Goal: Task Accomplishment & Management: Use online tool/utility

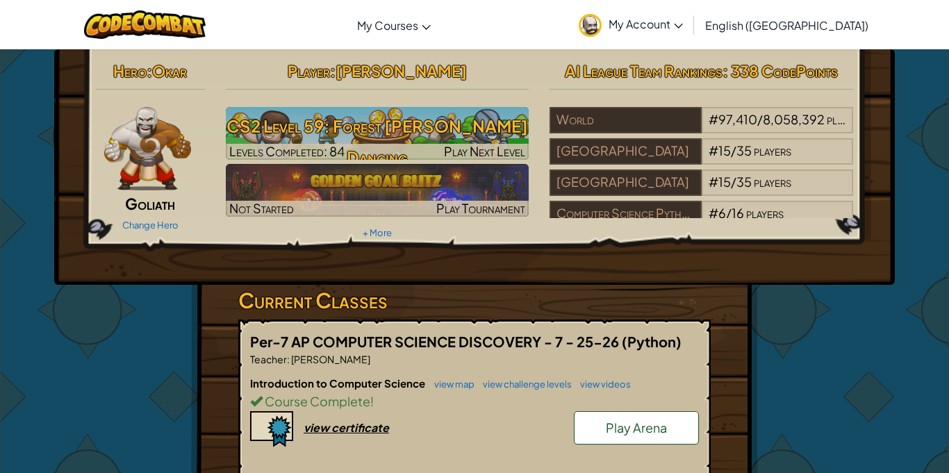
scroll to position [183, 0]
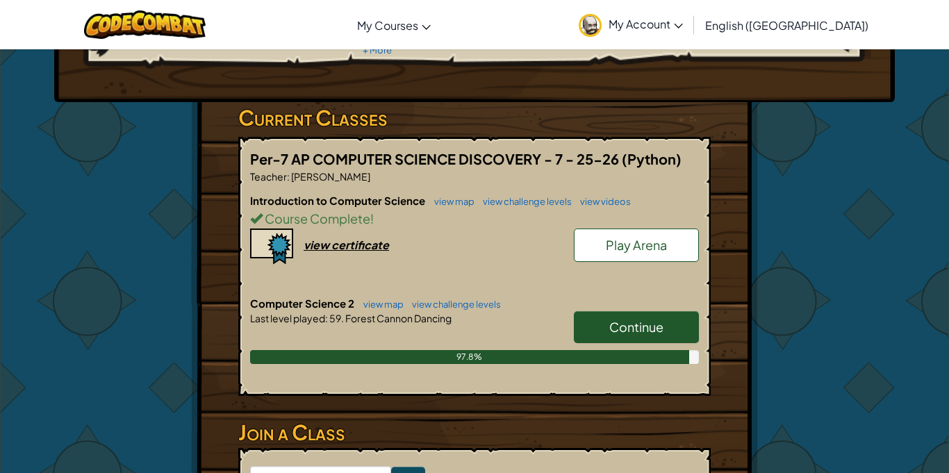
click at [610, 333] on span "Continue" at bounding box center [637, 327] width 54 height 16
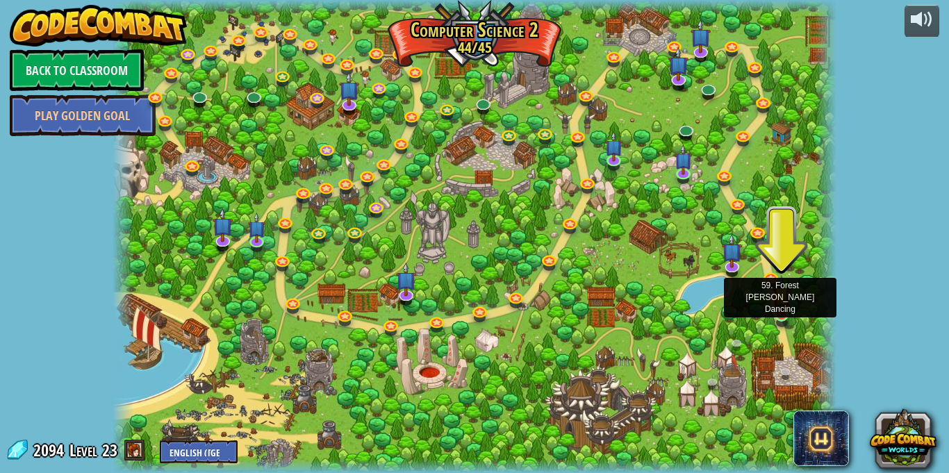
click at [777, 313] on img at bounding box center [781, 295] width 17 height 40
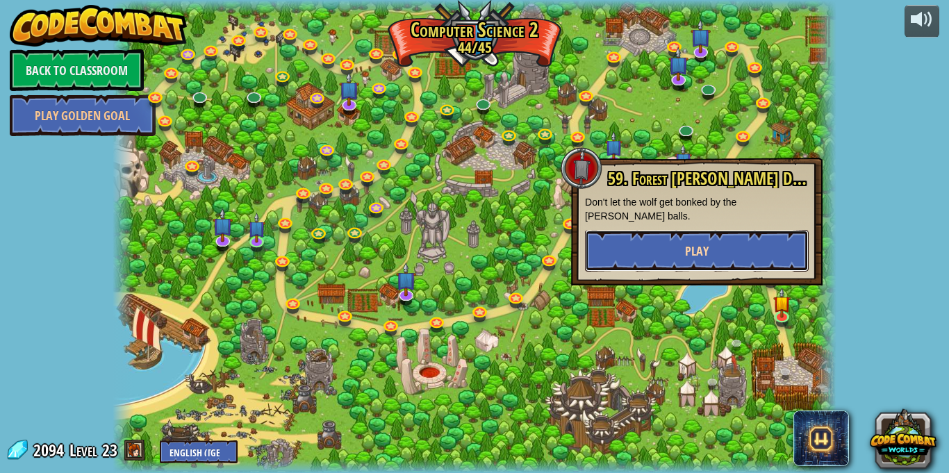
click at [705, 243] on span "Play" at bounding box center [697, 251] width 24 height 17
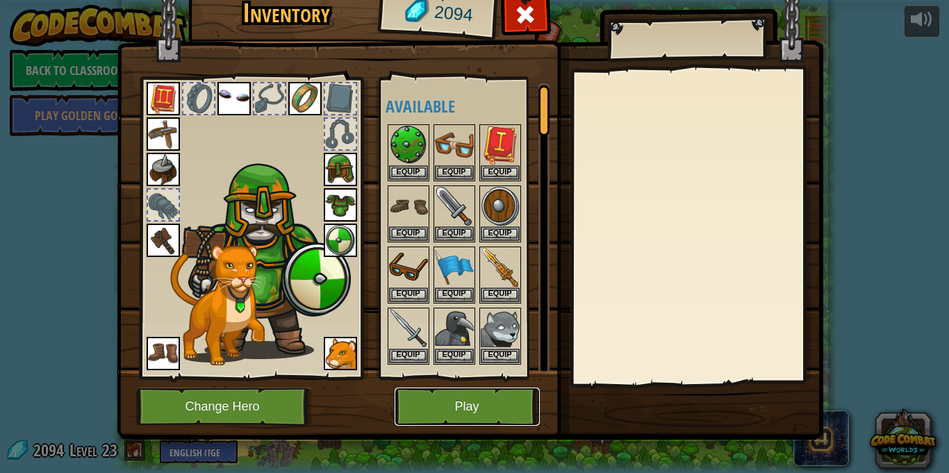
click at [448, 411] on button "Play" at bounding box center [467, 407] width 145 height 38
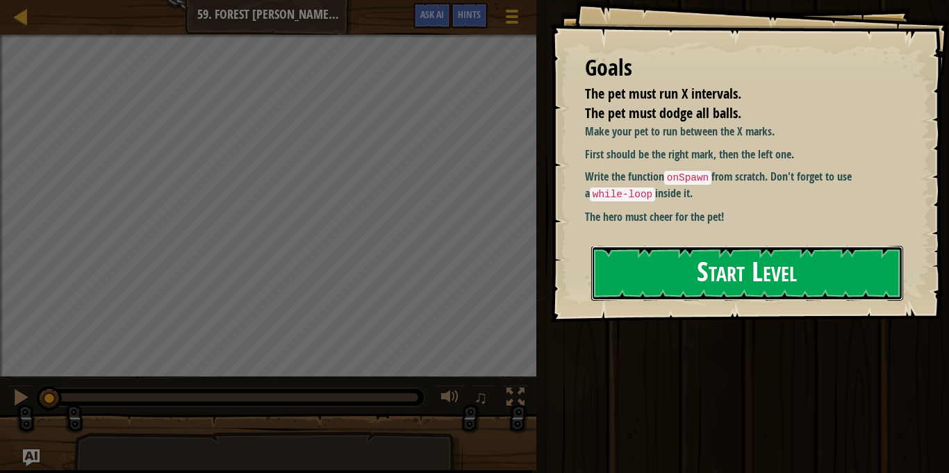
click at [648, 270] on button "Start Level" at bounding box center [747, 273] width 312 height 55
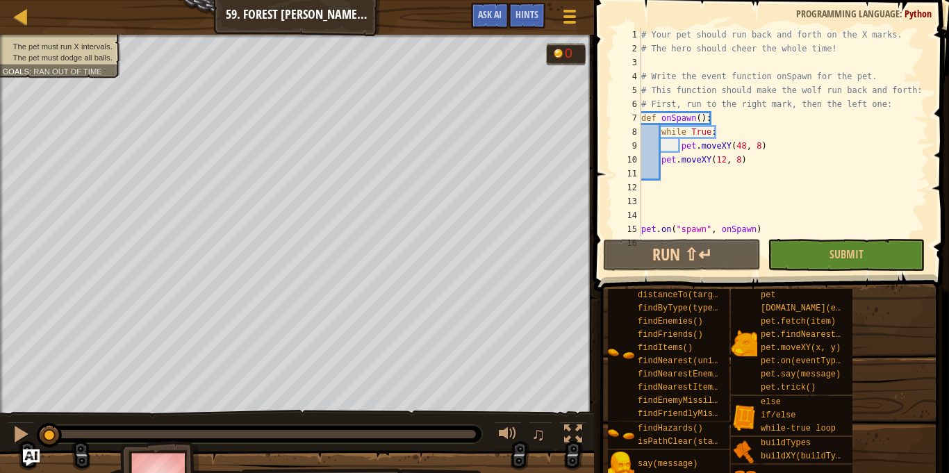
click at [724, 160] on div "# Your pet should run back and forth on the X marks. # The hero should cheer th…" at bounding box center [784, 146] width 290 height 236
click at [761, 147] on div "# Your pet should run back and forth on the X marks. # The hero should cheer th…" at bounding box center [784, 146] width 290 height 236
click at [756, 165] on div "# Your pet should run back and forth on the X marks. # The hero should cheer th…" at bounding box center [784, 146] width 290 height 236
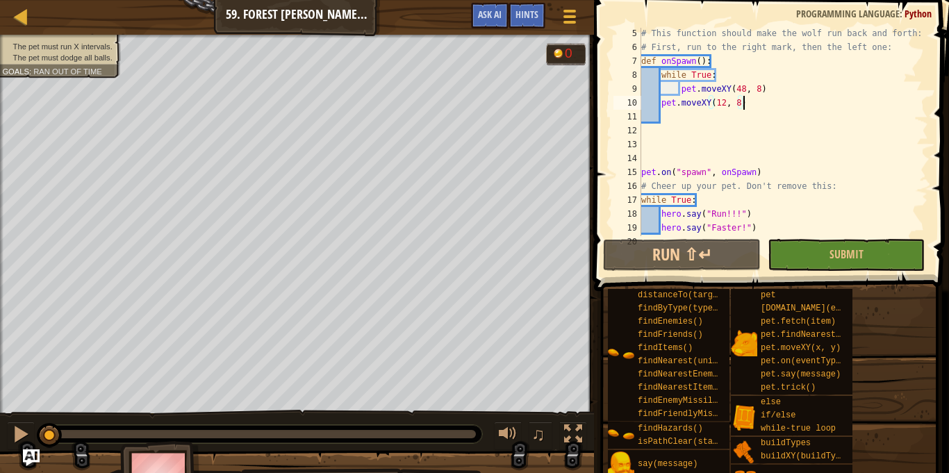
scroll to position [70, 0]
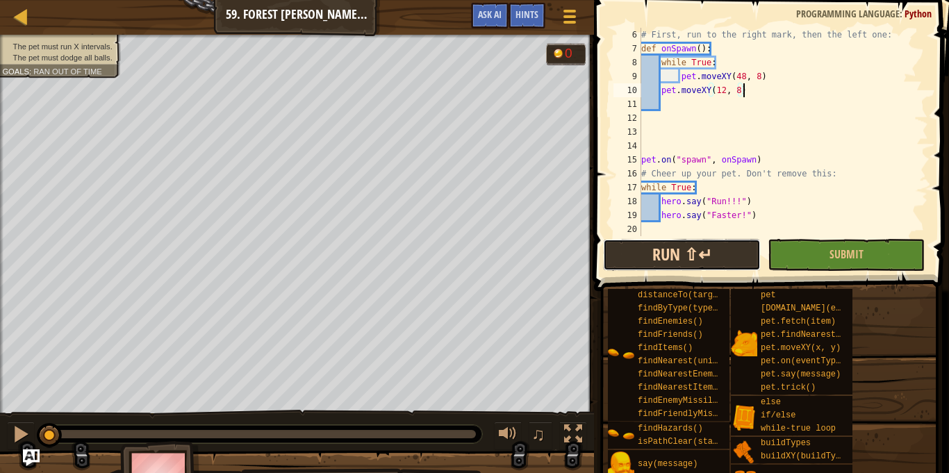
click at [699, 256] on button "Run ⇧↵" at bounding box center [681, 255] width 157 height 32
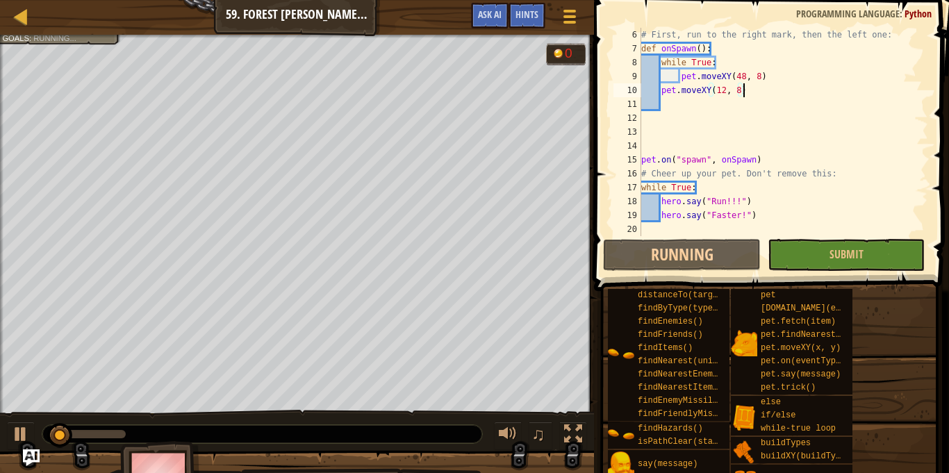
click at [632, 275] on span at bounding box center [769, 480] width 345 height 411
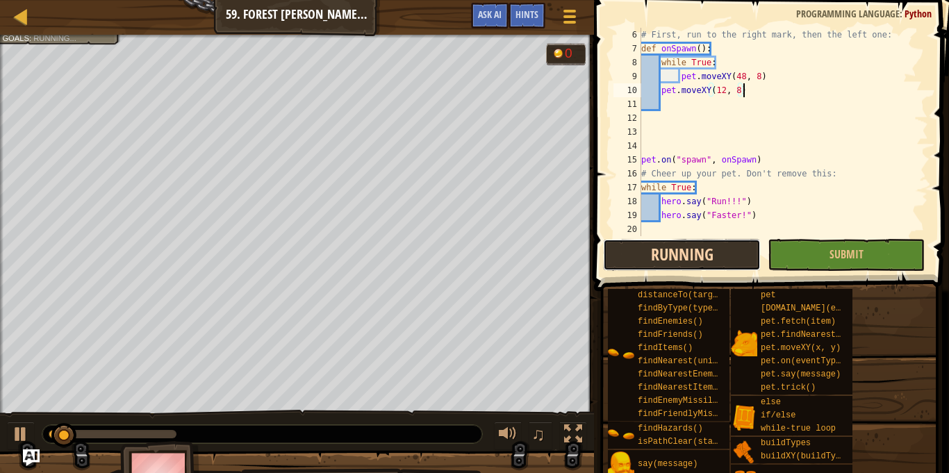
click at [642, 259] on button "Running" at bounding box center [681, 255] width 157 height 32
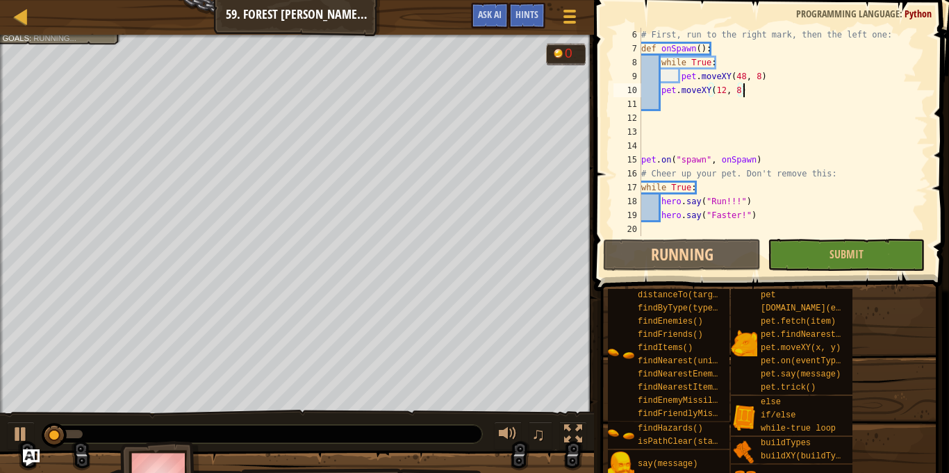
click at [669, 94] on div "# First, run to the right mark, then the left one: def onSpawn ( ) : while True…" at bounding box center [784, 146] width 290 height 236
click at [664, 90] on div "# First, run to the right mark, then the left one: def onSpawn ( ) : while True…" at bounding box center [784, 146] width 290 height 236
type textarea "pet.moveXY(12, 8)"
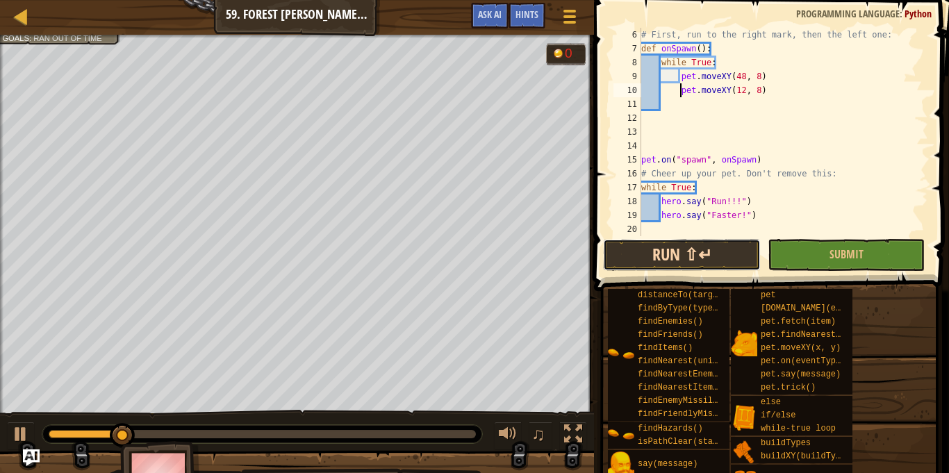
click at [717, 252] on button "Run ⇧↵" at bounding box center [681, 255] width 157 height 32
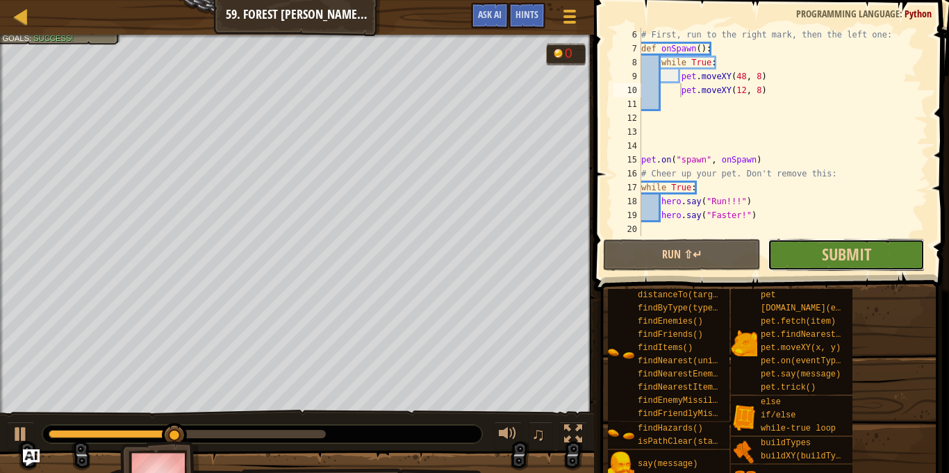
click at [863, 239] on button "Submit" at bounding box center [846, 255] width 157 height 32
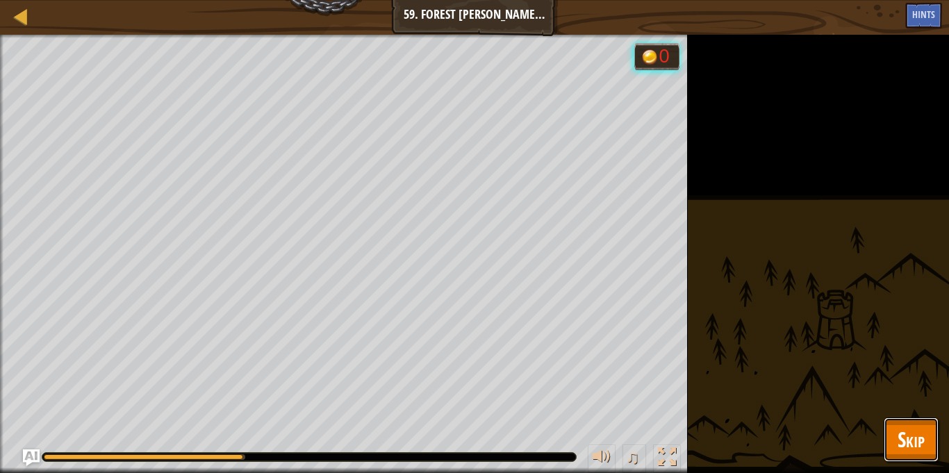
click at [899, 425] on span "Skip" at bounding box center [911, 439] width 27 height 28
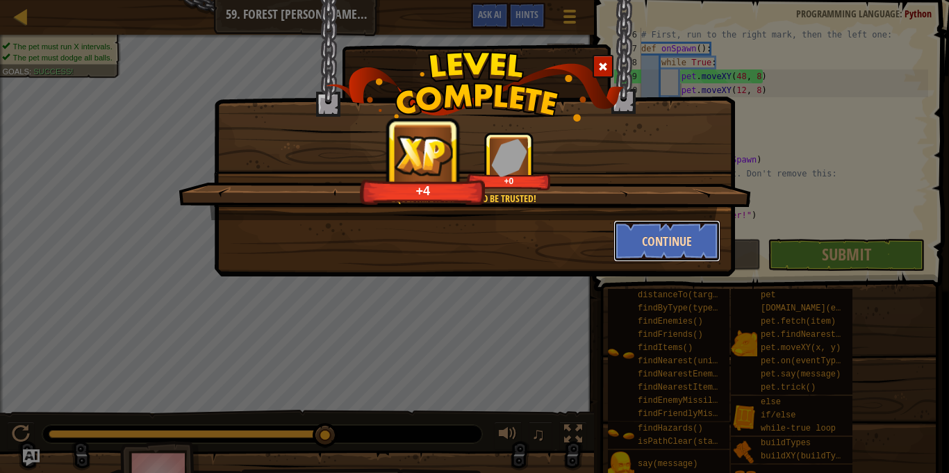
click at [660, 250] on button "Continue" at bounding box center [668, 241] width 108 height 42
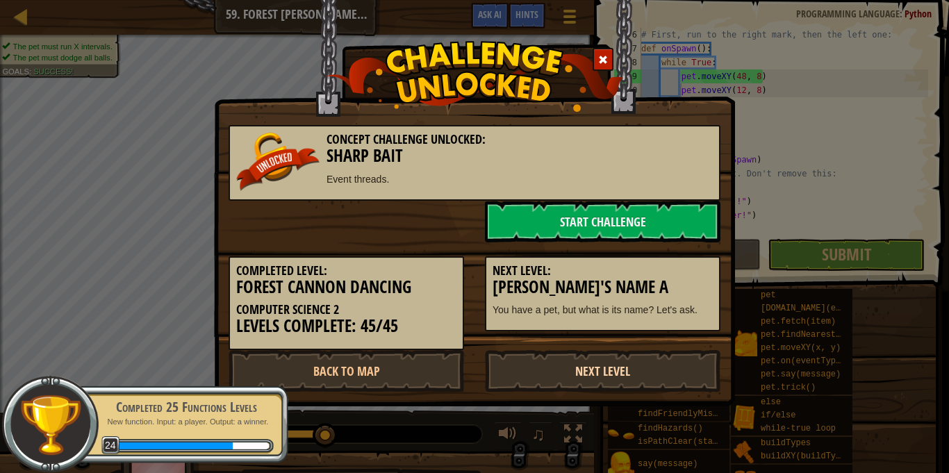
click at [620, 366] on link "Next Level" at bounding box center [603, 371] width 236 height 42
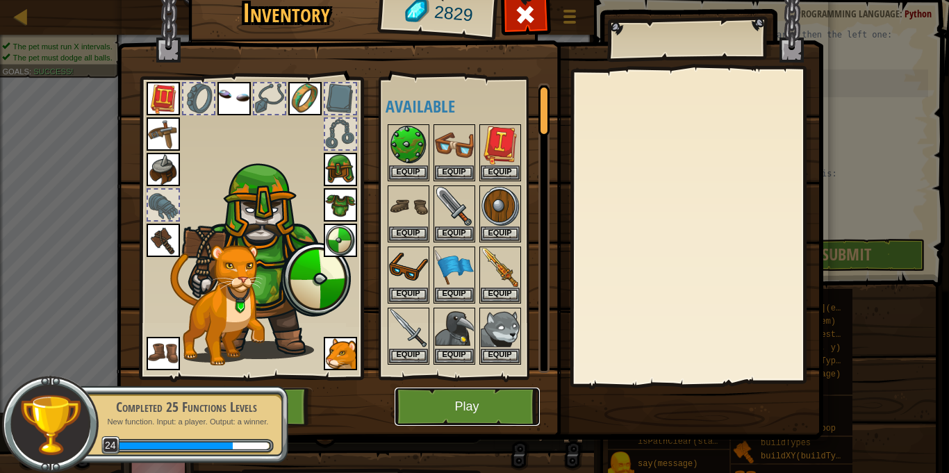
click at [474, 407] on button "Play" at bounding box center [467, 407] width 145 height 38
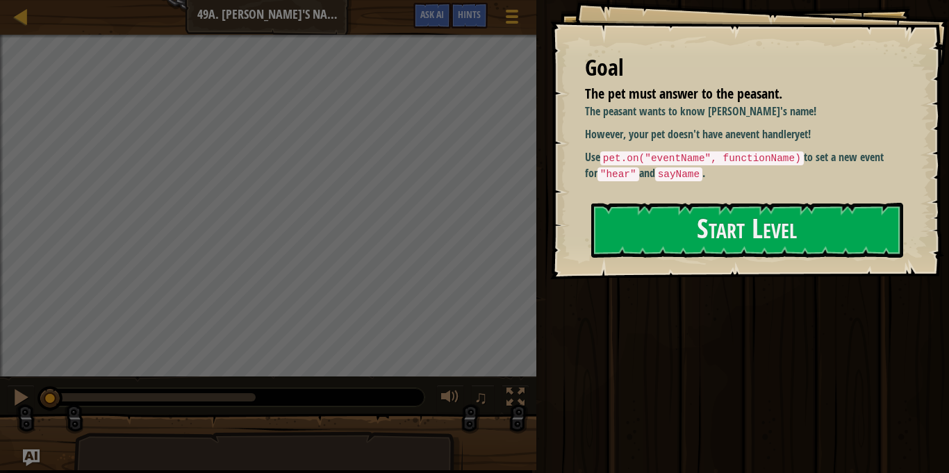
click at [700, 260] on div "Goal The pet must answer to the peasant. The peasant wants to know [PERSON_NAME…" at bounding box center [749, 139] width 399 height 279
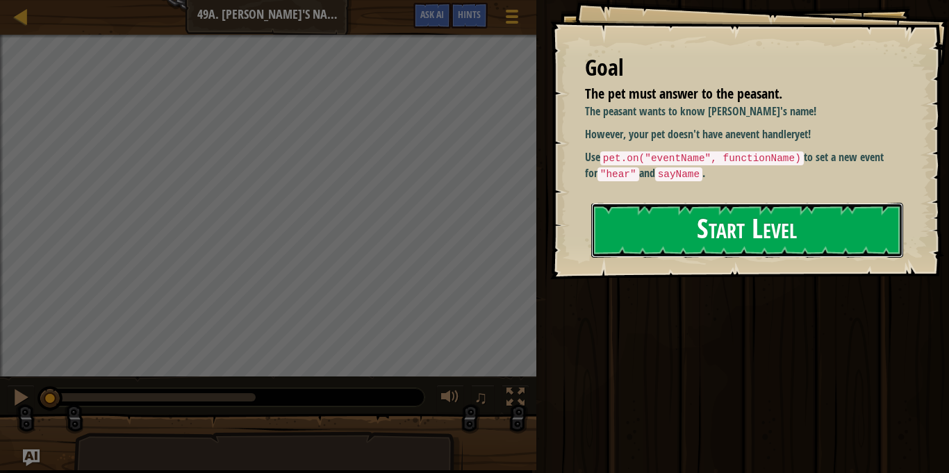
click at [699, 229] on button "Start Level" at bounding box center [747, 230] width 312 height 55
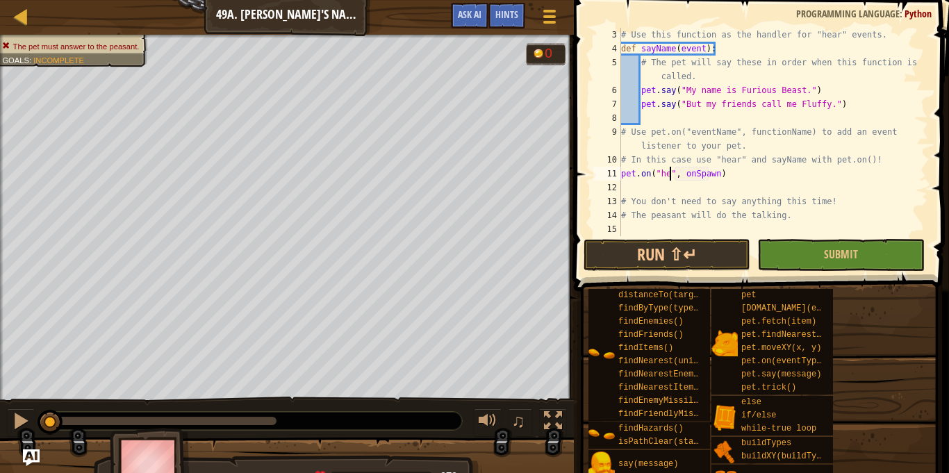
scroll to position [6, 8]
click at [716, 175] on div "# Use this function as the handler for "hear" events. def sayName ( event ) : #…" at bounding box center [774, 146] width 310 height 236
type textarea "pet.on("hear", [PERSON_NAME])"
click at [801, 259] on button "Submit" at bounding box center [841, 255] width 167 height 32
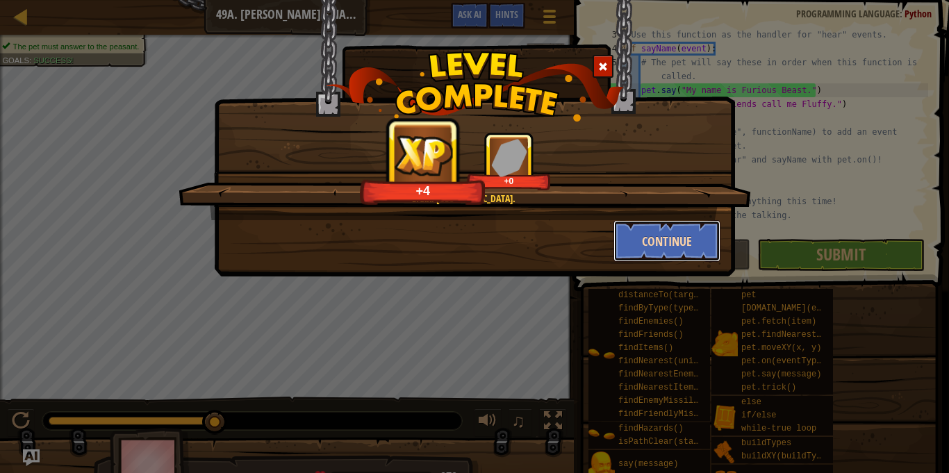
click at [655, 234] on button "Continue" at bounding box center [668, 241] width 108 height 42
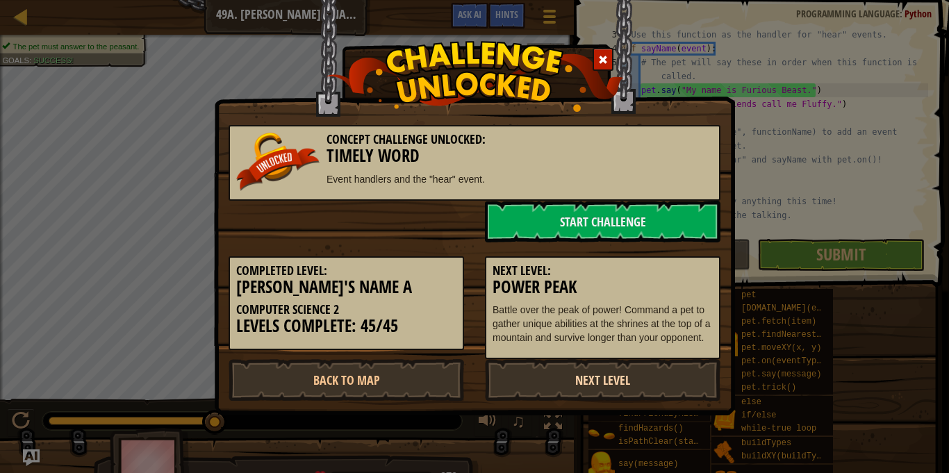
click at [633, 398] on link "Next Level" at bounding box center [603, 380] width 236 height 42
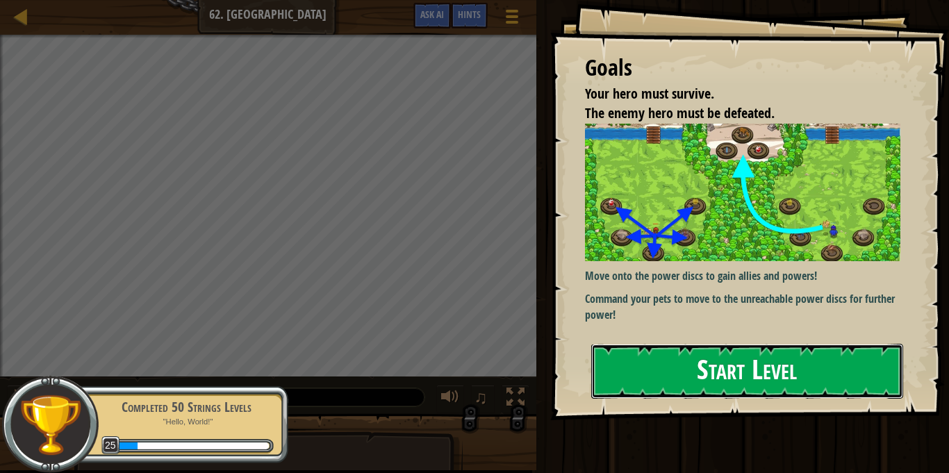
click at [717, 344] on button "Start Level" at bounding box center [747, 371] width 312 height 55
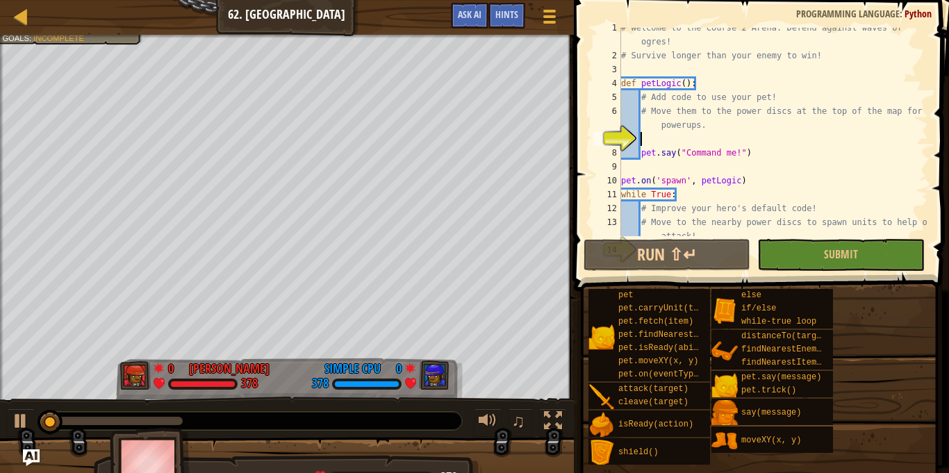
scroll to position [7, 0]
click at [22, 23] on div at bounding box center [21, 16] width 17 height 17
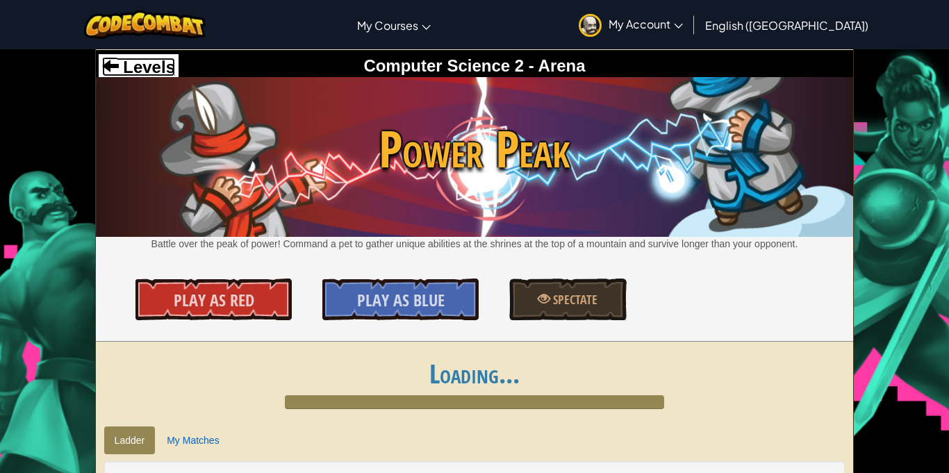
click at [140, 67] on span "Levels" at bounding box center [147, 67] width 56 height 19
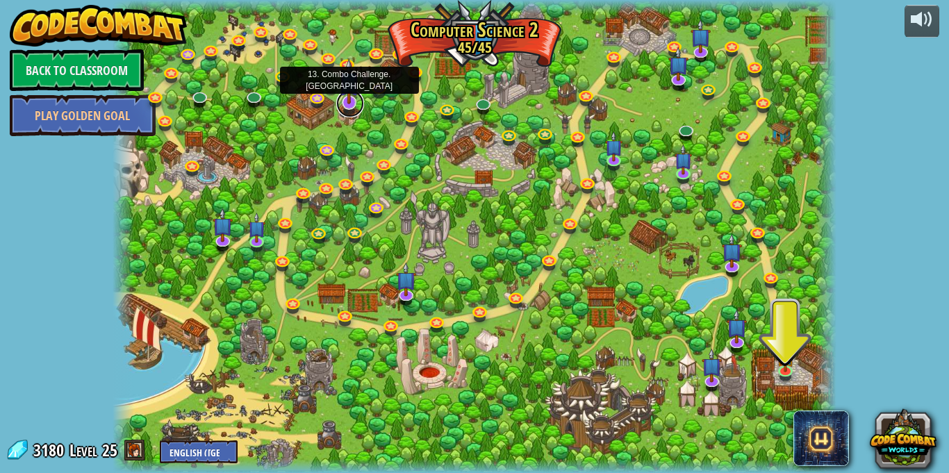
click at [348, 107] on link at bounding box center [350, 104] width 28 height 28
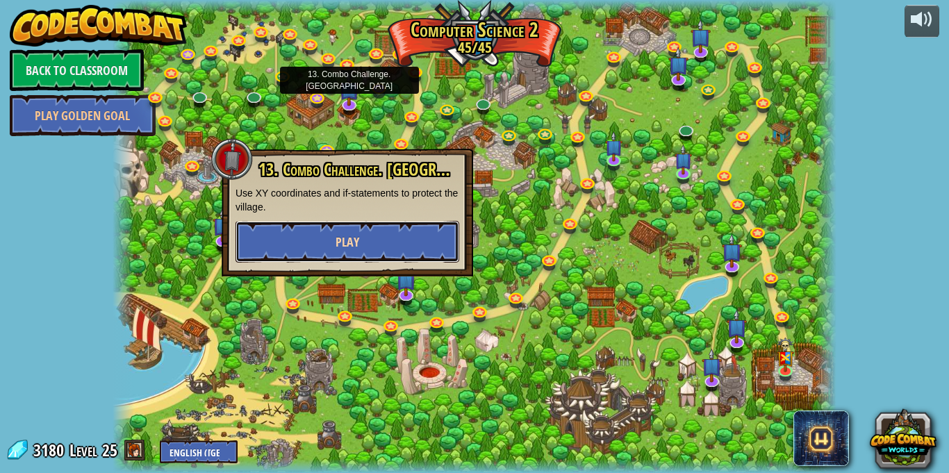
click at [365, 252] on button "Play" at bounding box center [348, 242] width 224 height 42
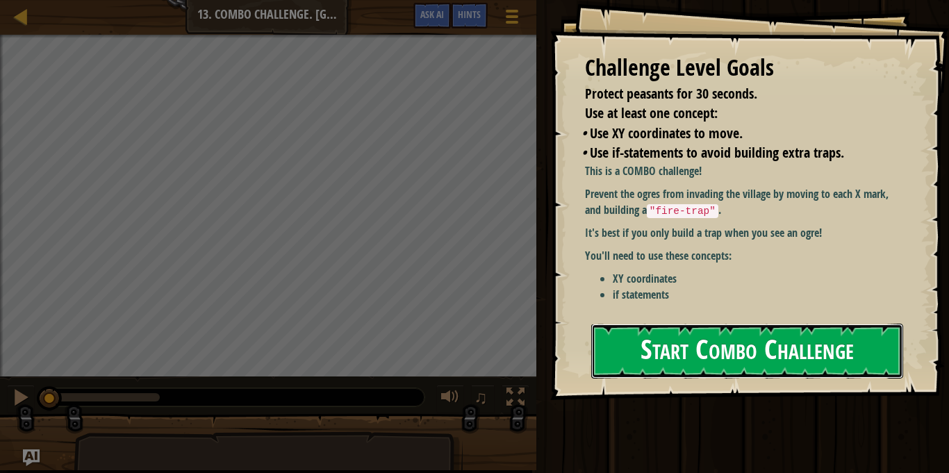
click at [686, 367] on button "Start Combo Challenge" at bounding box center [747, 351] width 312 height 55
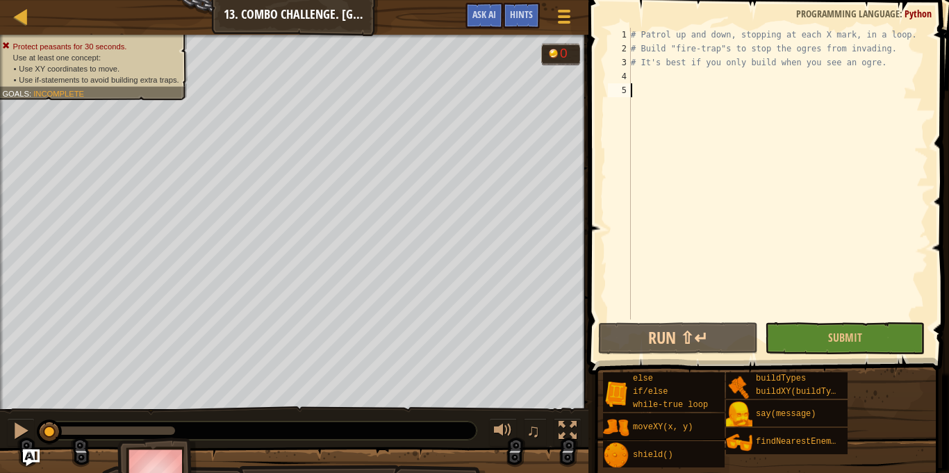
click at [666, 81] on div "# Patrol up and down, stopping at each X mark, in a loop. # Build "fire-trap"s …" at bounding box center [778, 188] width 300 height 320
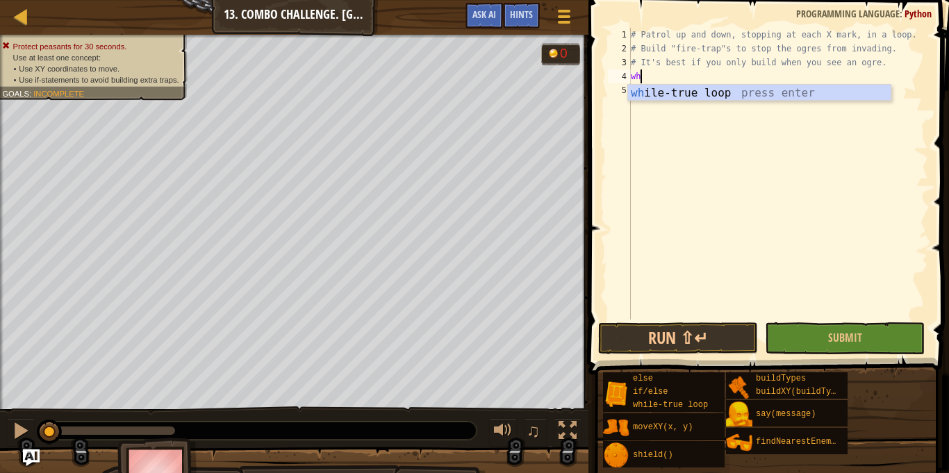
type textarea "whi"
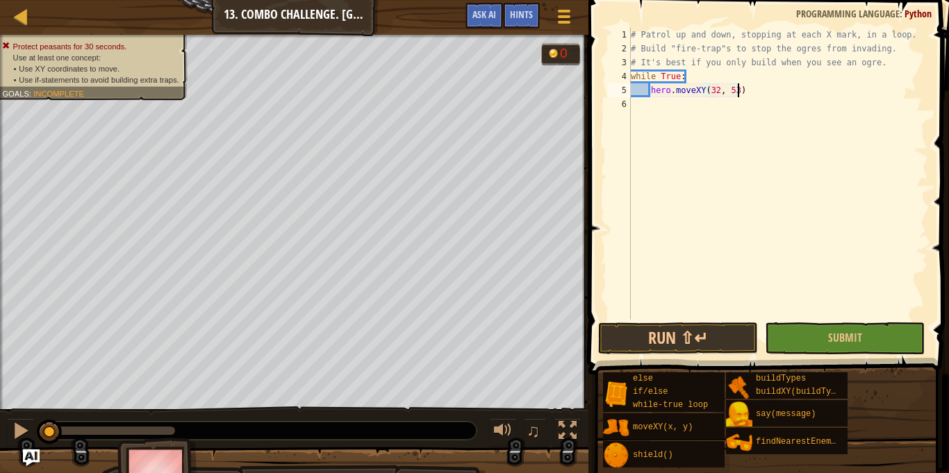
scroll to position [6, 15]
click at [758, 81] on div "# Patrol up and down, stopping at each X mark, in a loop. # Build "fire-trap"s …" at bounding box center [778, 188] width 300 height 320
click at [756, 92] on div "# Patrol up and down, stopping at each X mark, in a loop. # Build "fire-trap"s …" at bounding box center [778, 188] width 300 height 320
type textarea "hero.moveXY(32, 53)"
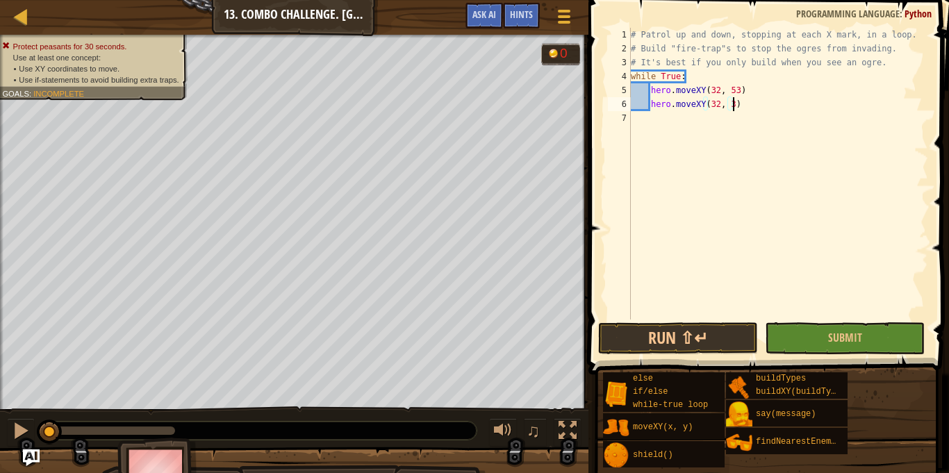
type textarea "hero.moveXY(32, 34)"
click at [753, 106] on div "# Patrol up and down, stopping at each X mark, in a loop. # Build "fire-trap"s …" at bounding box center [778, 188] width 300 height 320
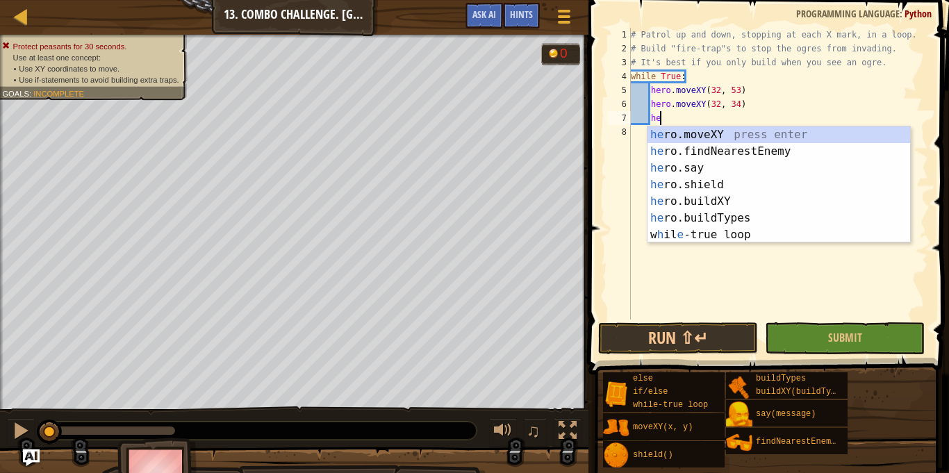
scroll to position [6, 5]
click at [726, 134] on div "hero .moveXY press enter hero .findNearestEnemy press enter hero .say press ent…" at bounding box center [779, 201] width 263 height 150
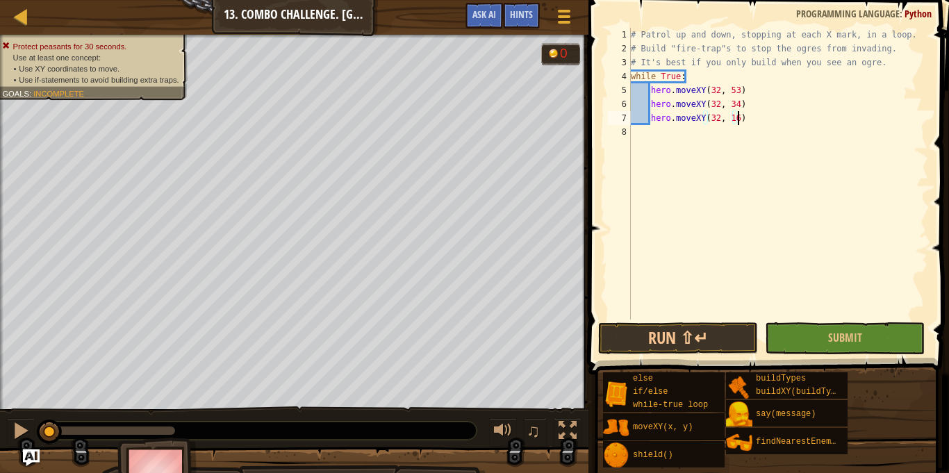
scroll to position [6, 15]
click at [770, 88] on div "# Patrol up and down, stopping at each X mark, in a loop. # Build "fire-trap"s …" at bounding box center [778, 188] width 300 height 320
type textarea "hero.moveXY(32, 53)"
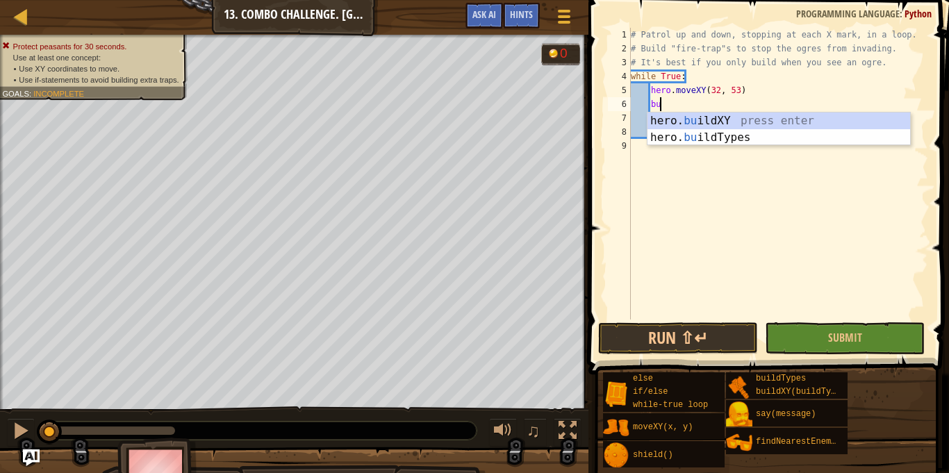
scroll to position [6, 4]
click at [721, 120] on div "hero. [PERSON_NAME] ldXY press enter hero. [PERSON_NAME] ldTypes press enter" at bounding box center [779, 146] width 263 height 67
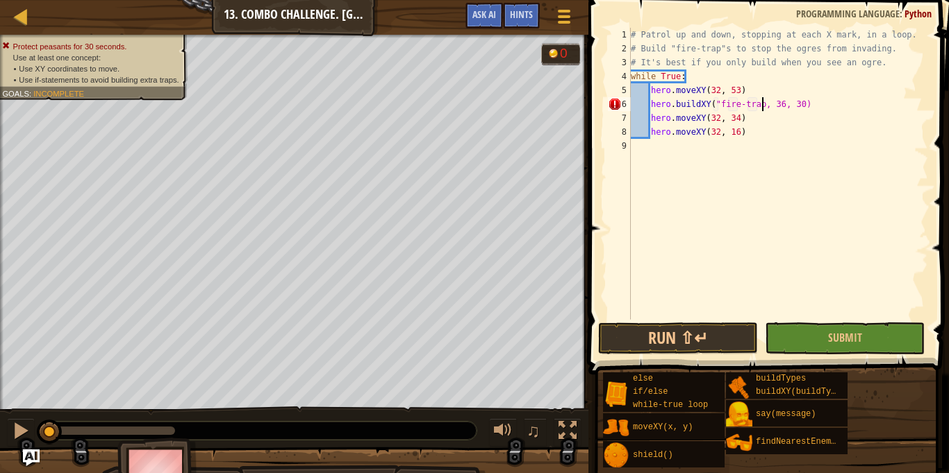
scroll to position [6, 20]
click at [785, 112] on div "# Patrol up and down, stopping at each X mark, in a loop. # Build "fire-trap"s …" at bounding box center [778, 188] width 300 height 320
click at [784, 102] on div "# Patrol up and down, stopping at each X mark, in a loop. # Build "fire-trap"s …" at bounding box center [778, 188] width 300 height 320
click at [789, 105] on div "# Patrol up and down, stopping at each X mark, in a loop. # Build "fire-trap"s …" at bounding box center [778, 188] width 300 height 320
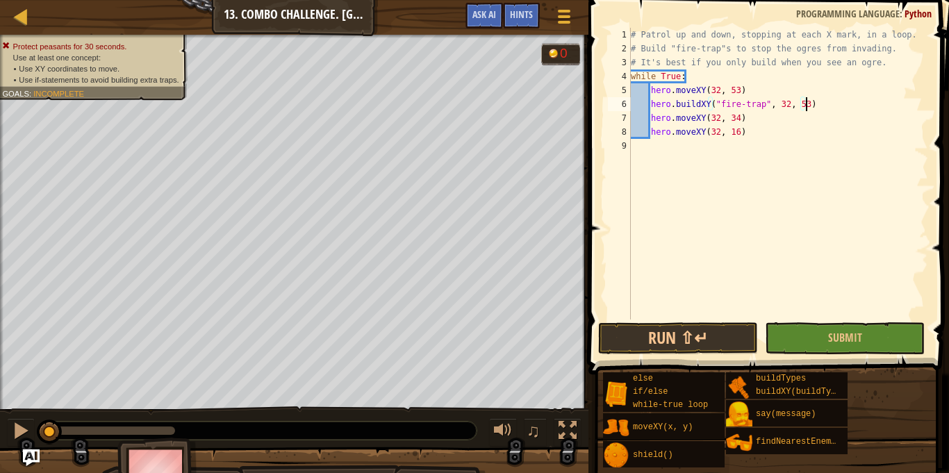
scroll to position [6, 25]
drag, startPoint x: 842, startPoint y: 101, endPoint x: 651, endPoint y: 104, distance: 191.1
click at [651, 104] on div "# Patrol up and down, stopping at each X mark, in a loop. # Build "fire-trap"s …" at bounding box center [778, 188] width 300 height 320
click at [748, 118] on div "# Patrol up and down, stopping at each X mark, in a loop. # Build "fire-trap"s …" at bounding box center [778, 188] width 300 height 320
type textarea "hero.moveXY(32, 34)"
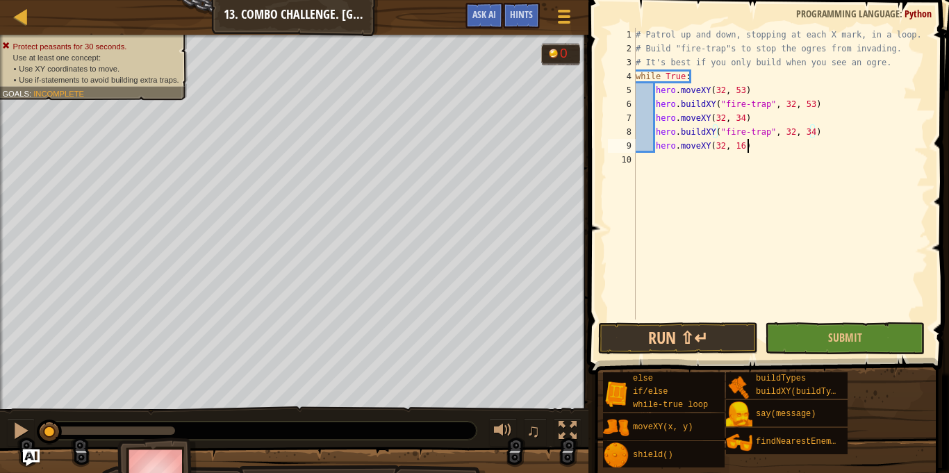
click at [763, 146] on div "# Patrol up and down, stopping at each X mark, in a loop. # Build "fire-trap"s …" at bounding box center [780, 188] width 295 height 320
type textarea "hero.moveXY(32, 16)"
click at [670, 331] on button "Run ⇧↵" at bounding box center [678, 338] width 160 height 32
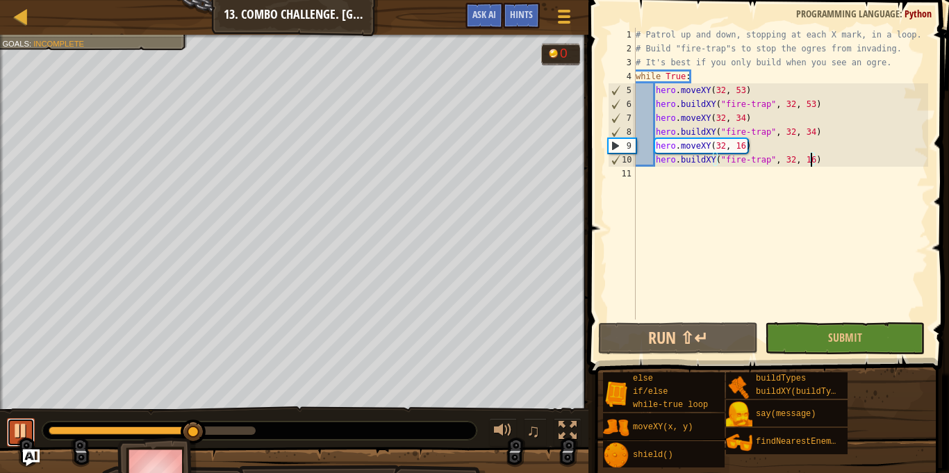
click at [17, 425] on div at bounding box center [21, 431] width 18 height 18
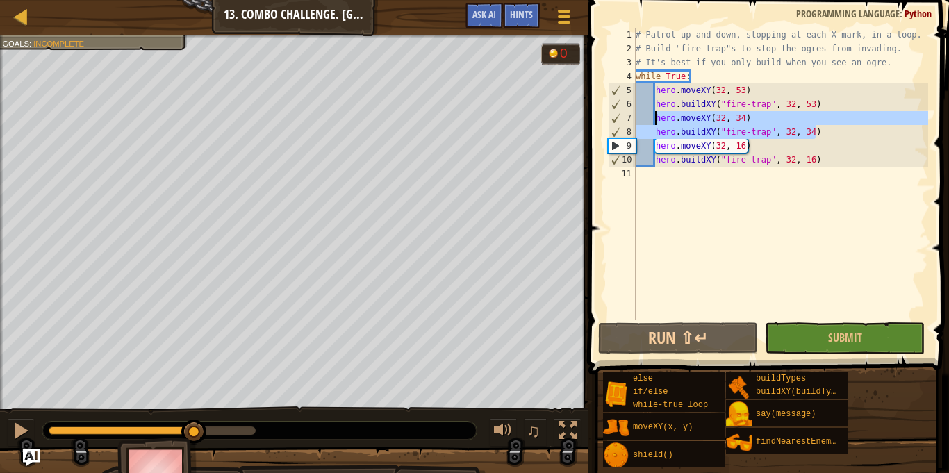
drag, startPoint x: 826, startPoint y: 129, endPoint x: 657, endPoint y: 113, distance: 168.9
click at [657, 113] on div "# Patrol up and down, stopping at each X mark, in a loop. # Build "fire-trap"s …" at bounding box center [780, 188] width 295 height 320
type textarea "hero.moveXY(32, 34) hero.buildXY("fire-trap", 32, 34)"
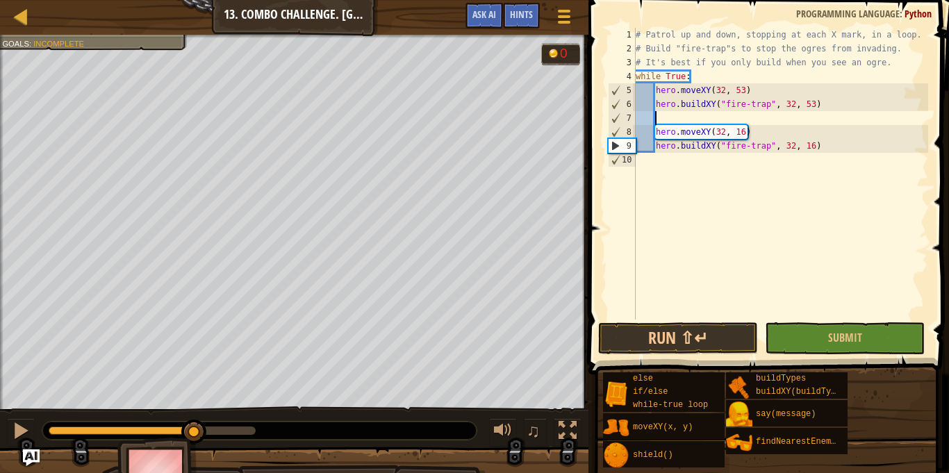
scroll to position [6, 2]
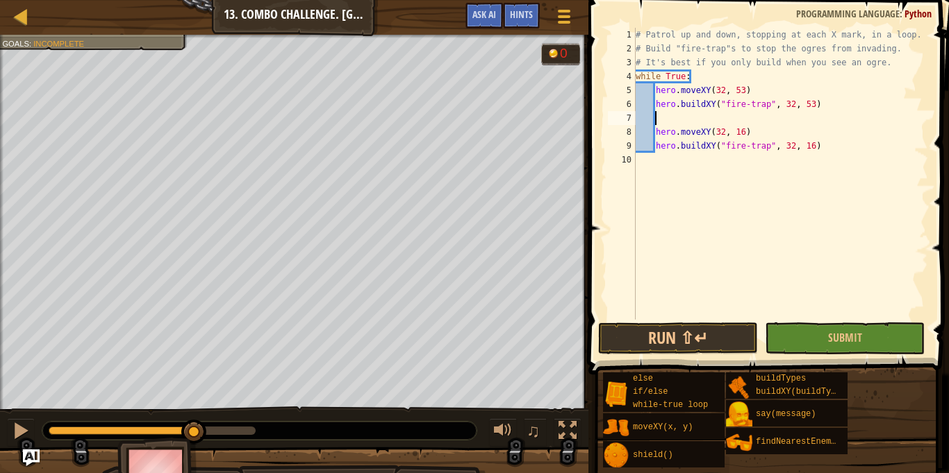
click at [846, 147] on div "# Patrol up and down, stopping at each X mark, in a loop. # Build "fire-trap"s …" at bounding box center [780, 188] width 295 height 320
type textarea "hero.moveXY(32, 34) hero.buildXY("fire-trap", 32, 34)"
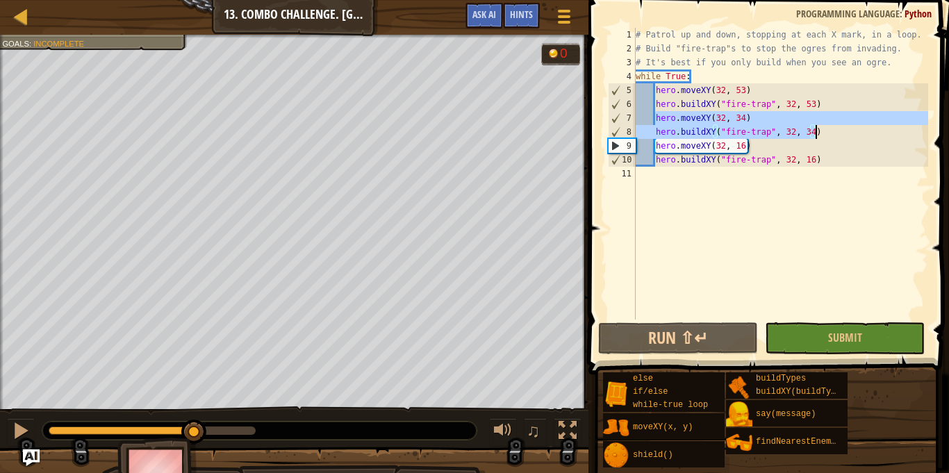
click at [838, 173] on div "# Patrol up and down, stopping at each X mark, in a loop. # Build "fire-trap"s …" at bounding box center [780, 188] width 295 height 320
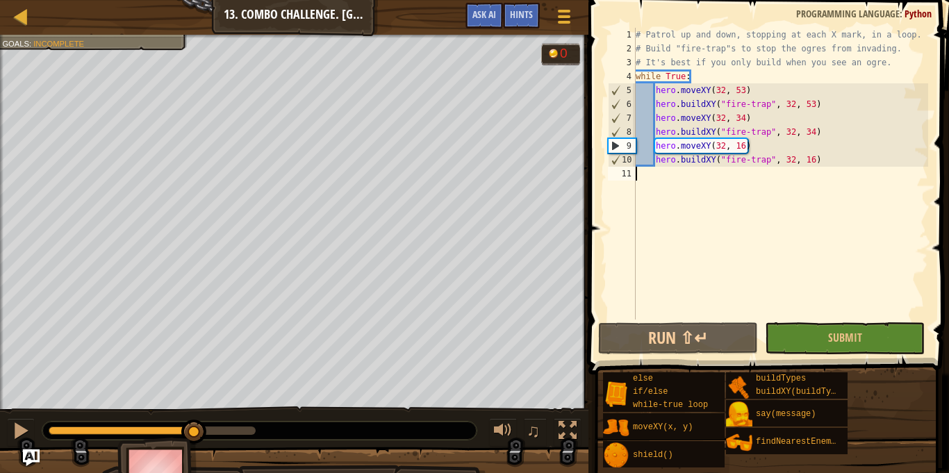
scroll to position [6, 0]
click at [840, 163] on div "# Patrol up and down, stopping at each X mark, in a loop. # Build "fire-trap"s …" at bounding box center [780, 188] width 295 height 320
type textarea "hero.buildXY("fire-trap", 32, 16)"
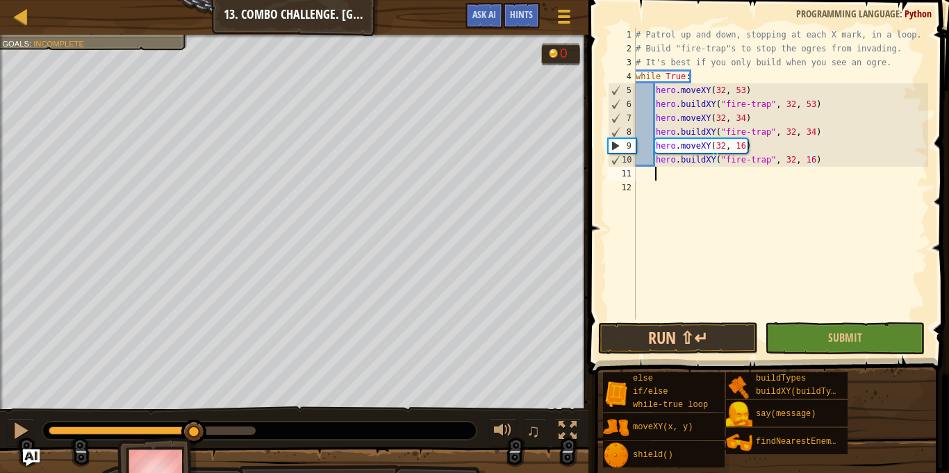
paste textarea "hero.buildXY("fire-trap", 32, 34)"
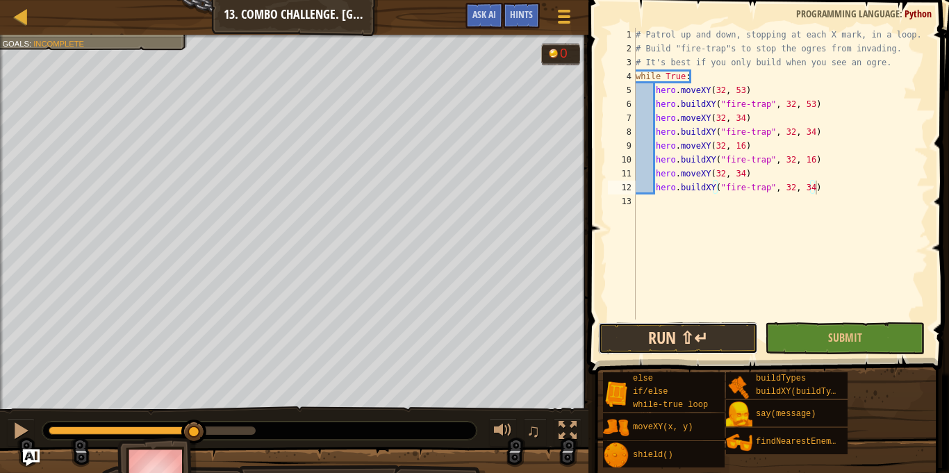
click at [672, 341] on button "Run ⇧↵" at bounding box center [678, 338] width 160 height 32
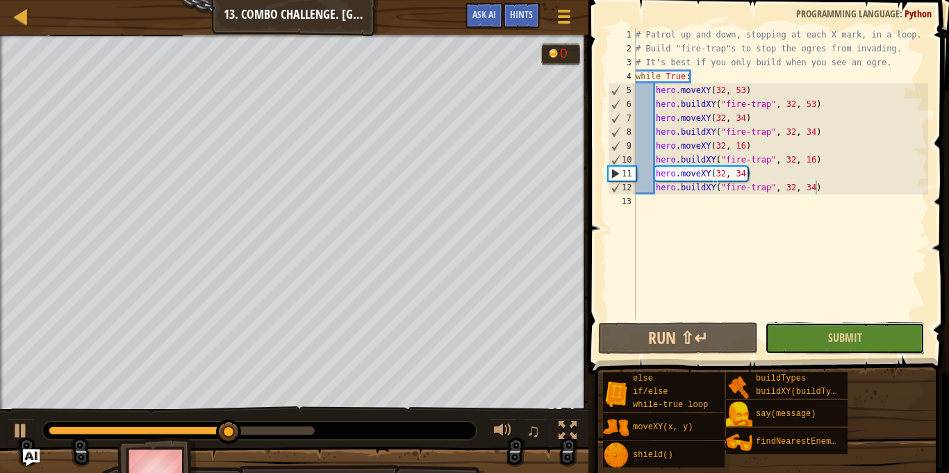
click at [882, 332] on button "Submit" at bounding box center [845, 338] width 160 height 32
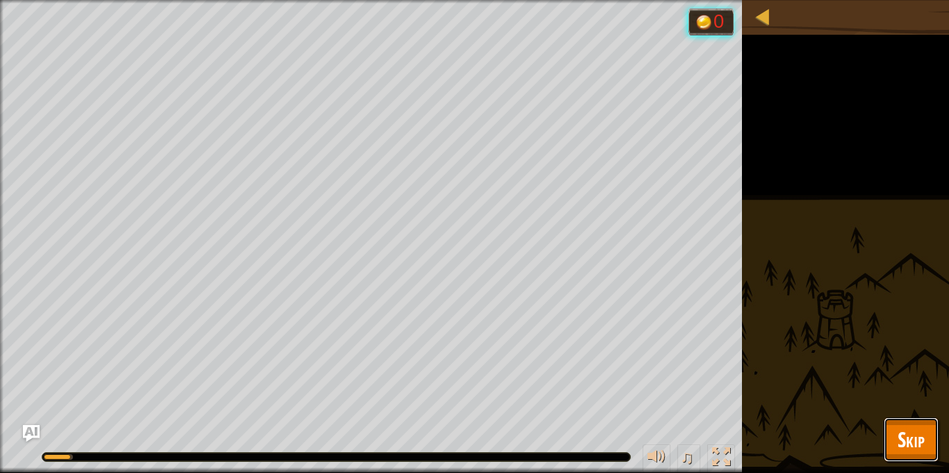
click at [926, 432] on button "Skip" at bounding box center [911, 440] width 55 height 44
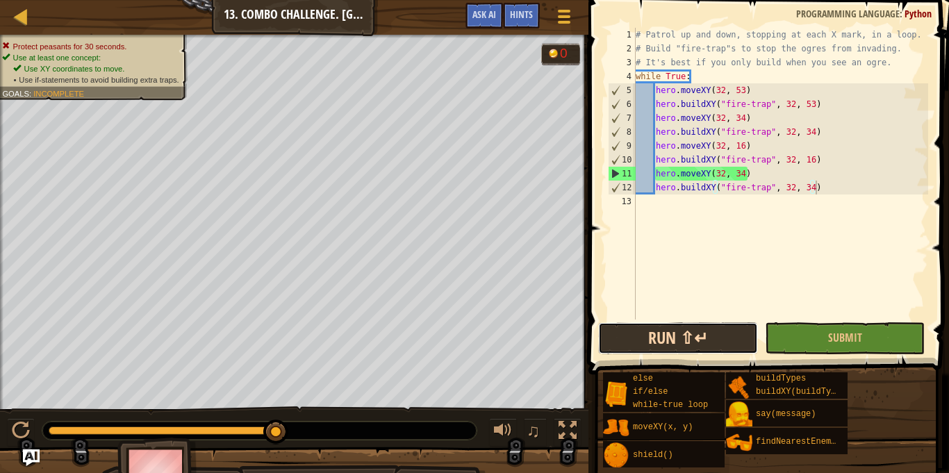
click at [714, 336] on button "Run ⇧↵" at bounding box center [678, 338] width 160 height 32
click at [758, 121] on div "# Patrol up and down, stopping at each X mark, in a loop. # Build "fire-trap"s …" at bounding box center [780, 188] width 295 height 320
drag, startPoint x: 758, startPoint y: 121, endPoint x: 798, endPoint y: 124, distance: 39.7
click at [798, 124] on div "# Patrol up and down, stopping at each X mark, in a loop. # Build "fire-trap"s …" at bounding box center [780, 188] width 295 height 320
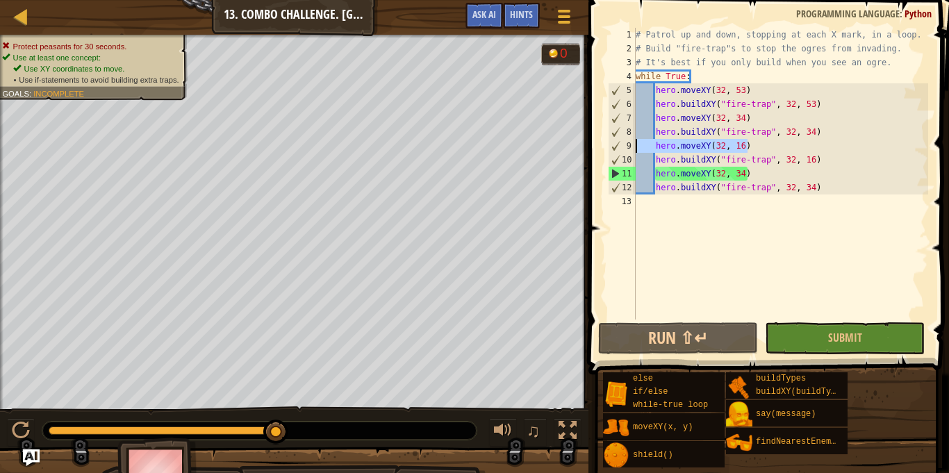
drag, startPoint x: 835, startPoint y: 145, endPoint x: 613, endPoint y: 143, distance: 222.4
click at [613, 143] on div "hero.moveXY(32, 34) 1 2 3 4 5 6 7 8 9 10 11 12 13 # Patrol up and down, stoppin…" at bounding box center [766, 174] width 323 height 292
click at [762, 115] on div "# Patrol up and down, stopping at each X mark, in a loop. # Build "fire-trap"s …" at bounding box center [780, 188] width 295 height 320
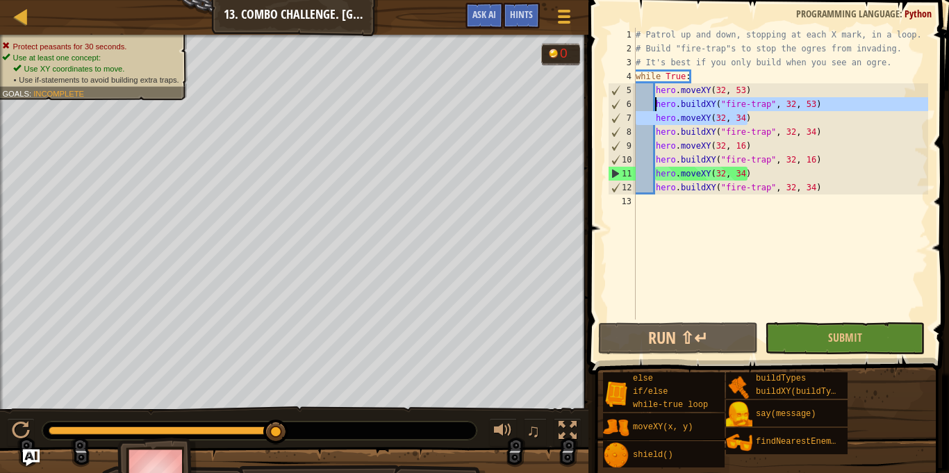
drag, startPoint x: 762, startPoint y: 115, endPoint x: 656, endPoint y: 111, distance: 106.5
click at [656, 111] on div "# Patrol up and down, stopping at each X mark, in a loop. # Build "fire-trap"s …" at bounding box center [780, 188] width 295 height 320
click at [753, 121] on div "# Patrol up and down, stopping at each X mark, in a loop. # Build "fire-trap"s …" at bounding box center [780, 174] width 295 height 292
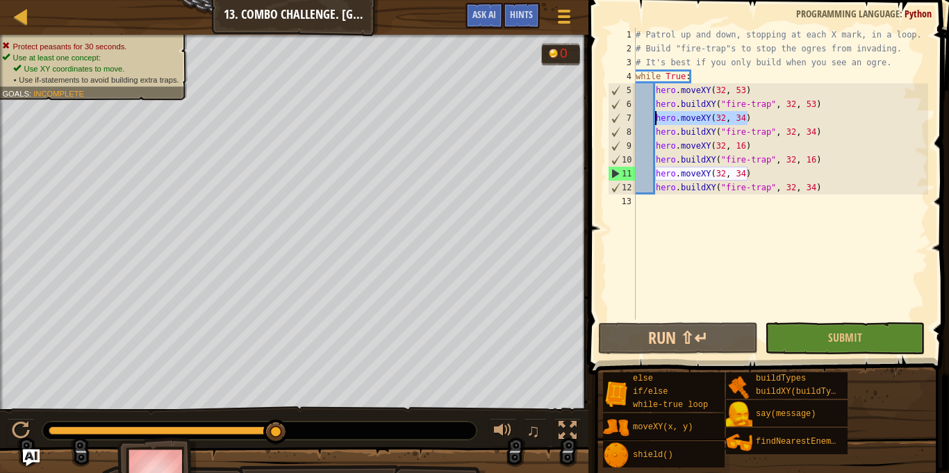
drag, startPoint x: 753, startPoint y: 121, endPoint x: 654, endPoint y: 117, distance: 98.8
click at [654, 117] on div "# Patrol up and down, stopping at each X mark, in a loop. # Build "fire-trap"s …" at bounding box center [780, 188] width 295 height 320
click at [767, 89] on div "# Patrol up and down, stopping at each X mark, in a loop. # Build "fire-trap"s …" at bounding box center [780, 188] width 295 height 320
click at [810, 102] on div "# Patrol up and down, stopping at each X mark, in a loop. # Build "fire-trap"s …" at bounding box center [780, 188] width 295 height 320
click at [810, 97] on div "# Patrol up and down, stopping at each X mark, in a loop. # Build "fire-trap"s …" at bounding box center [780, 188] width 295 height 320
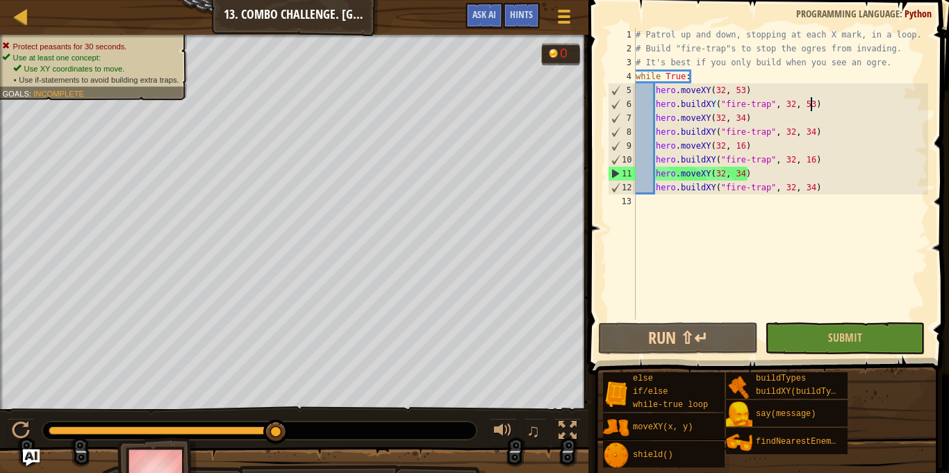
click at [806, 83] on div "# Patrol up and down, stopping at each X mark, in a loop. # Build "fire-trap"s …" at bounding box center [780, 188] width 295 height 320
type textarea "hero.moveXY(32, 53)"
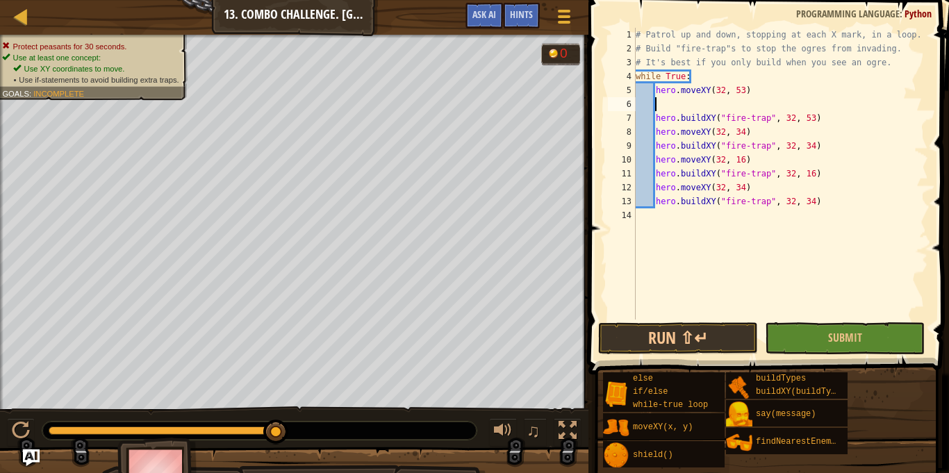
scroll to position [6, 3]
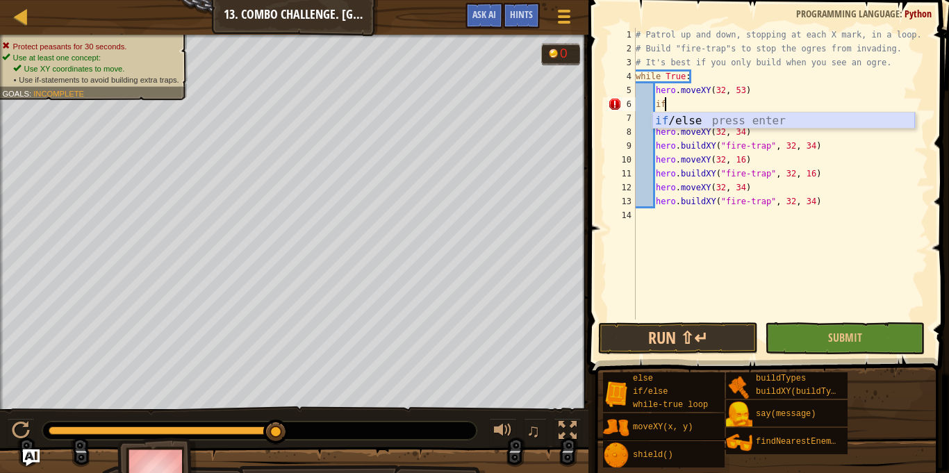
click at [735, 126] on div "if /else press enter" at bounding box center [784, 138] width 263 height 50
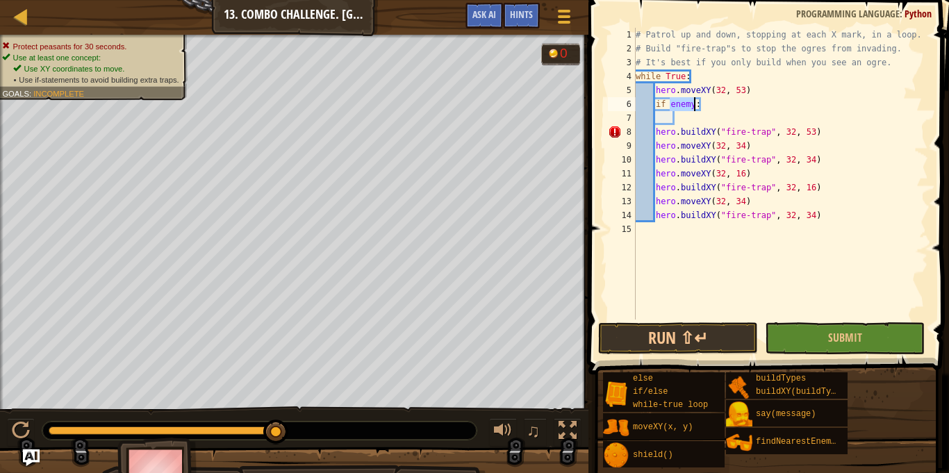
click at [695, 74] on div "# Patrol up and down, stopping at each X mark, in a loop. # Build "fire-trap"s …" at bounding box center [780, 188] width 295 height 320
type textarea "while True:"
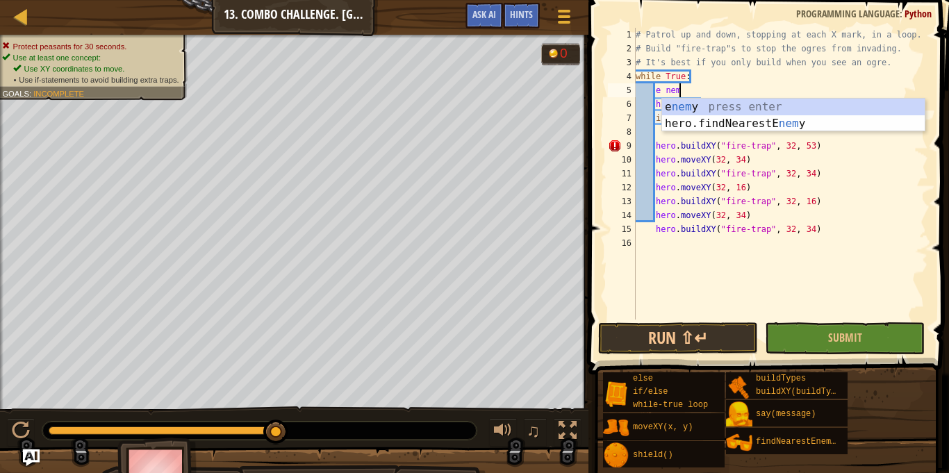
type textarea "e nemy"
click at [697, 117] on div "e nemy press enter hero.findNearestE nemy press enter" at bounding box center [793, 132] width 263 height 67
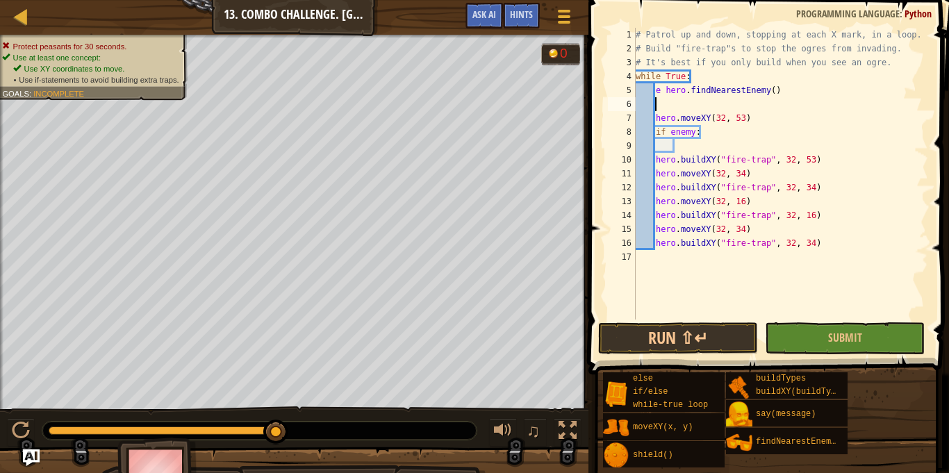
scroll to position [6, 2]
click at [662, 90] on div "# Patrol up and down, stopping at each X mark, in a loop. # Build "fire-trap"s …" at bounding box center [780, 188] width 295 height 320
type textarea "hero.findNearestEnemy()"
click at [710, 141] on div "# Patrol up and down, stopping at each X mark, in a loop. # Build "fire-trap"s …" at bounding box center [780, 188] width 295 height 320
click at [685, 102] on div "# Patrol up and down, stopping at each X mark, in a loop. # Build "fire-trap"s …" at bounding box center [780, 188] width 295 height 320
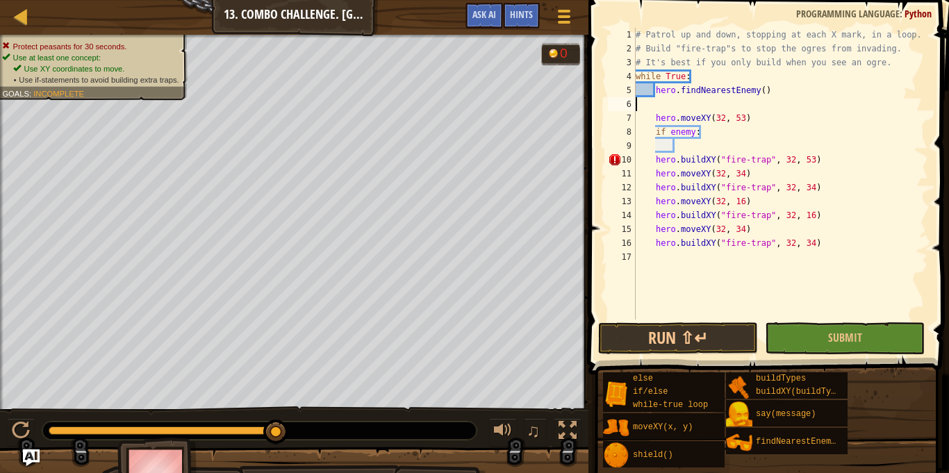
scroll to position [6, 0]
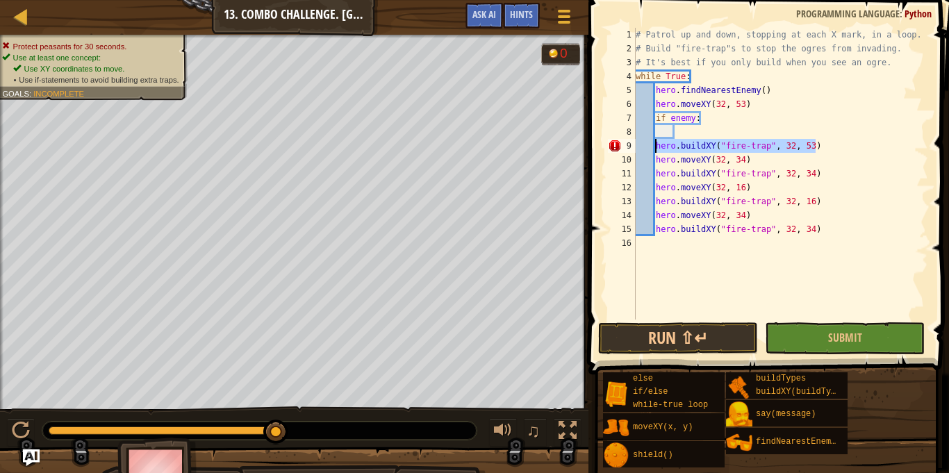
drag, startPoint x: 838, startPoint y: 145, endPoint x: 657, endPoint y: 147, distance: 180.0
click at [657, 147] on div "# Patrol up and down, stopping at each X mark, in a loop. # Build "fire-trap"s …" at bounding box center [780, 188] width 295 height 320
type textarea "hero.buildXY("fire-trap", 32, 53)"
click at [721, 131] on div "# Patrol up and down, stopping at each X mark, in a loop. # Build "fire-trap"s …" at bounding box center [780, 188] width 295 height 320
paste textarea "hero.buildXY("fire-trap", 32, 53)"
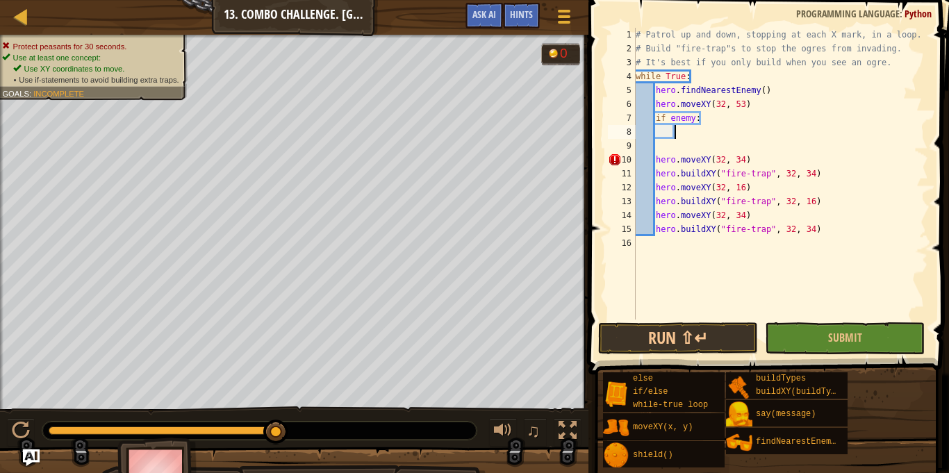
type textarea "hero.buildXY("fire-trap", 32, 53)"
click at [746, 142] on div "# Patrol up and down, stopping at each X mark, in a loop. # Build "fire-trap"s …" at bounding box center [780, 188] width 295 height 320
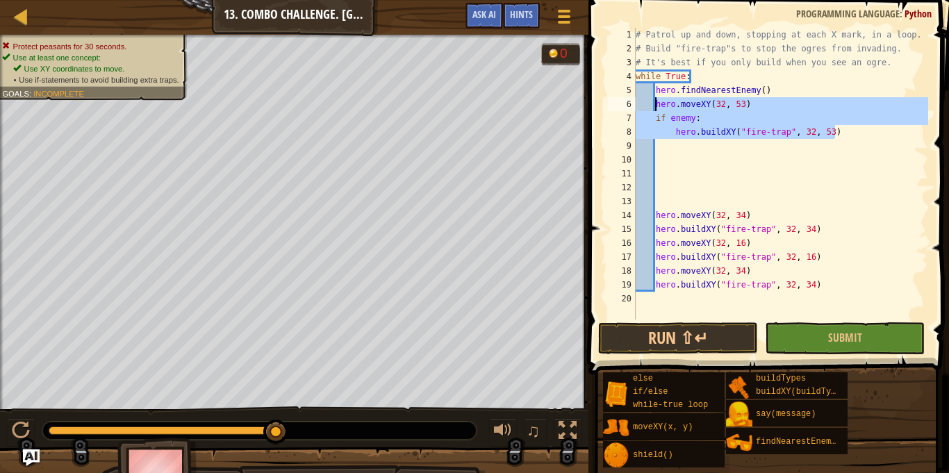
drag, startPoint x: 842, startPoint y: 131, endPoint x: 657, endPoint y: 103, distance: 187.6
click at [657, 103] on div "# Patrol up and down, stopping at each X mark, in a loop. # Build "fire-trap"s …" at bounding box center [780, 188] width 295 height 320
click at [851, 134] on div "# Patrol up and down, stopping at each X mark, in a loop. # Build "fire-trap"s …" at bounding box center [780, 174] width 295 height 292
type textarea "hero.buildXY("fire-trap", 32, 53)"
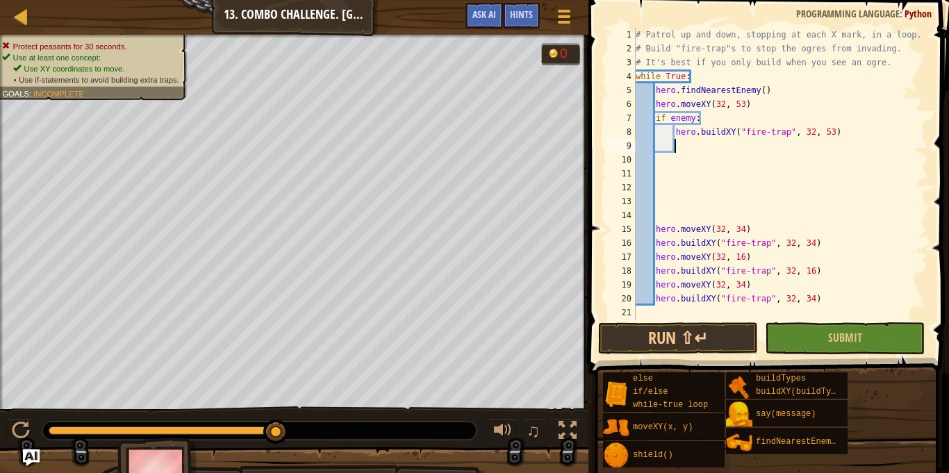
paste textarea "hero.buildXY("fire-trap", 32, 53)"
type textarea "hero.buildXY("fire-trap", 32, 53)"
paste textarea "hero.buildXY("fire-trap", 32, 53)"
type textarea "hero.buildXY("fire-trap", 32, 53)"
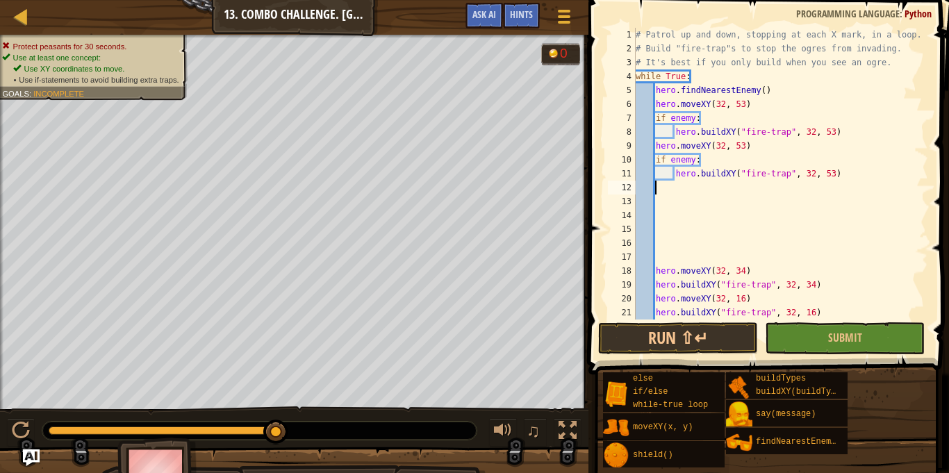
paste textarea "hero.buildXY("fire-trap", 32, 53)"
type textarea "hero.buildXY("fire-trap", 32, 53)"
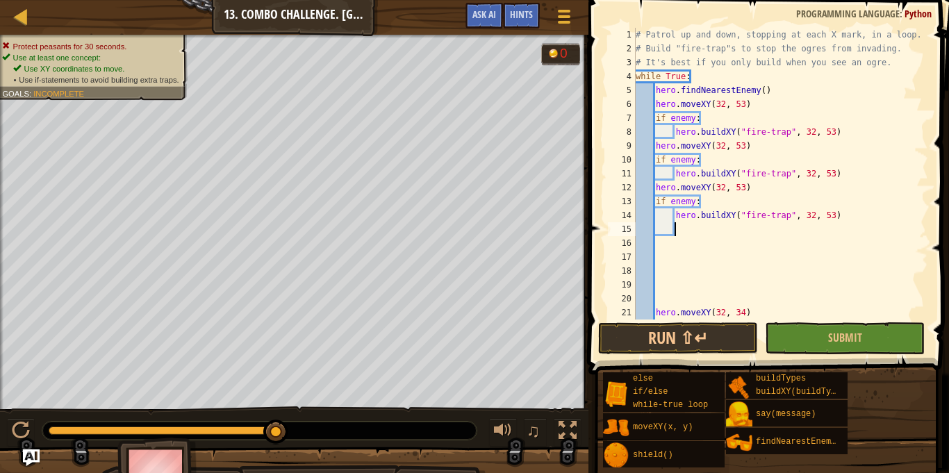
paste textarea "hero.buildXY("fire-trap", 32, 53)"
type textarea "hero.buildXY("fire-trap", 32, 53)"
paste textarea "hero.buildXY("fire-trap", 32, 53)"
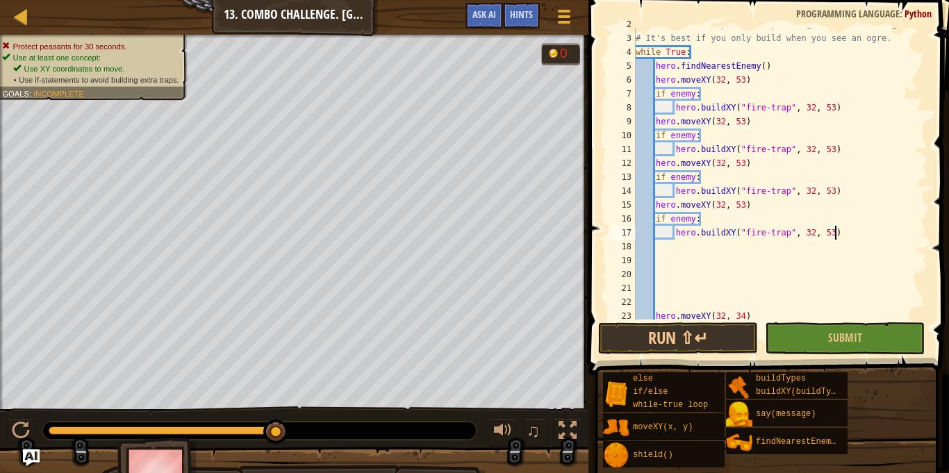
scroll to position [25, 0]
click at [812, 144] on div "# Build "fire-trap"s to stop the ogres from invading. # It's best if you only b…" at bounding box center [780, 177] width 295 height 320
click at [740, 207] on div "# Build "fire-trap"s to stop the ogres from invading. # It's best if you only b…" at bounding box center [780, 177] width 295 height 320
click at [744, 129] on div "# Build "fire-trap"s to stop the ogres from invading. # It's best if you only b…" at bounding box center [780, 177] width 295 height 320
click at [744, 124] on div "# Build "fire-trap"s to stop the ogres from invading. # It's best if you only b…" at bounding box center [780, 177] width 295 height 320
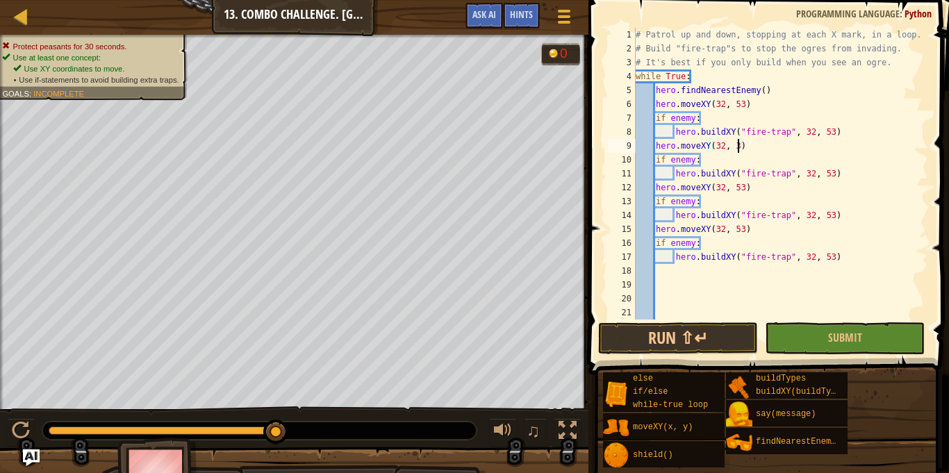
scroll to position [6, 15]
click at [744, 182] on div "# Patrol up and down, stopping at each X mark, in a loop. # Build "fire-trap"s …" at bounding box center [780, 188] width 295 height 320
click at [746, 227] on div "# Patrol up and down, stopping at each X mark, in a loop. # Build "fire-trap"s …" at bounding box center [780, 188] width 295 height 320
click at [743, 227] on div "# Patrol up and down, stopping at each X mark, in a loop. # Build "fire-trap"s …" at bounding box center [780, 188] width 295 height 320
click at [831, 133] on div "# Patrol up and down, stopping at each X mark, in a loop. # Build "fire-trap"s …" at bounding box center [780, 188] width 295 height 320
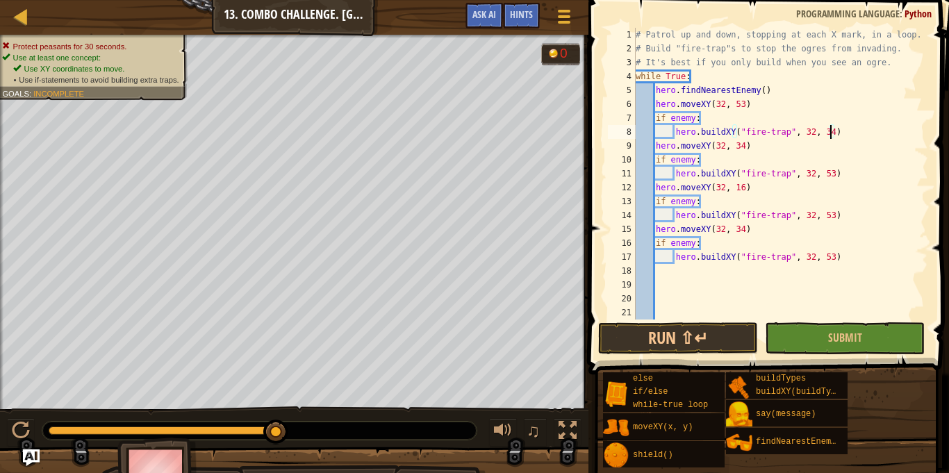
scroll to position [6, 28]
click at [828, 174] on div "# Patrol up and down, stopping at each X mark, in a loop. # Build "fire-trap"s …" at bounding box center [780, 188] width 295 height 320
click at [832, 217] on div "# Patrol up and down, stopping at each X mark, in a loop. # Build "fire-trap"s …" at bounding box center [780, 188] width 295 height 320
click at [831, 252] on div "# Patrol up and down, stopping at each X mark, in a loop. # Build "fire-trap"s …" at bounding box center [780, 188] width 295 height 320
click at [833, 213] on div "# Patrol up and down, stopping at each X mark, in a loop. # Build "fire-trap"s …" at bounding box center [780, 188] width 295 height 320
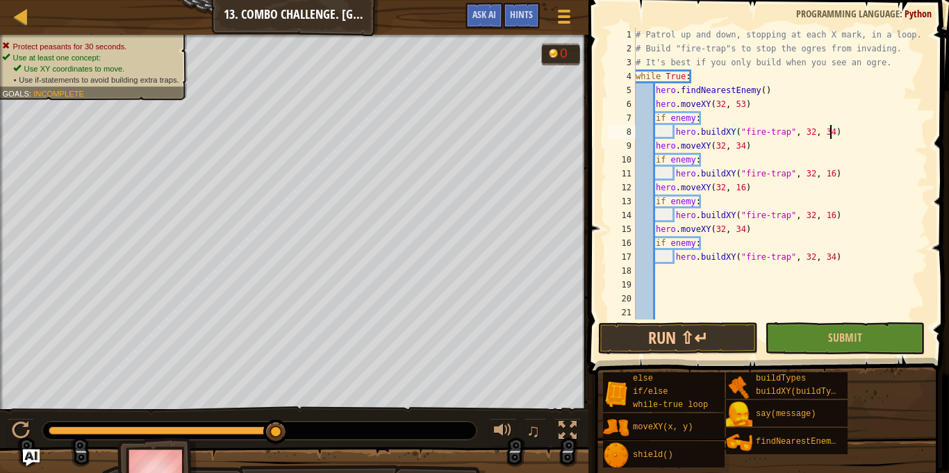
click at [829, 129] on div "# Patrol up and down, stopping at each X mark, in a loop. # Build "fire-trap"s …" at bounding box center [780, 188] width 295 height 320
click at [744, 147] on div "# Patrol up and down, stopping at each X mark, in a loop. # Build "fire-trap"s …" at bounding box center [780, 188] width 295 height 320
click at [838, 180] on div "# Patrol up and down, stopping at each X mark, in a loop. # Build "fire-trap"s …" at bounding box center [780, 188] width 295 height 320
click at [832, 176] on div "# Patrol up and down, stopping at each X mark, in a loop. # Build "fire-trap"s …" at bounding box center [780, 188] width 295 height 320
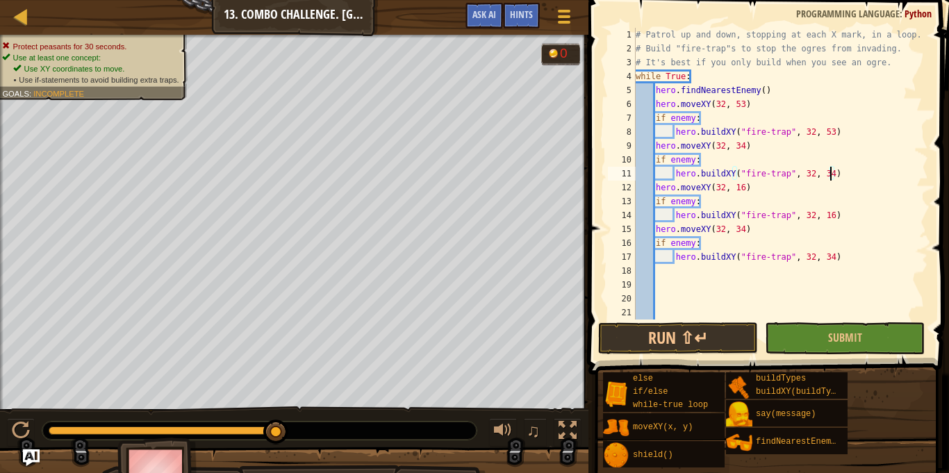
scroll to position [6, 28]
click at [741, 154] on div "# Patrol up and down, stopping at each X mark, in a loop. # Build "fire-trap"s …" at bounding box center [780, 188] width 295 height 320
click at [733, 181] on div "# Patrol up and down, stopping at each X mark, in a loop. # Build "fire-trap"s …" at bounding box center [780, 188] width 295 height 320
click at [698, 330] on button "Run ⇧↵" at bounding box center [678, 338] width 160 height 32
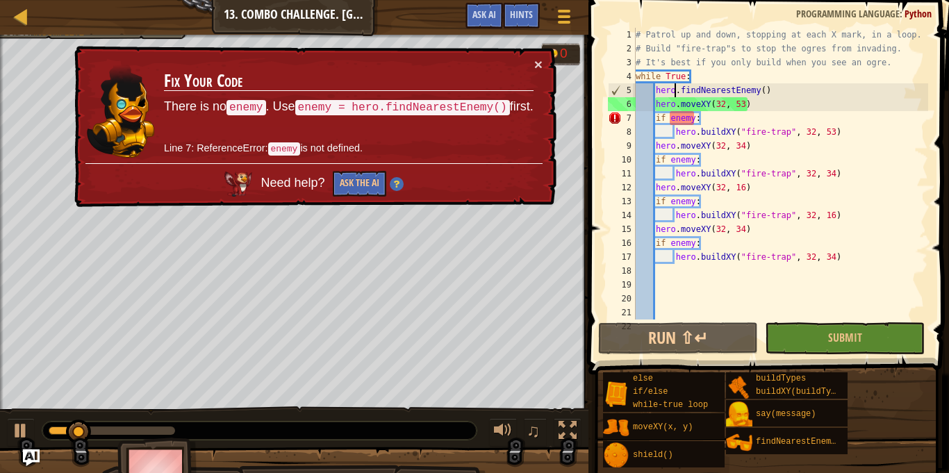
click at [677, 93] on div "# Patrol up and down, stopping at each X mark, in a loop. # Build "fire-trap"s …" at bounding box center [780, 188] width 295 height 320
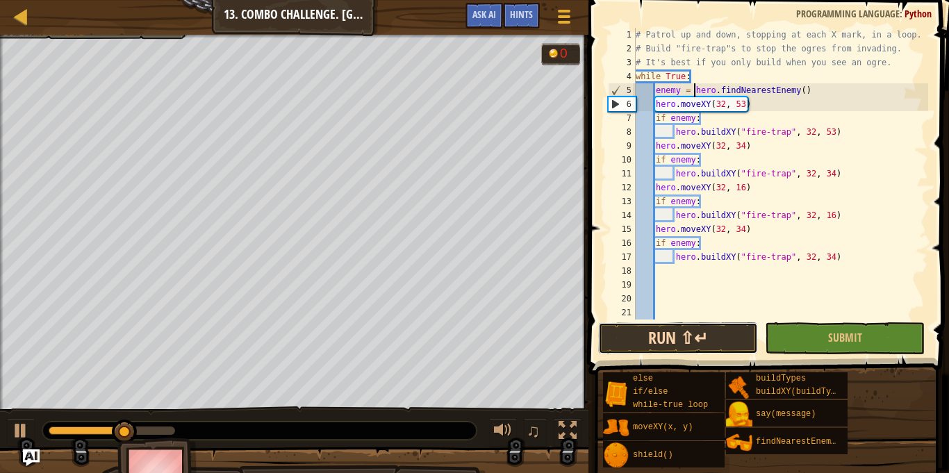
click at [672, 329] on button "Run ⇧↵" at bounding box center [678, 338] width 160 height 32
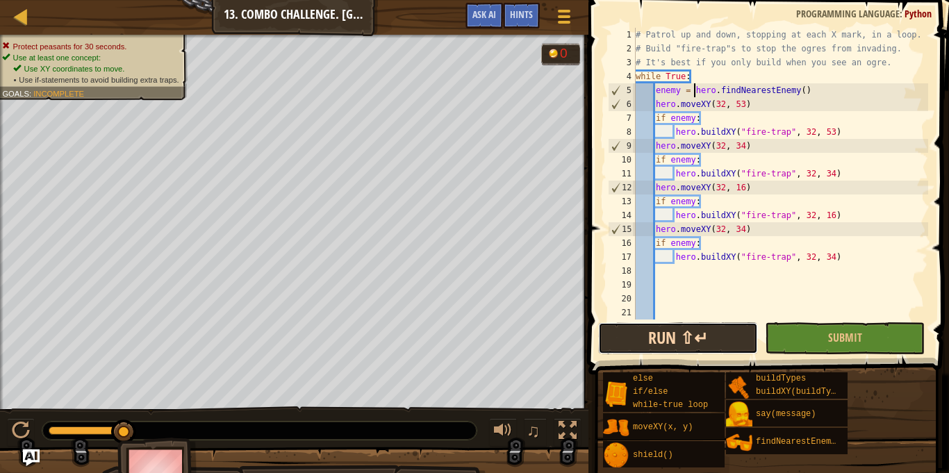
click at [716, 351] on button "Run ⇧↵" at bounding box center [678, 338] width 160 height 32
click at [701, 117] on div "# Patrol up and down, stopping at each X mark, in a loop. # Build "fire-trap"s …" at bounding box center [780, 188] width 295 height 320
click at [699, 115] on div "# Patrol up and down, stopping at each X mark, in a loop. # Build "fire-trap"s …" at bounding box center [780, 188] width 295 height 320
click at [692, 115] on div "# Patrol up and down, stopping at each X mark, in a loop. # Build "fire-trap"s …" at bounding box center [780, 188] width 295 height 320
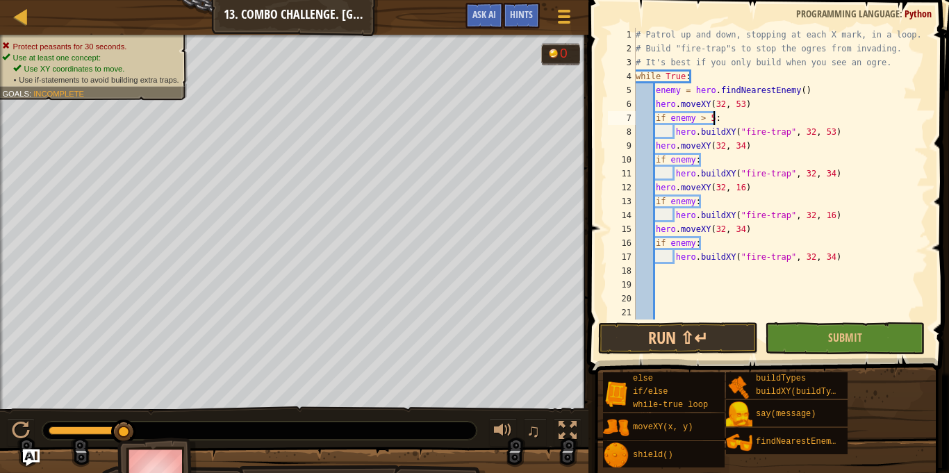
scroll to position [6, 11]
click at [697, 161] on div "# Patrol up and down, stopping at each X mark, in a loop. # Build "fire-trap"s …" at bounding box center [780, 188] width 295 height 320
click at [708, 117] on div "# Patrol up and down, stopping at each X mark, in a loop. # Build "fire-trap"s …" at bounding box center [780, 188] width 295 height 320
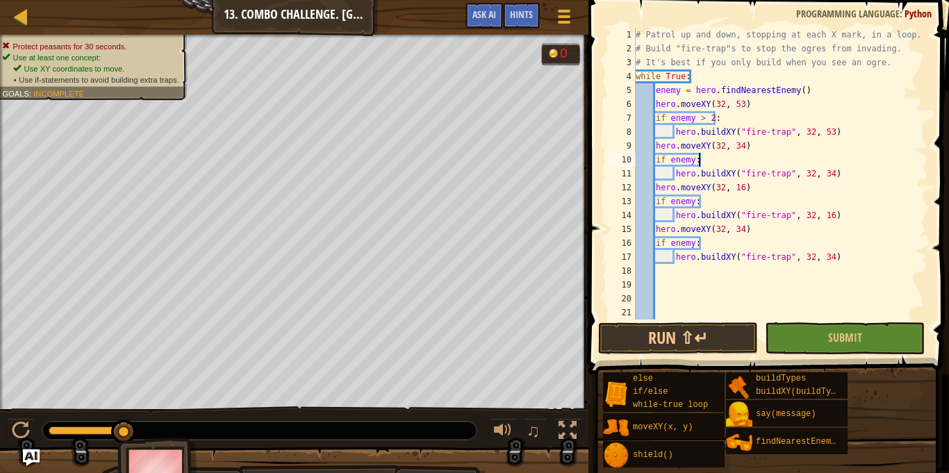
click at [703, 164] on div "# Patrol up and down, stopping at each X mark, in a loop. # Build "fire-trap"s …" at bounding box center [780, 188] width 295 height 320
click at [698, 161] on div "# Patrol up and down, stopping at each X mark, in a loop. # Build "fire-trap"s …" at bounding box center [780, 188] width 295 height 320
click at [699, 161] on div "# Patrol up and down, stopping at each X mark, in a loop. # Build "fire-trap"s …" at bounding box center [780, 188] width 295 height 320
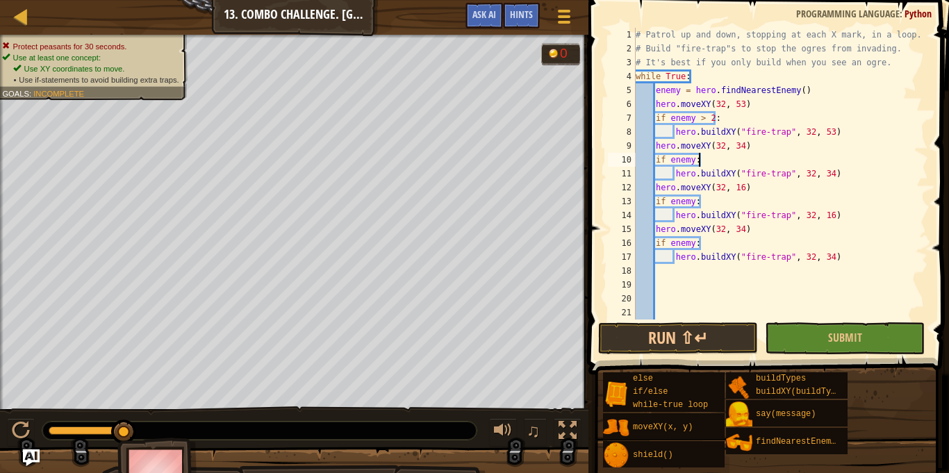
click at [699, 161] on div "# Patrol up and down, stopping at each X mark, in a loop. # Build "fire-trap"s …" at bounding box center [780, 188] width 295 height 320
click at [690, 161] on div "# Patrol up and down, stopping at each X mark, in a loop. # Build "fire-trap"s …" at bounding box center [780, 188] width 295 height 320
click at [697, 203] on div "# Patrol up and down, stopping at each X mark, in a loop. # Build "fire-trap"s …" at bounding box center [780, 188] width 295 height 320
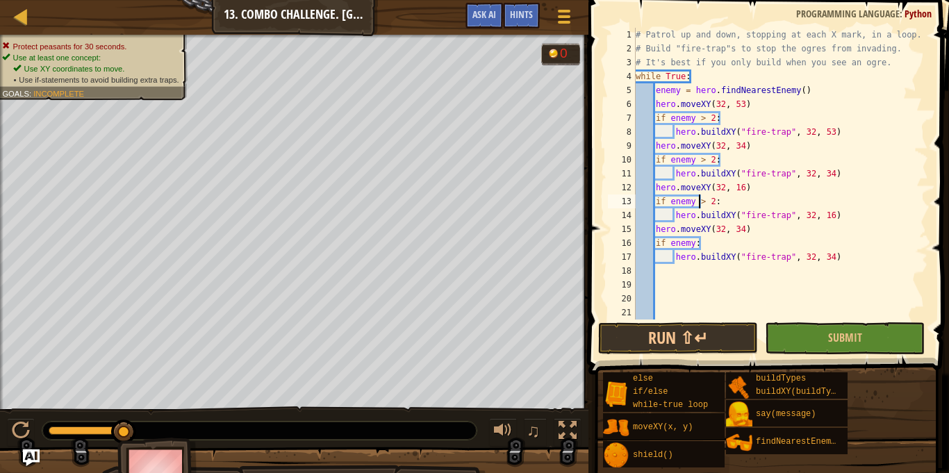
click at [697, 242] on div "# Patrol up and down, stopping at each X mark, in a loop. # Build "fire-trap"s …" at bounding box center [780, 188] width 295 height 320
click at [703, 335] on button "Run ⇧↵" at bounding box center [678, 338] width 160 height 32
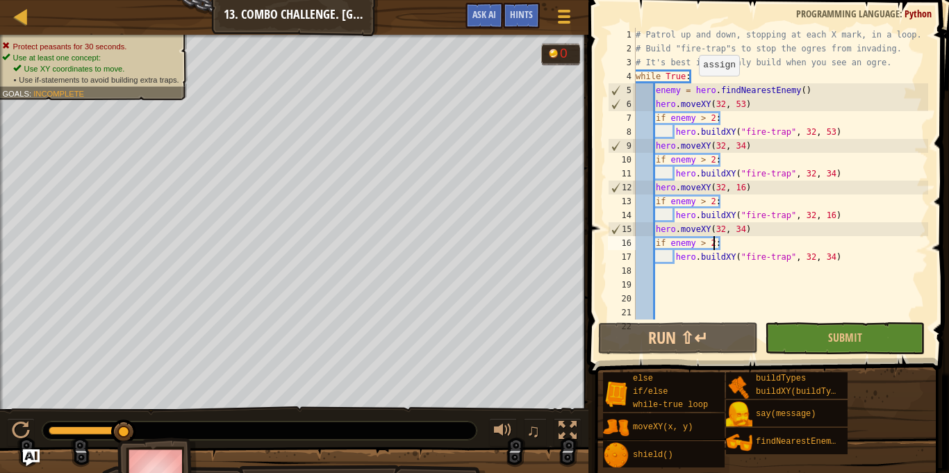
click at [692, 90] on div "# Patrol up and down, stopping at each X mark, in a loop. # Build "fire-trap"s …" at bounding box center [780, 188] width 295 height 320
click at [692, 115] on div "# Patrol up and down, stopping at each X mark, in a loop. # Build "fire-trap"s …" at bounding box center [780, 188] width 295 height 320
click at [497, 24] on button "Ask AI" at bounding box center [485, 16] width 38 height 26
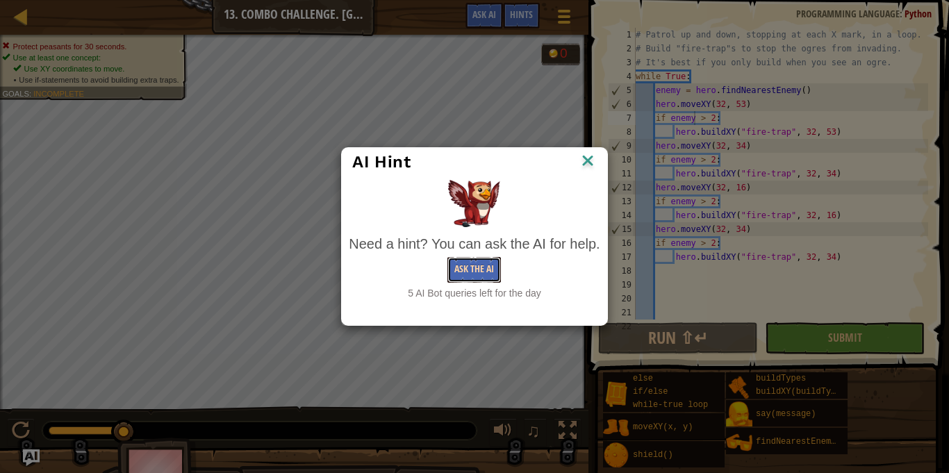
click at [459, 267] on button "Ask the AI" at bounding box center [475, 270] width 54 height 26
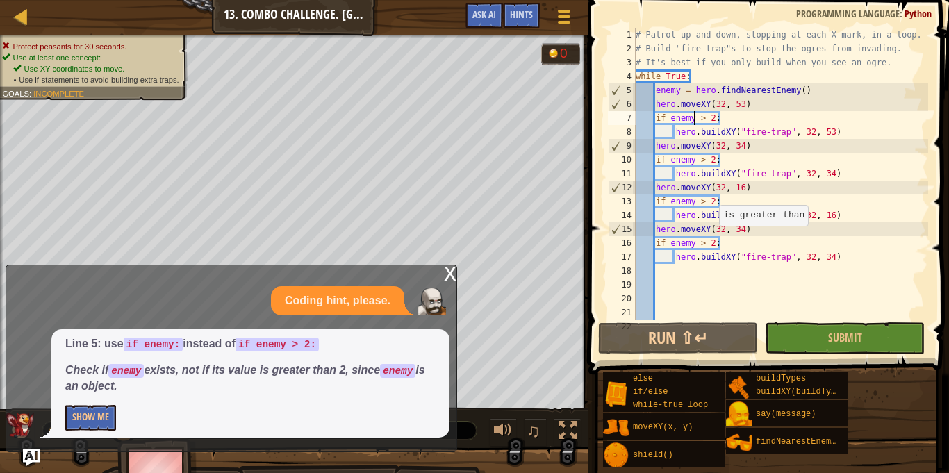
click at [712, 240] on div "# Patrol up and down, stopping at each X mark, in a loop. # Build "fire-trap"s …" at bounding box center [780, 188] width 295 height 320
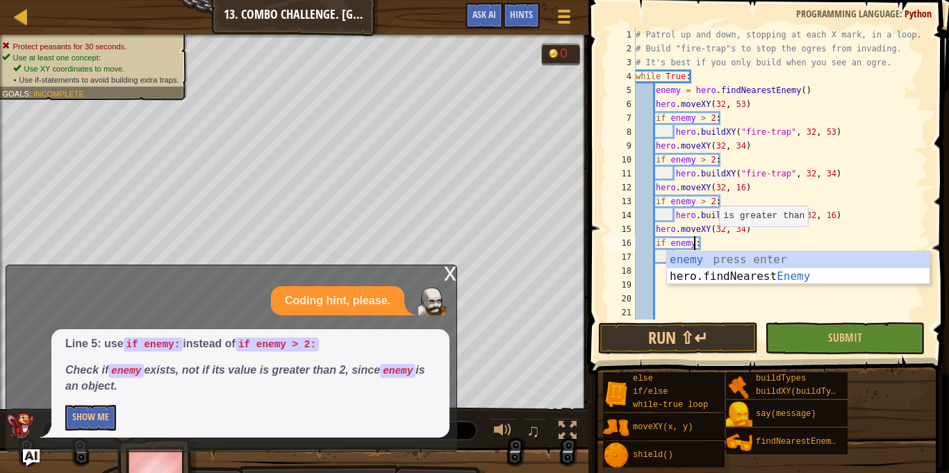
scroll to position [6, 8]
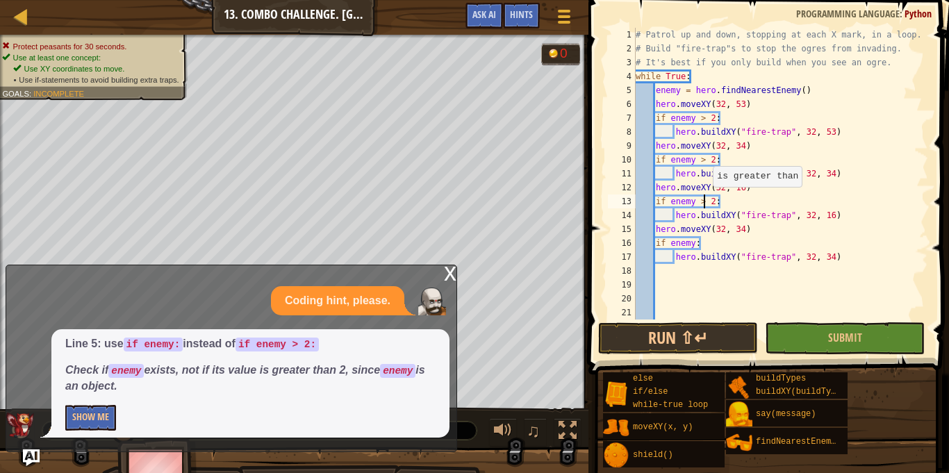
click at [706, 200] on div "# Patrol up and down, stopping at each X mark, in a loop. # Build "fire-trap"s …" at bounding box center [780, 188] width 295 height 320
click at [716, 161] on div "# Patrol up and down, stopping at each X mark, in a loop. # Build "fire-trap"s …" at bounding box center [780, 188] width 295 height 320
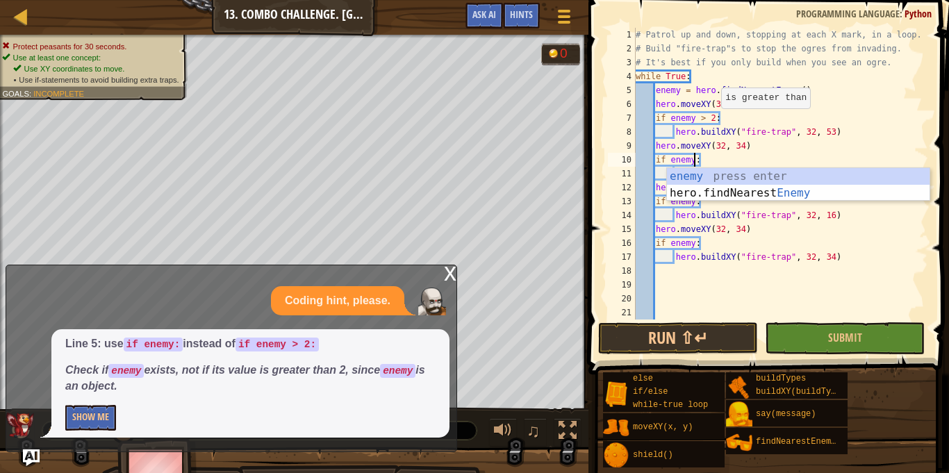
click at [714, 117] on div "# Patrol up and down, stopping at each X mark, in a loop. # Build "fire-trap"s …" at bounding box center [780, 188] width 295 height 320
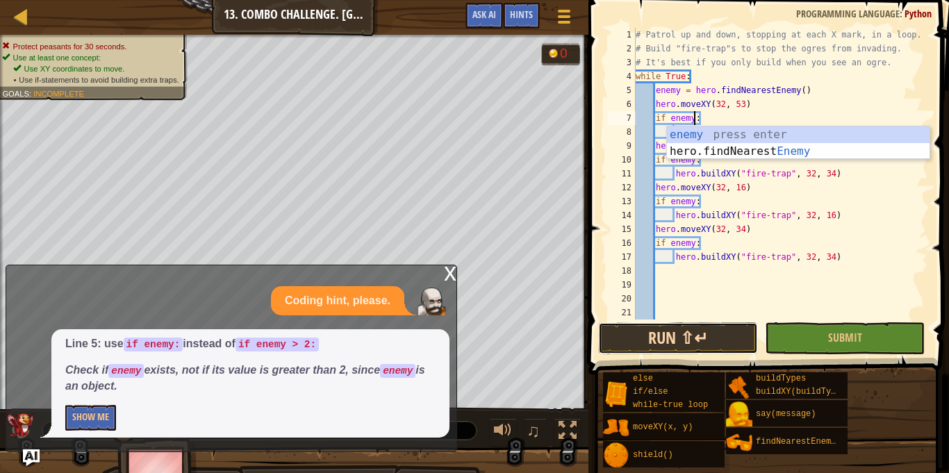
click at [657, 344] on button "Run ⇧↵" at bounding box center [678, 338] width 160 height 32
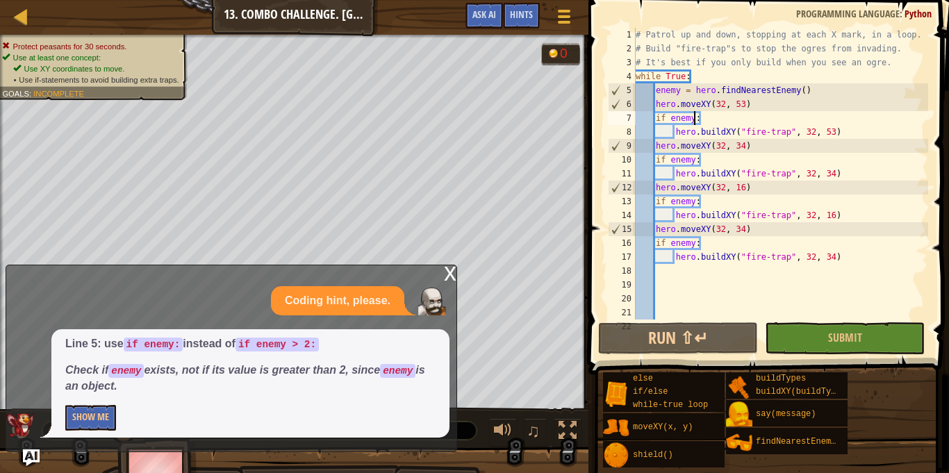
click at [450, 274] on div "x" at bounding box center [450, 273] width 13 height 14
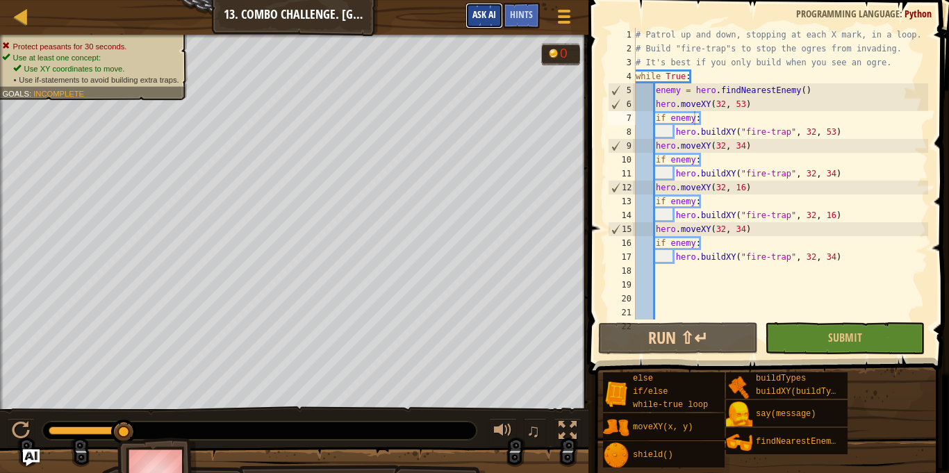
click at [490, 13] on span "Ask AI" at bounding box center [485, 14] width 24 height 13
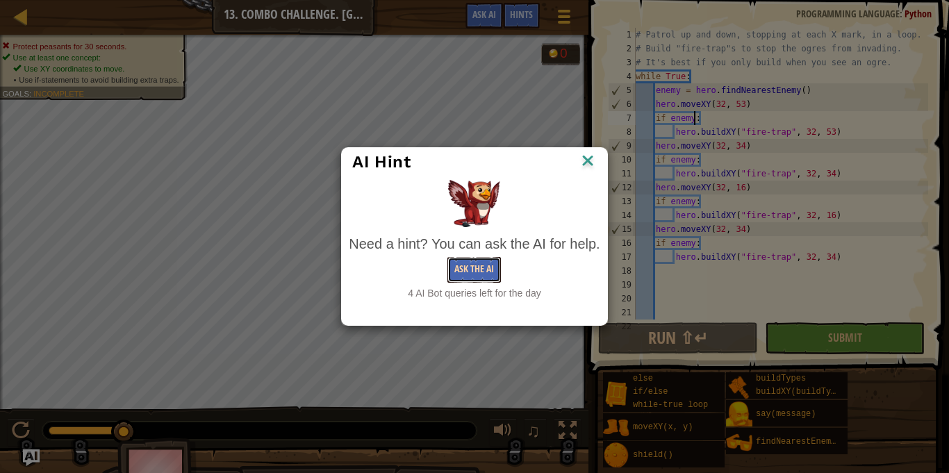
click at [464, 273] on button "Ask the AI" at bounding box center [475, 270] width 54 height 26
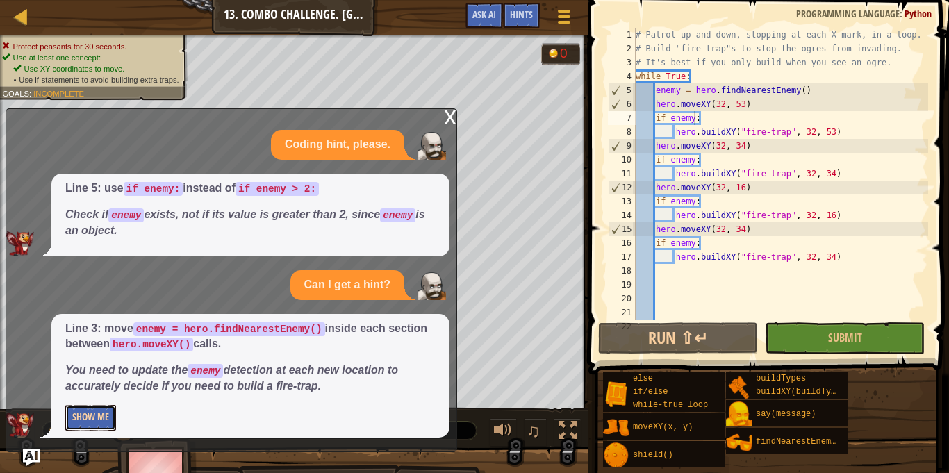
click at [99, 419] on button "Show Me" at bounding box center [90, 418] width 51 height 26
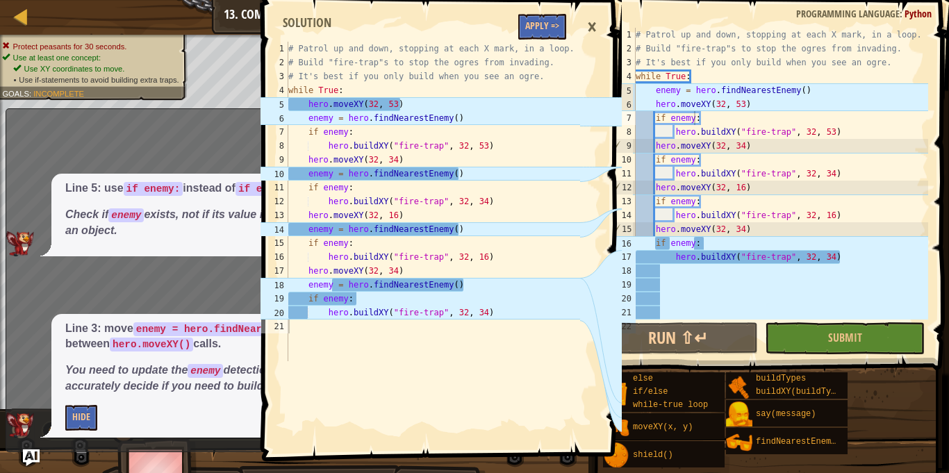
click at [590, 24] on div "×" at bounding box center [592, 27] width 24 height 32
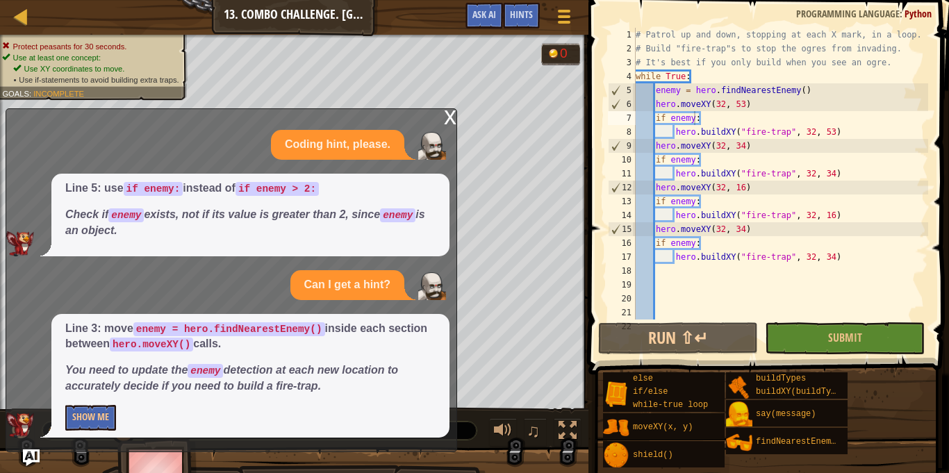
type textarea "enemy = hero.findNearestEnemy()"
drag, startPoint x: 817, startPoint y: 85, endPoint x: 657, endPoint y: 93, distance: 160.0
click at [657, 93] on div "# Patrol up and down, stopping at each X mark, in a loop. # Build "fire-trap"s …" at bounding box center [780, 188] width 295 height 320
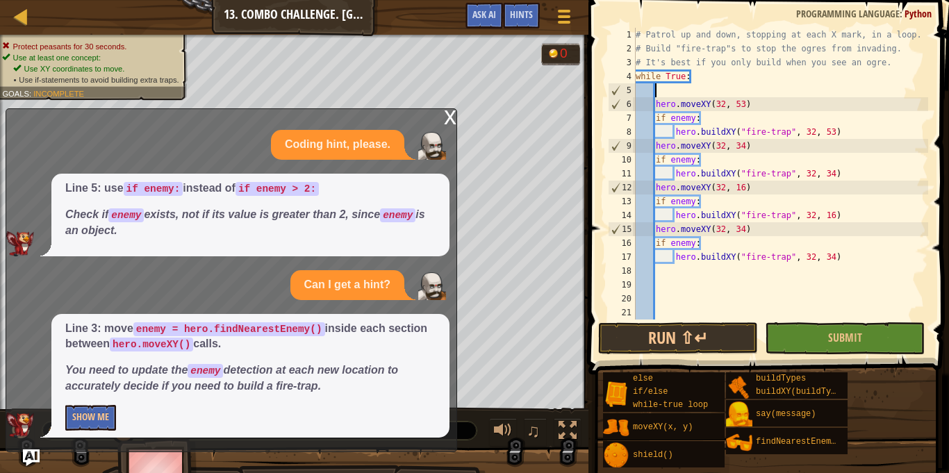
scroll to position [6, 2]
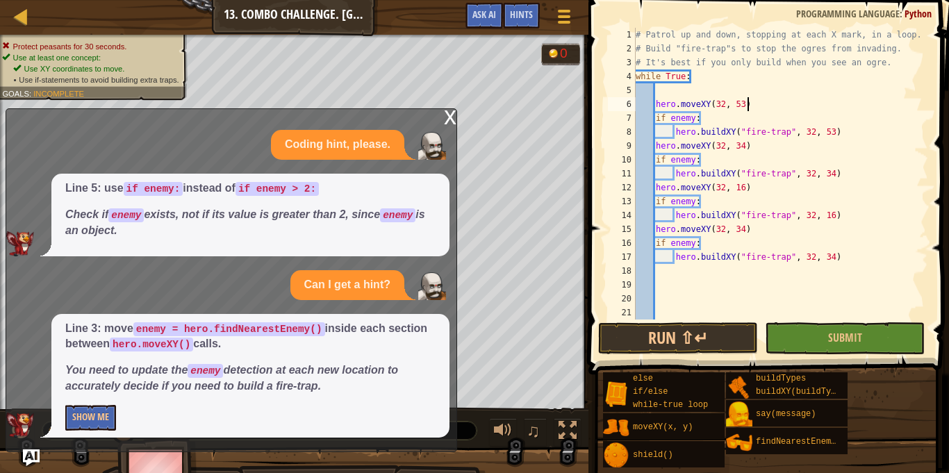
click at [773, 107] on div "# Patrol up and down, stopping at each X mark, in a loop. # Build "fire-trap"s …" at bounding box center [780, 188] width 295 height 320
type textarea "hero.moveXY(32, 53)"
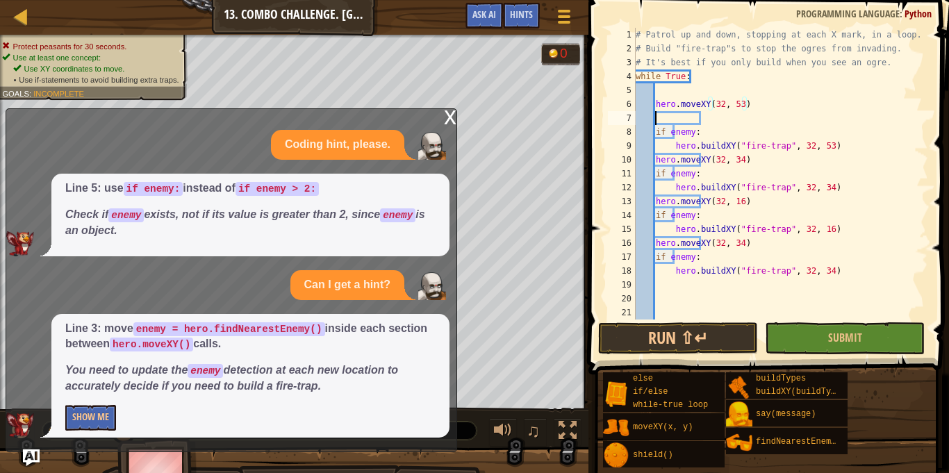
paste textarea "enemy = hero.findNearestEnemy()"
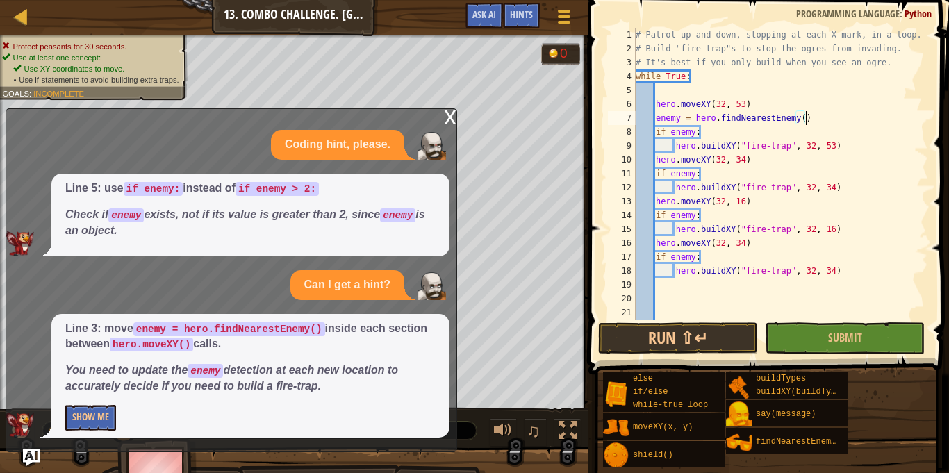
click at [807, 161] on div "# Patrol up and down, stopping at each X mark, in a loop. # Build "fire-trap"s …" at bounding box center [780, 188] width 295 height 320
type textarea "hero.moveXY(32, 34)"
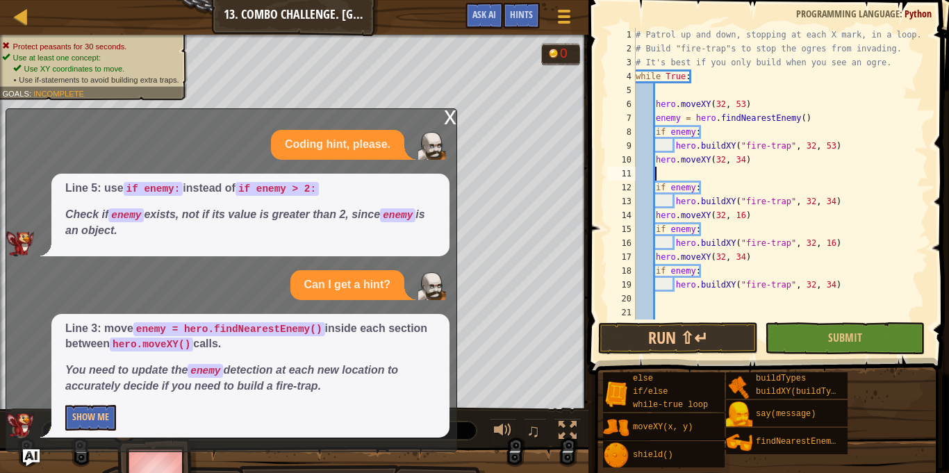
paste textarea "enemy = hero.findNearestEnemy()"
click at [778, 218] on div "# Patrol up and down, stopping at each X mark, in a loop. # Build "fire-trap"s …" at bounding box center [780, 188] width 295 height 320
type textarea "hero.moveXY(32, 16)"
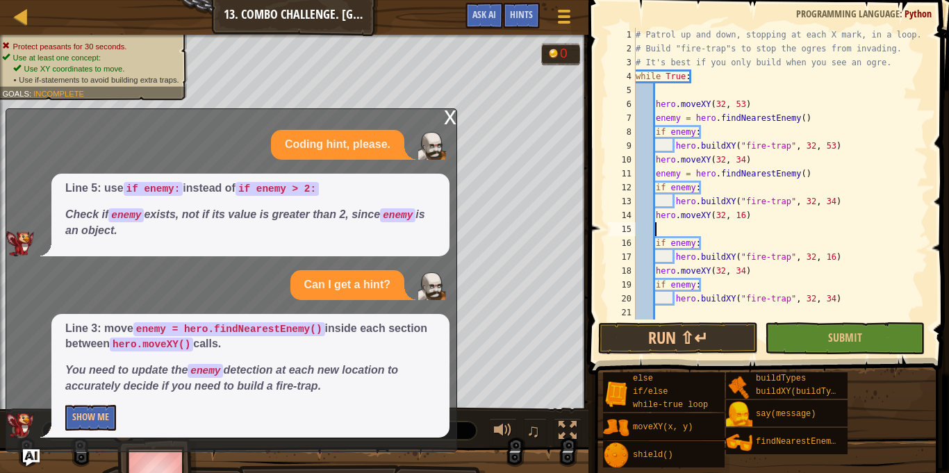
paste textarea "enemy = hero.findNearestEnemy()"
click at [762, 272] on div "# Patrol up and down, stopping at each X mark, in a loop. # Build "fire-trap"s …" at bounding box center [780, 188] width 295 height 320
type textarea "hero.moveXY(32, 34)"
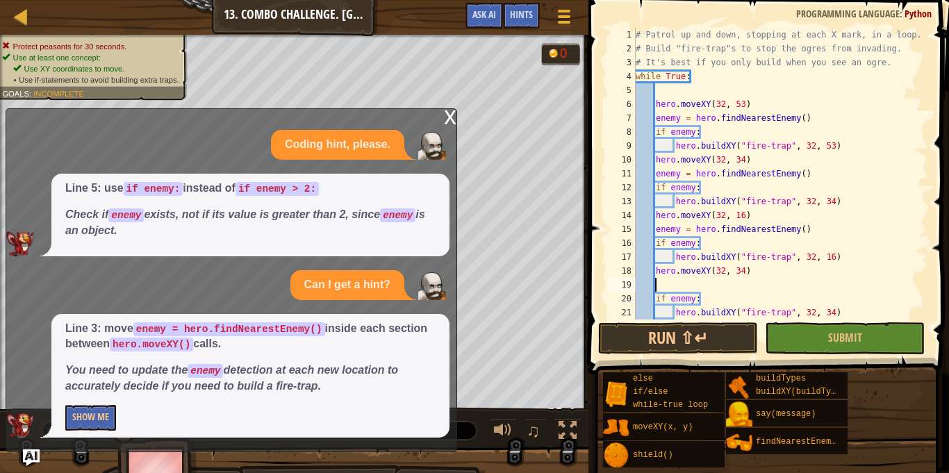
paste textarea "enemy = hero.findNearestEnemy()"
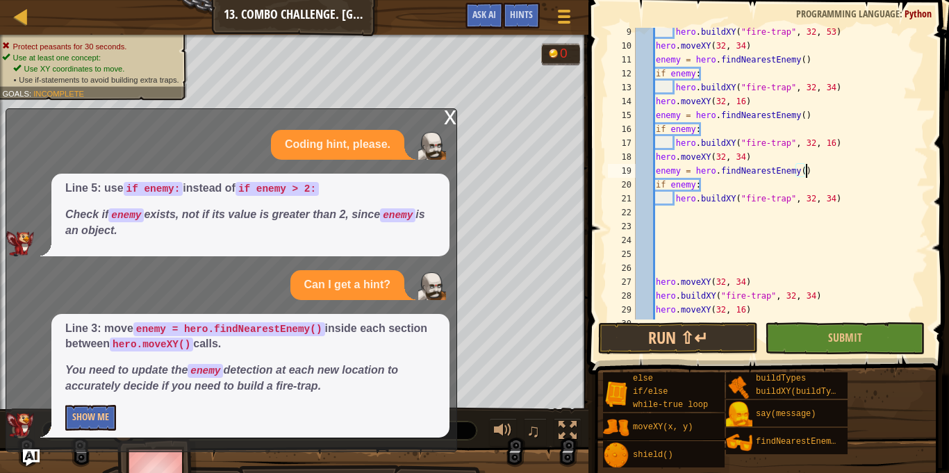
scroll to position [116, 0]
click at [692, 321] on span at bounding box center [771, 168] width 372 height 416
click at [692, 329] on button "Run ⇧↵" at bounding box center [678, 338] width 160 height 32
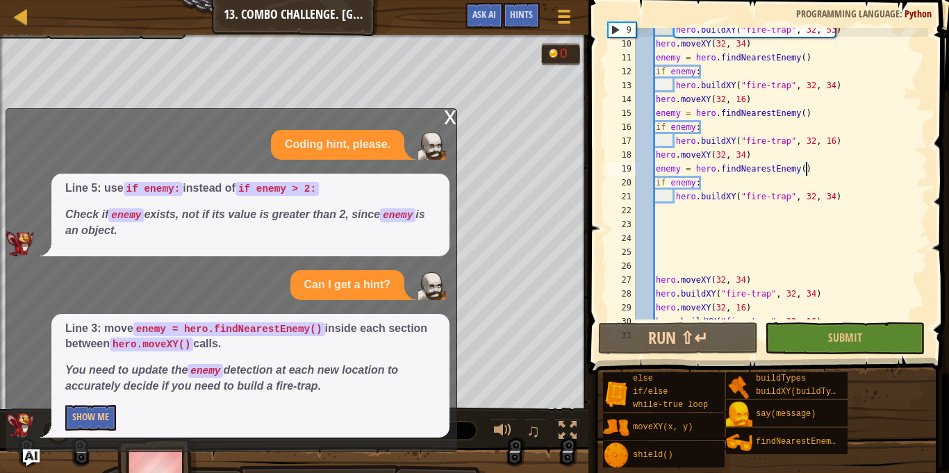
click at [452, 112] on div "x" at bounding box center [450, 116] width 13 height 14
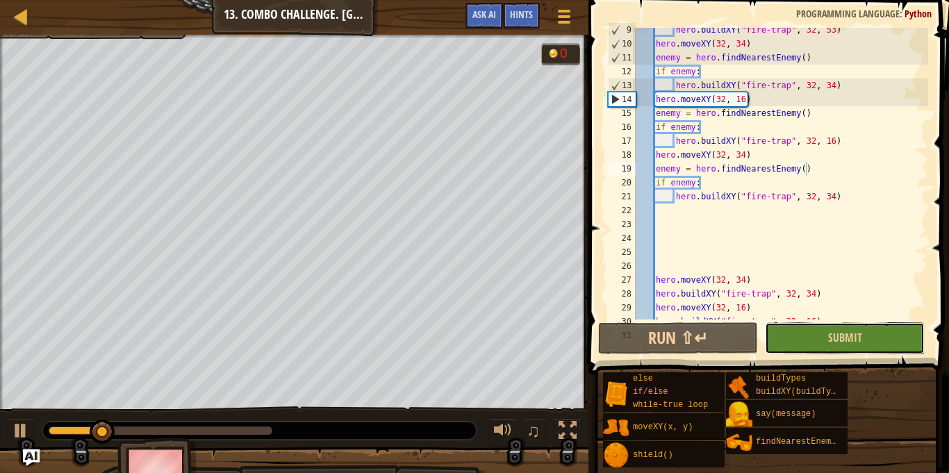
click at [823, 336] on button "Submit" at bounding box center [845, 338] width 160 height 32
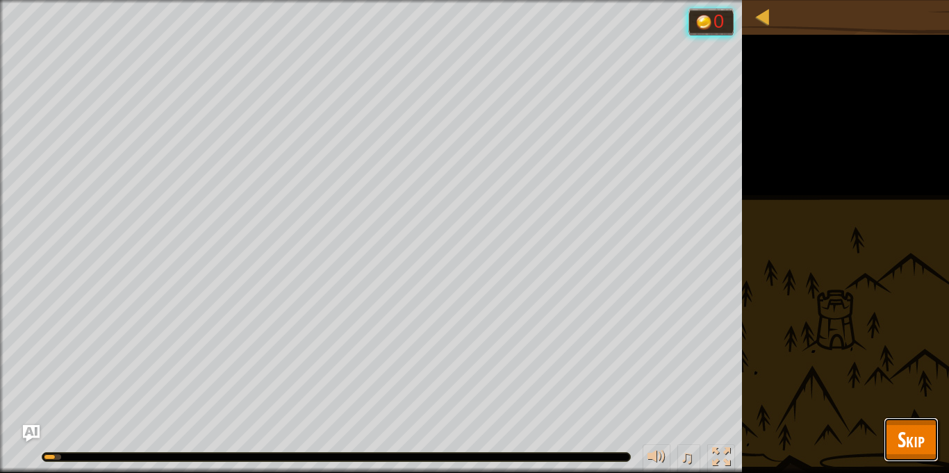
click at [910, 428] on span "Skip" at bounding box center [911, 439] width 27 height 28
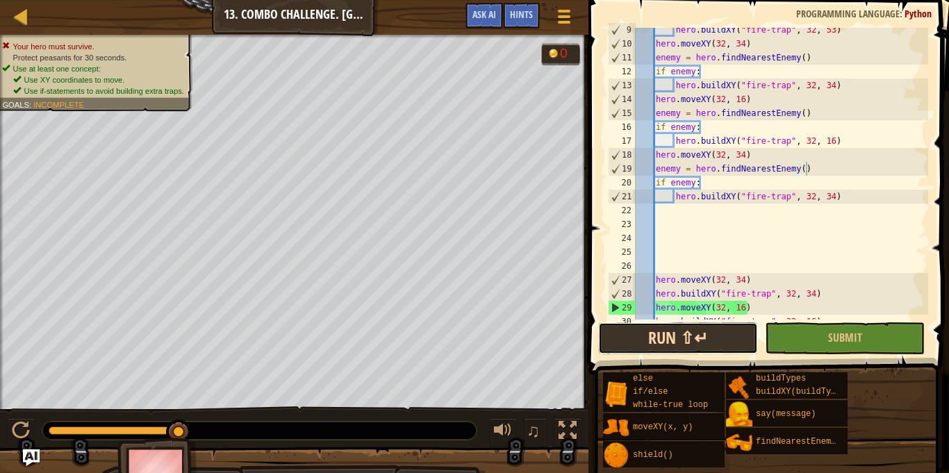
click at [634, 342] on button "Run ⇧↵" at bounding box center [678, 338] width 160 height 32
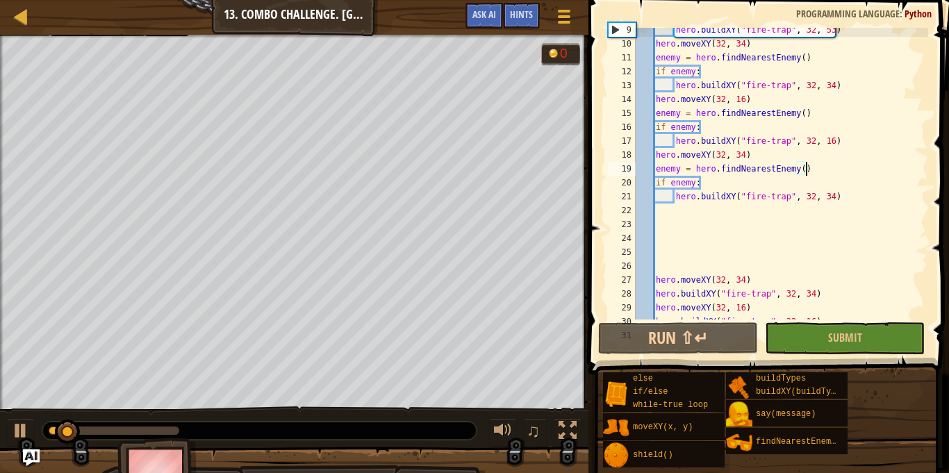
scroll to position [167, 0]
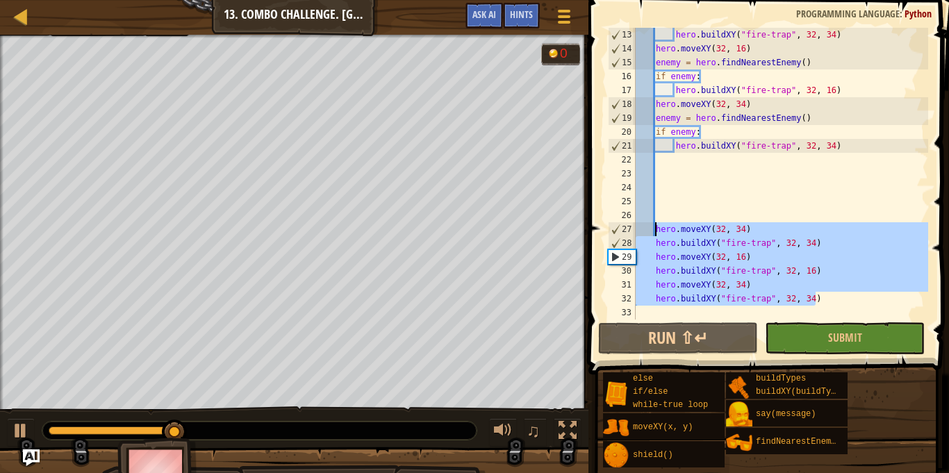
drag, startPoint x: 827, startPoint y: 300, endPoint x: 653, endPoint y: 228, distance: 187.9
click at [653, 228] on div "hero . buildXY ( "fire-trap" , 32 , 34 ) hero . moveXY ( 32 , 16 ) enemy = hero…" at bounding box center [780, 188] width 295 height 320
type textarea "hero.moveXY(32, 34) hero.buildXY("fire-trap", 32, 34)"
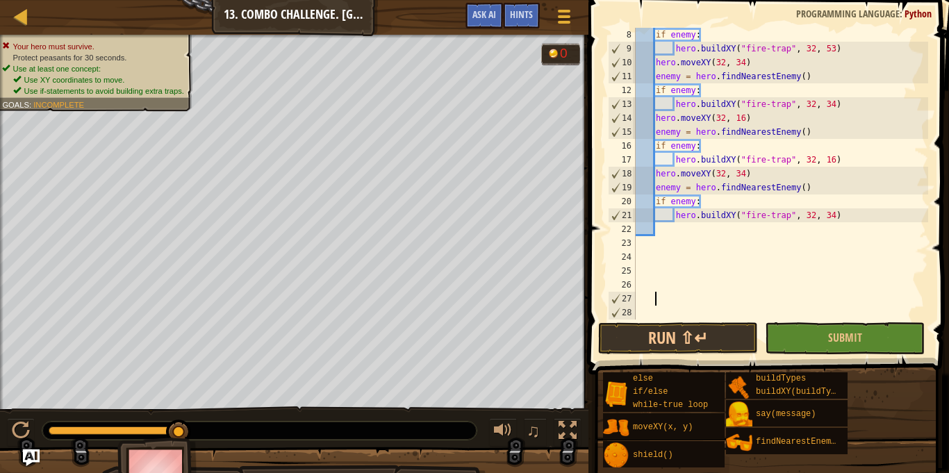
scroll to position [97, 0]
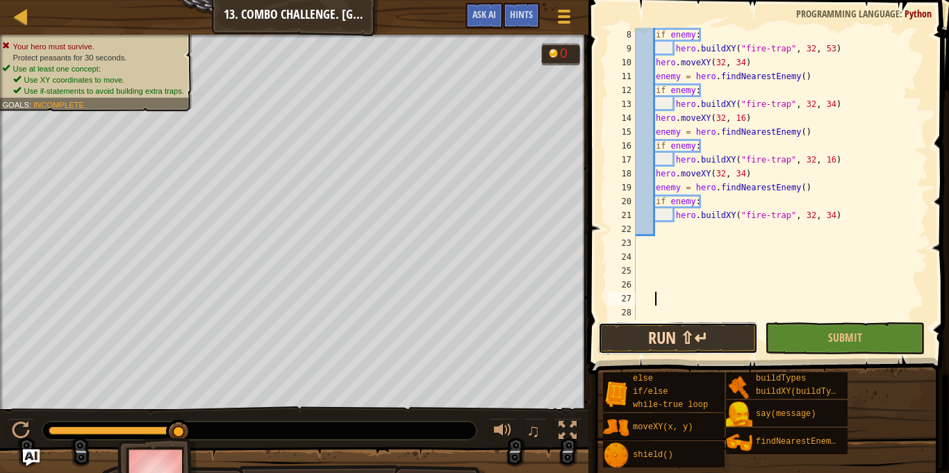
click at [642, 338] on button "Run ⇧↵" at bounding box center [678, 338] width 160 height 32
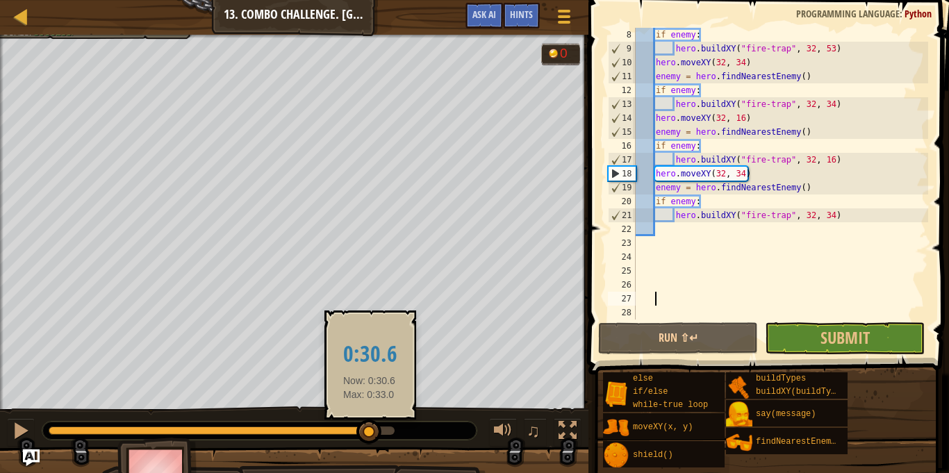
drag, startPoint x: 393, startPoint y: 434, endPoint x: 372, endPoint y: 437, distance: 21.7
click at [372, 437] on div at bounding box center [369, 432] width 25 height 25
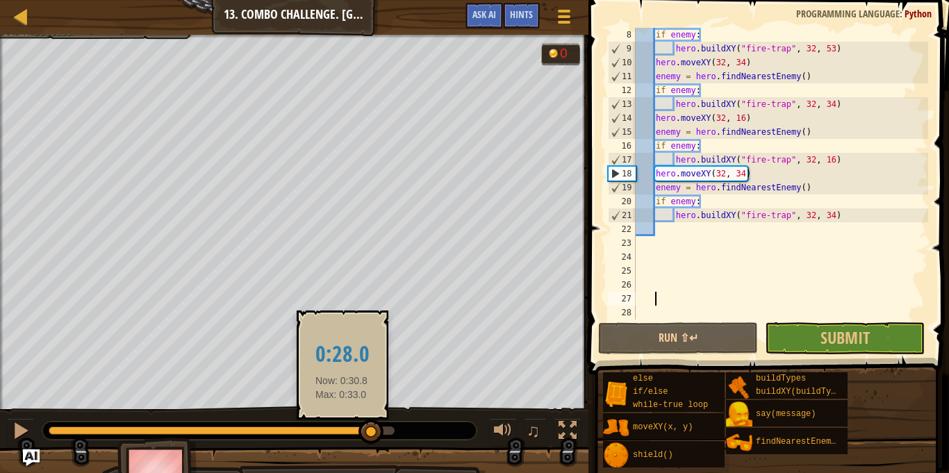
click at [342, 430] on div at bounding box center [210, 431] width 323 height 8
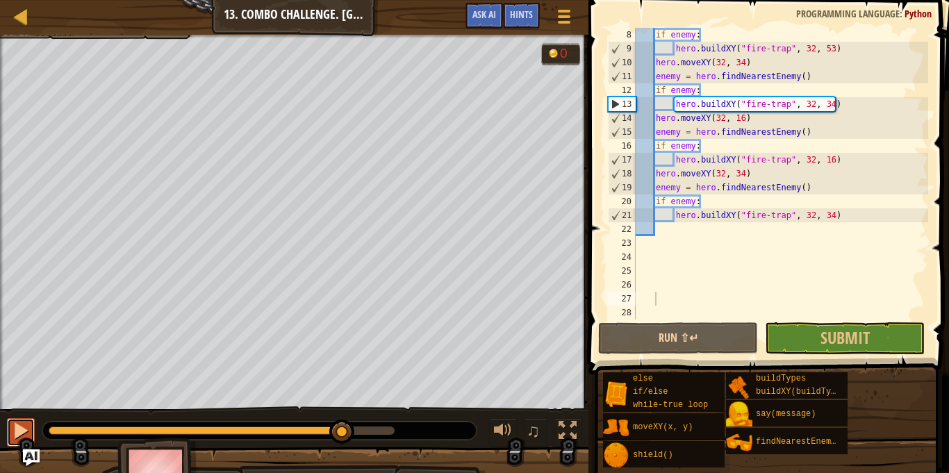
click at [17, 427] on div at bounding box center [21, 431] width 18 height 18
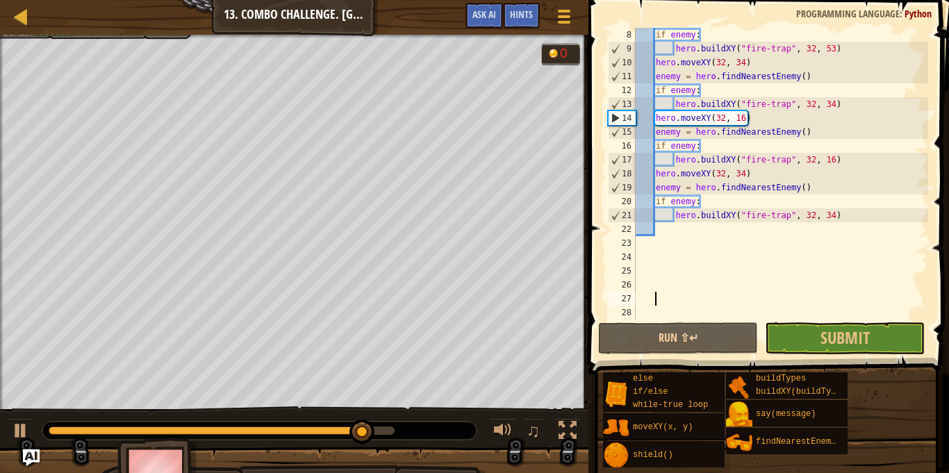
click at [303, 424] on div at bounding box center [259, 431] width 434 height 18
click at [303, 427] on div at bounding box center [207, 431] width 316 height 8
click at [9, 419] on button at bounding box center [21, 432] width 28 height 28
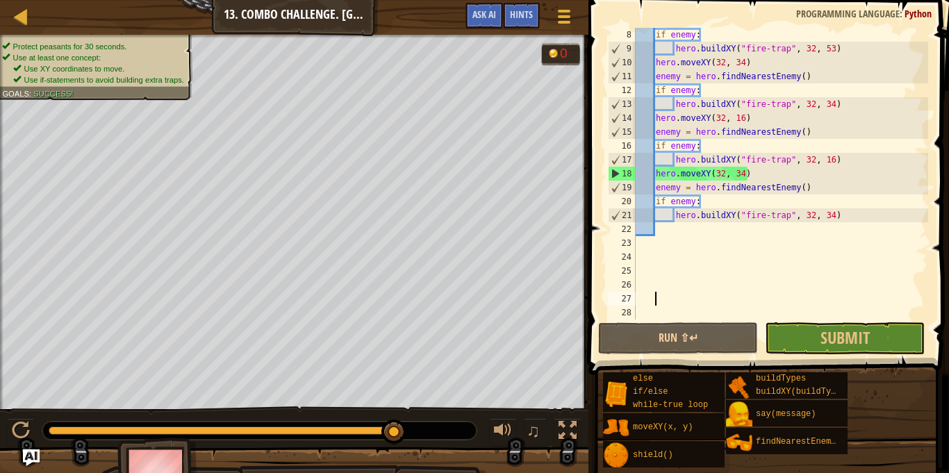
click at [746, 158] on div "if enemy : hero . buildXY ( "fire-trap" , 32 , 53 ) hero . moveXY ( 32 , 34 ) e…" at bounding box center [780, 188] width 295 height 320
click at [689, 145] on div "if enemy : hero . buildXY ( "fire-trap" , 32 , 53 ) hero . moveXY ( 32 , 34 ) e…" at bounding box center [780, 188] width 295 height 320
type textarea "if enemy:"
click at [834, 330] on span "Submit" at bounding box center [845, 338] width 49 height 22
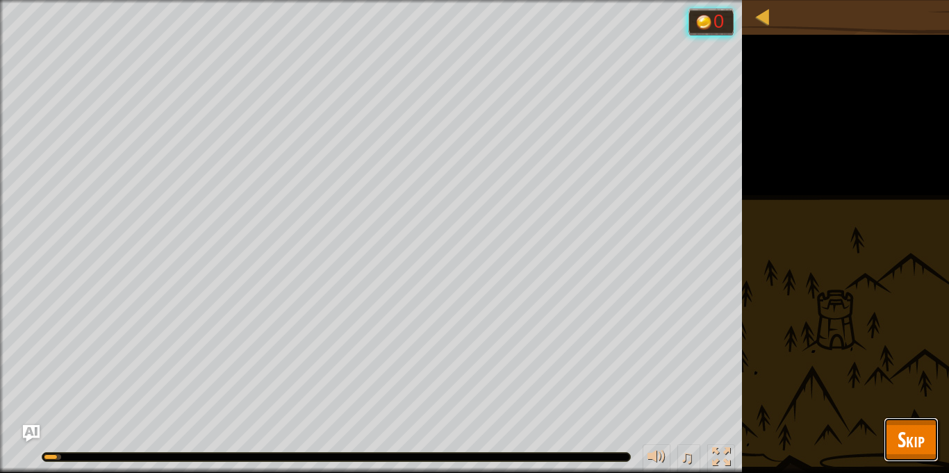
click at [923, 435] on span "Skip" at bounding box center [911, 439] width 27 height 28
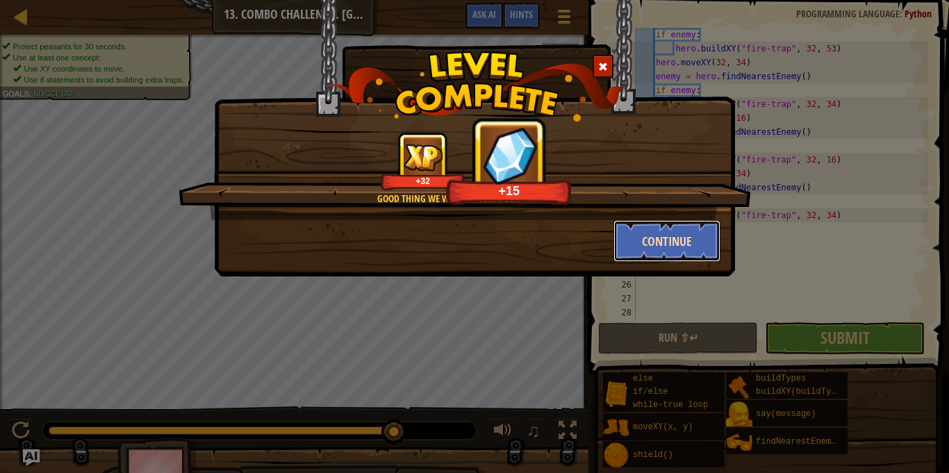
click at [666, 235] on button "Continue" at bounding box center [668, 241] width 108 height 42
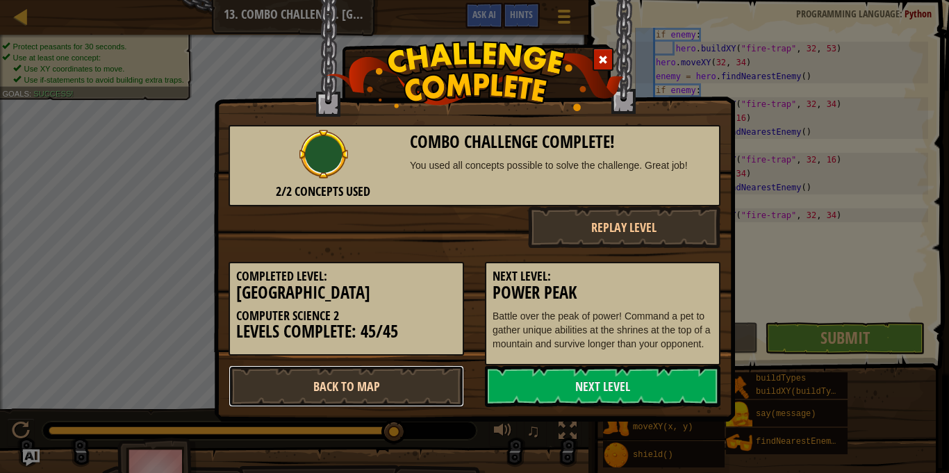
click at [368, 398] on link "Back to Map" at bounding box center [347, 387] width 236 height 42
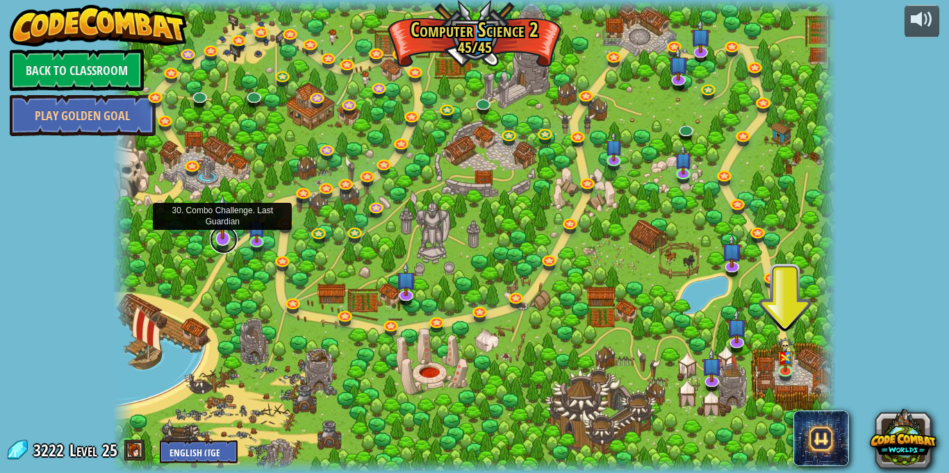
click at [218, 245] on link at bounding box center [224, 240] width 28 height 28
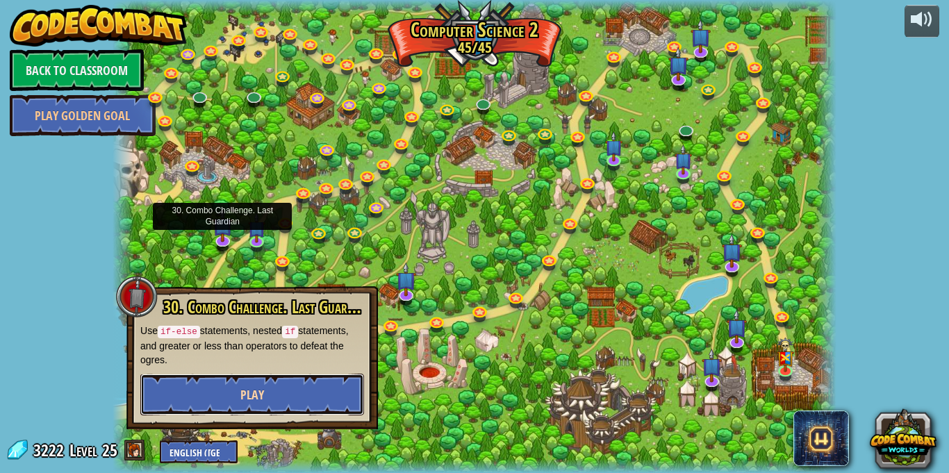
click at [246, 391] on span "Play" at bounding box center [252, 394] width 24 height 17
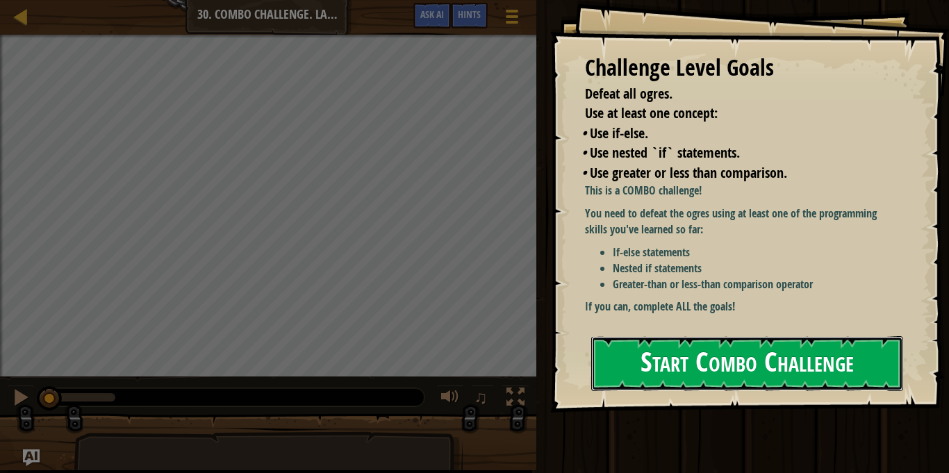
click at [705, 370] on button "Start Combo Challenge" at bounding box center [747, 363] width 312 height 55
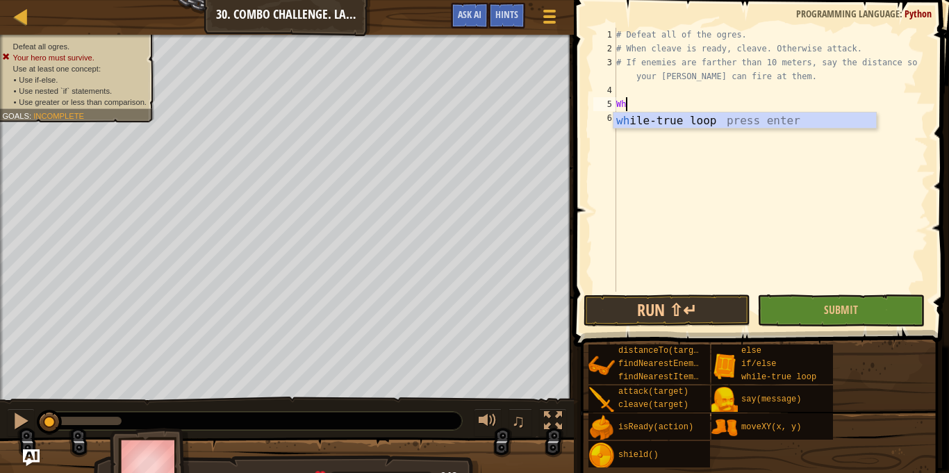
scroll to position [6, 2]
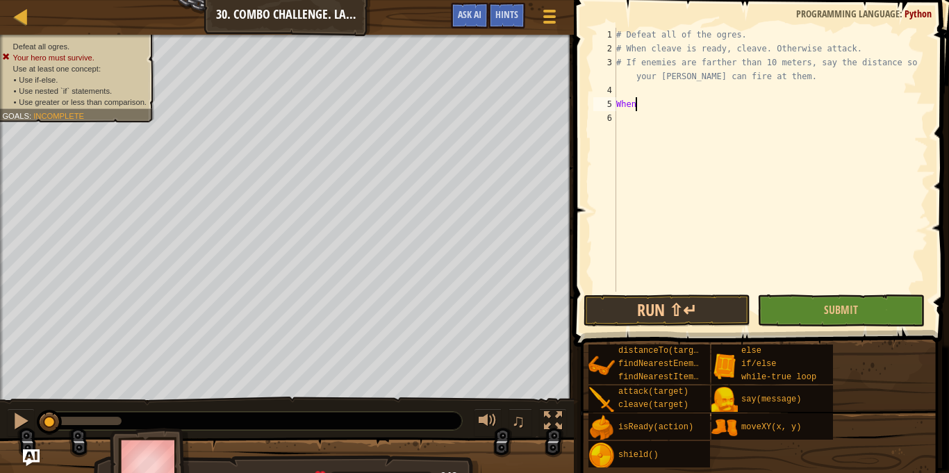
type textarea "Wh"
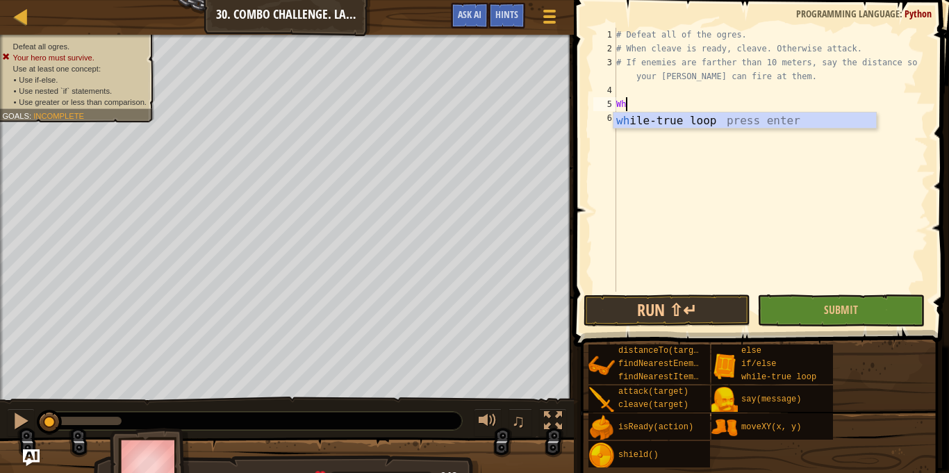
scroll to position [6, 1]
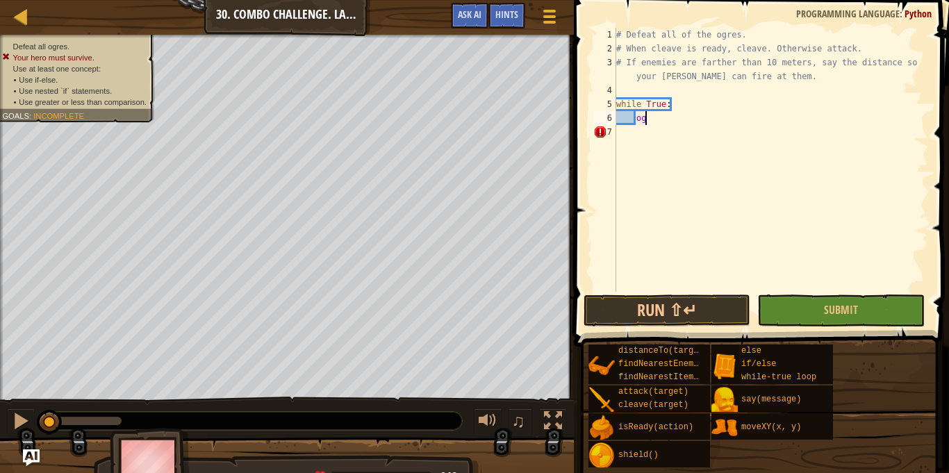
type textarea "o"
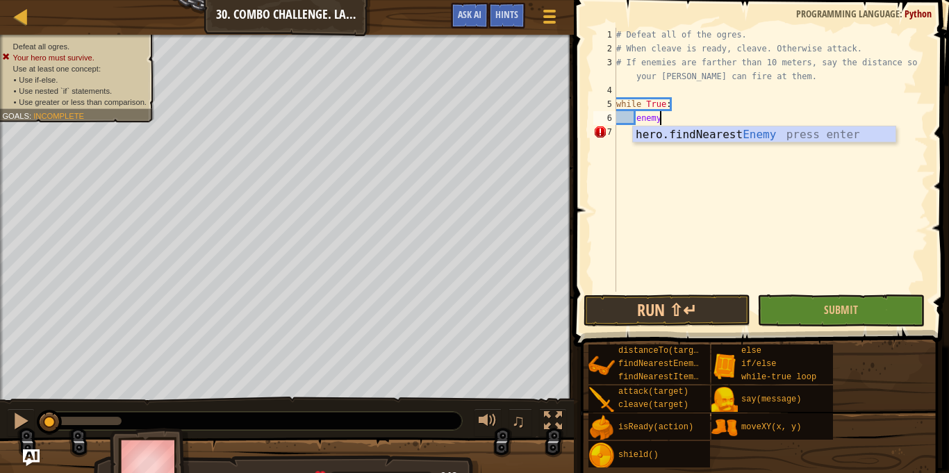
scroll to position [6, 6]
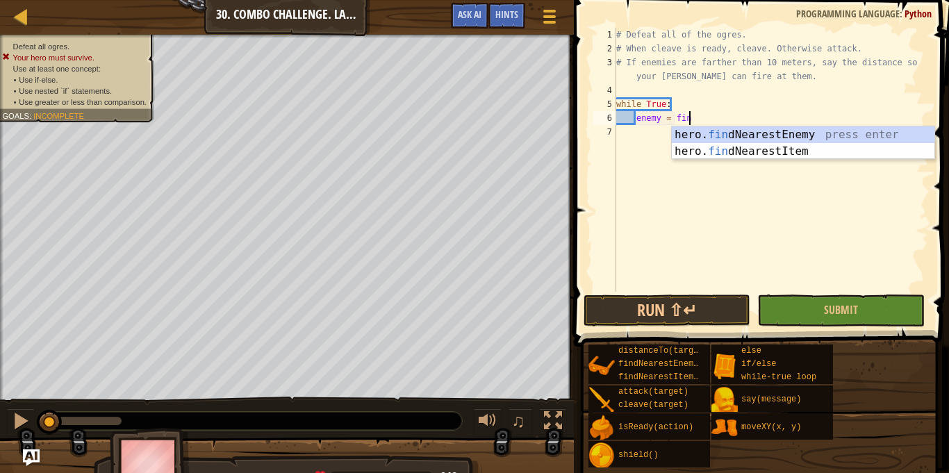
type textarea "enemy = find"
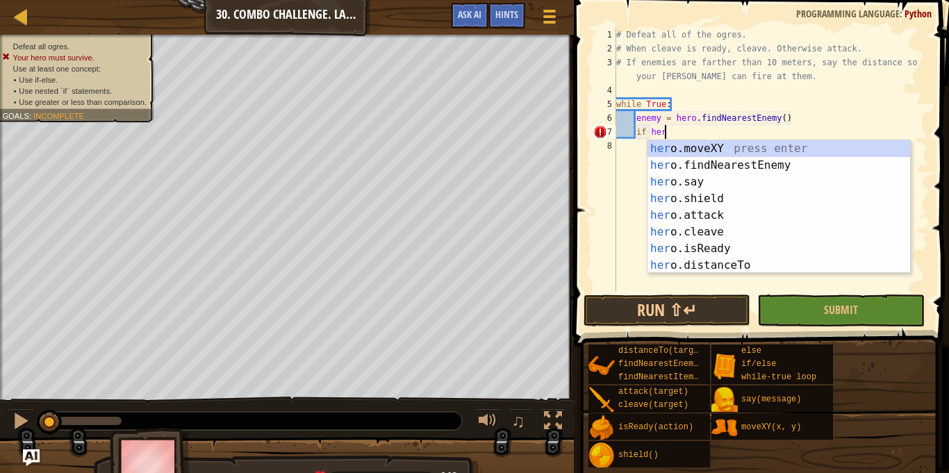
scroll to position [6, 6]
click at [748, 250] on div "her o.moveXY press enter her o.findNearestEnemy press enter her o.say press ent…" at bounding box center [779, 223] width 263 height 167
type textarea "if hero.isReady("cleave")"
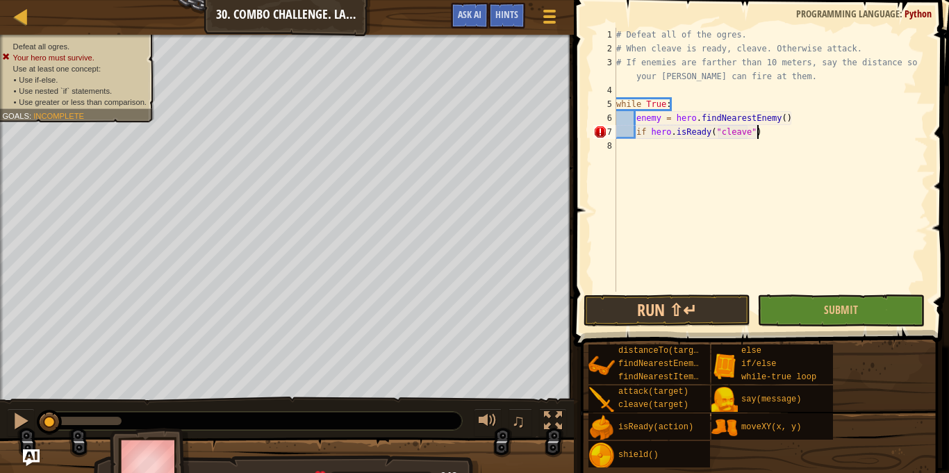
click at [796, 133] on div "# Defeat all of the ogres. # When cleave is ready, cleave. Otherwise attack. # …" at bounding box center [771, 174] width 315 height 292
click at [795, 135] on div "# Defeat all of the ogres. # When cleave is ready, cleave. Otherwise attack. # …" at bounding box center [771, 174] width 315 height 292
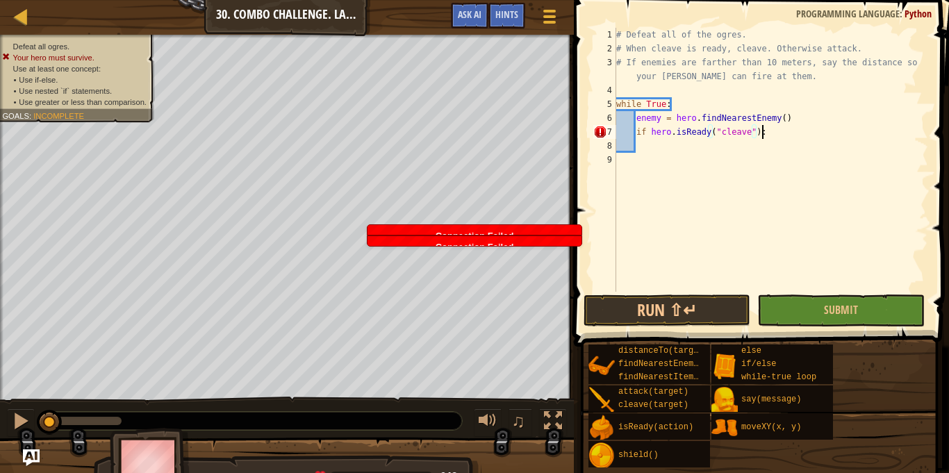
type textarea "if hero.isReady("cleave"):"
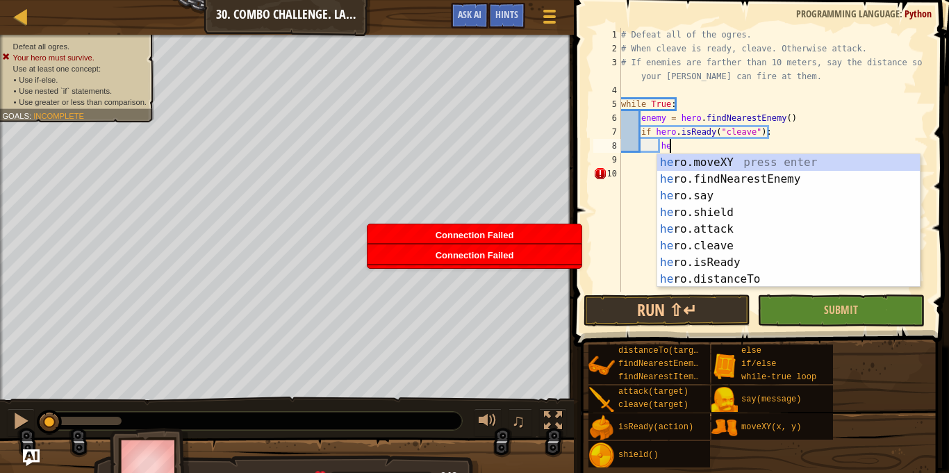
scroll to position [6, 8]
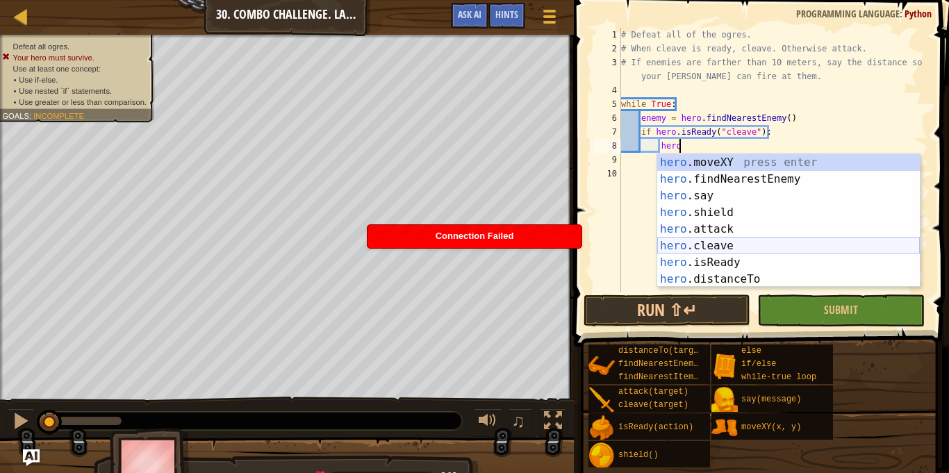
click at [744, 250] on div "hero .moveXY press enter hero .findNearestEnemy press enter hero .say press ent…" at bounding box center [788, 237] width 263 height 167
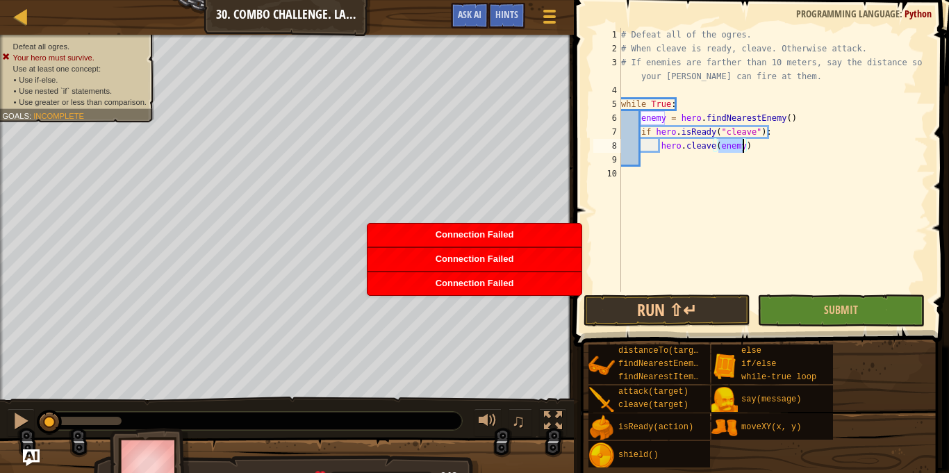
click at [783, 135] on div "# Defeat all of the ogres. # When cleave is ready, cleave. Otherwise attack. # …" at bounding box center [774, 174] width 310 height 292
type textarea "if hero.isReady("cleave"):"
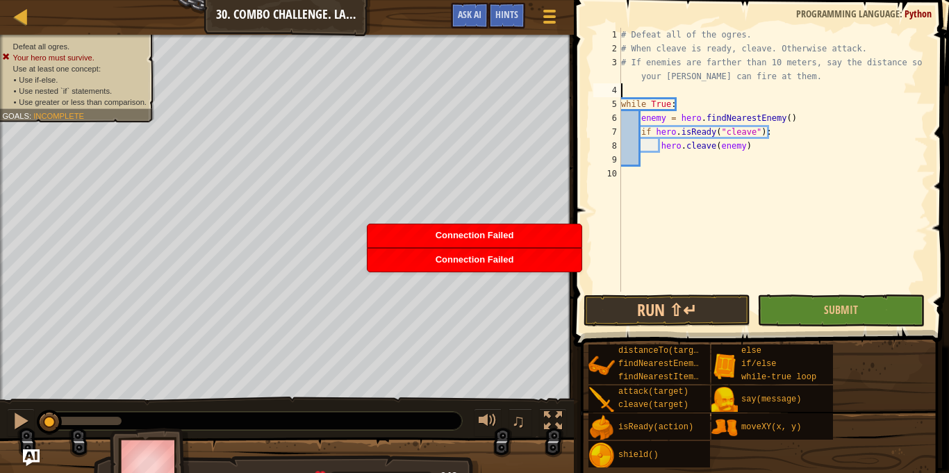
click at [726, 97] on div "# Defeat all of the ogres. # When cleave is ready, cleave. Otherwise attack. # …" at bounding box center [774, 174] width 310 height 292
click at [730, 100] on div "# Defeat all of the ogres. # When cleave is ready, cleave. Otherwise attack. # …" at bounding box center [774, 174] width 310 height 292
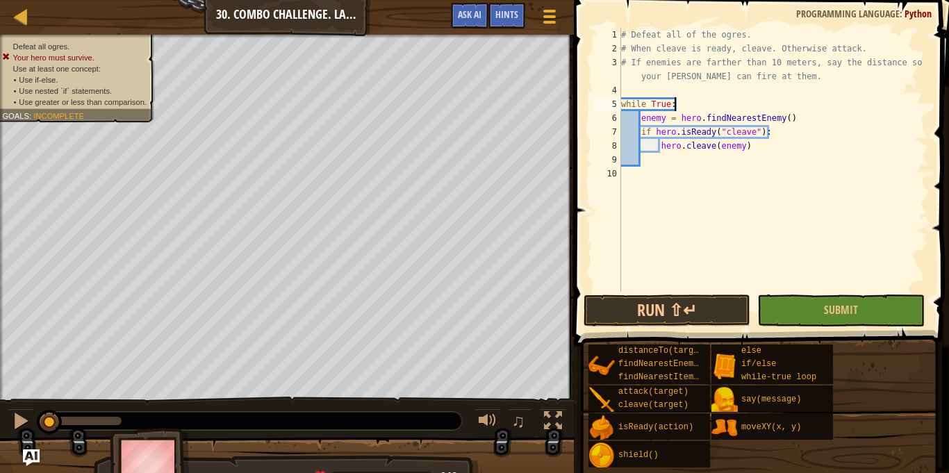
click at [817, 133] on div "# Defeat all of the ogres. # When cleave is ready, cleave. Otherwise attack. # …" at bounding box center [774, 174] width 310 height 292
type textarea "if hero.isReady("cleave"):"
click at [692, 163] on div "# Defeat all of the ogres. # When cleave is ready, cleave. Otherwise attack. # …" at bounding box center [774, 174] width 310 height 292
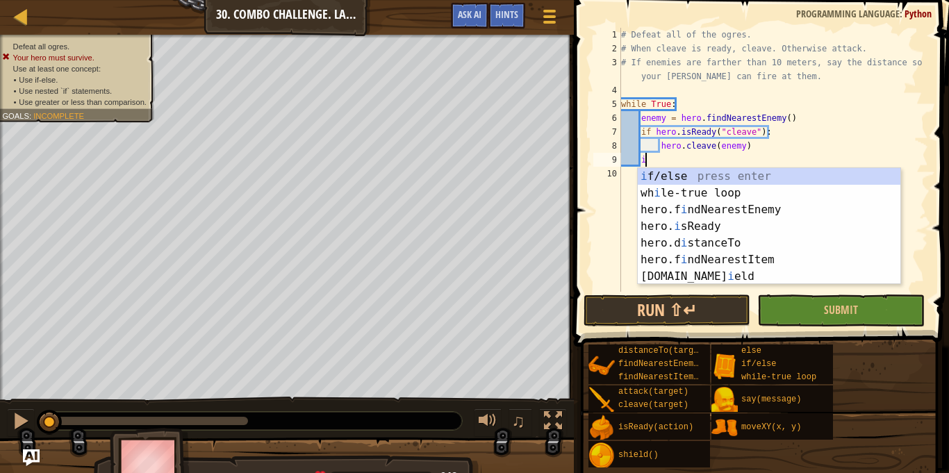
type textarea "if"
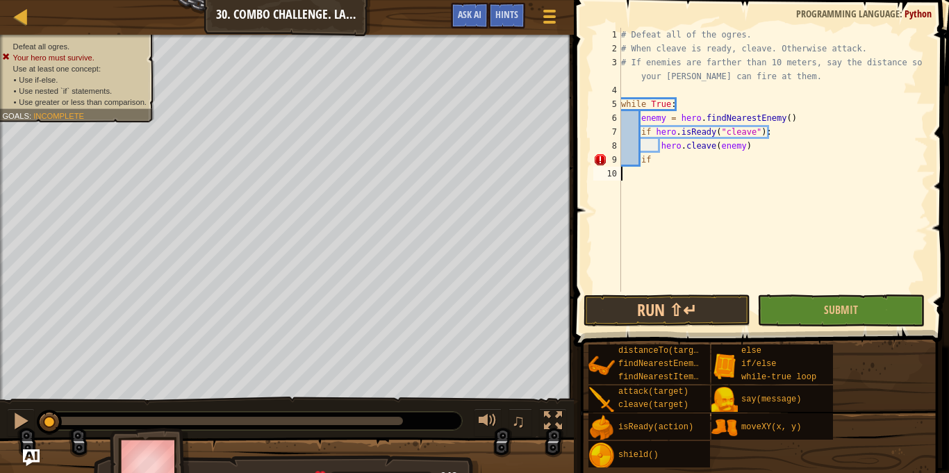
click at [683, 186] on div "# Defeat all of the ogres. # When cleave is ready, cleave. Otherwise attack. # …" at bounding box center [774, 174] width 310 height 292
click at [680, 173] on div "# Defeat all of the ogres. # When cleave is ready, cleave. Otherwise attack. # …" at bounding box center [774, 174] width 310 height 292
click at [651, 165] on div "# Defeat all of the ogres. # When cleave is ready, cleave. Otherwise attack. # …" at bounding box center [774, 174] width 310 height 292
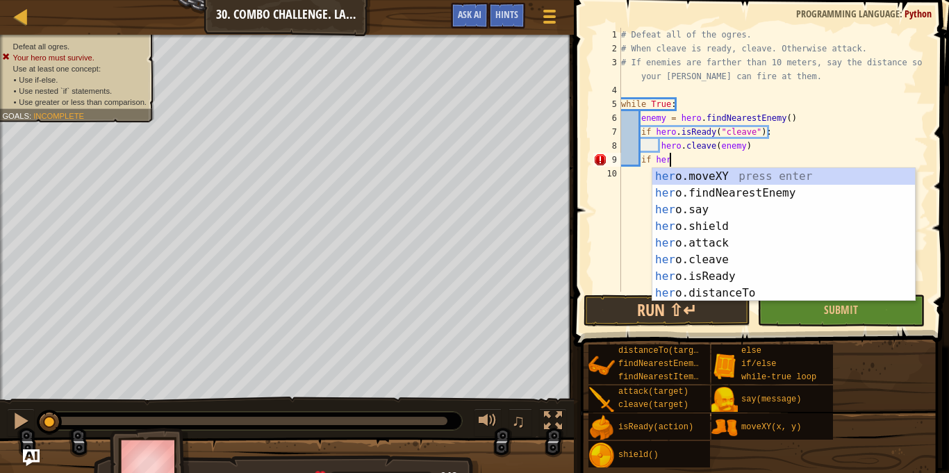
scroll to position [6, 6]
click at [729, 298] on div "her o.moveXY press enter her o.findNearestEnemy press enter her o.say press ent…" at bounding box center [784, 251] width 263 height 167
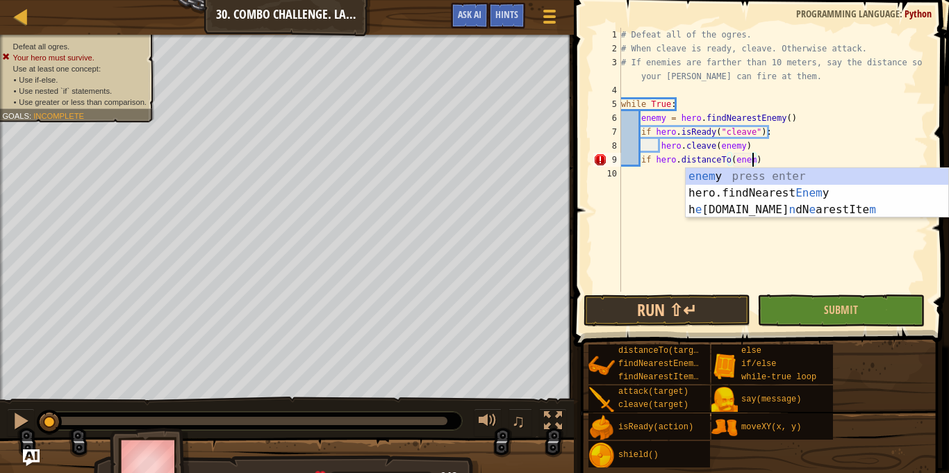
type textarea "if hero.distanceTo(enemy)"
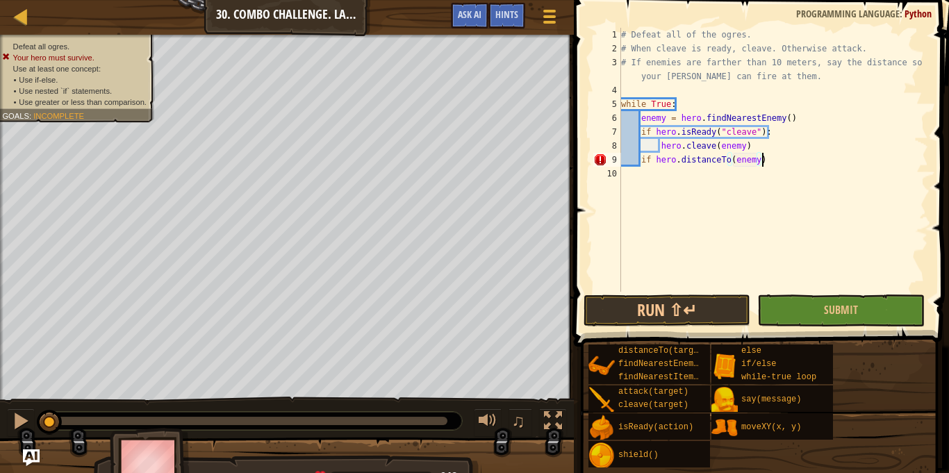
click at [783, 158] on div "# Defeat all of the ogres. # When cleave is ready, cleave. Otherwise attack. # …" at bounding box center [774, 174] width 310 height 292
click at [785, 158] on div "# Defeat all of the ogres. # When cleave is ready, cleave. Otherwise attack. # …" at bounding box center [774, 174] width 310 height 292
type textarea "if hero.distanceTo(enemy) > 5"
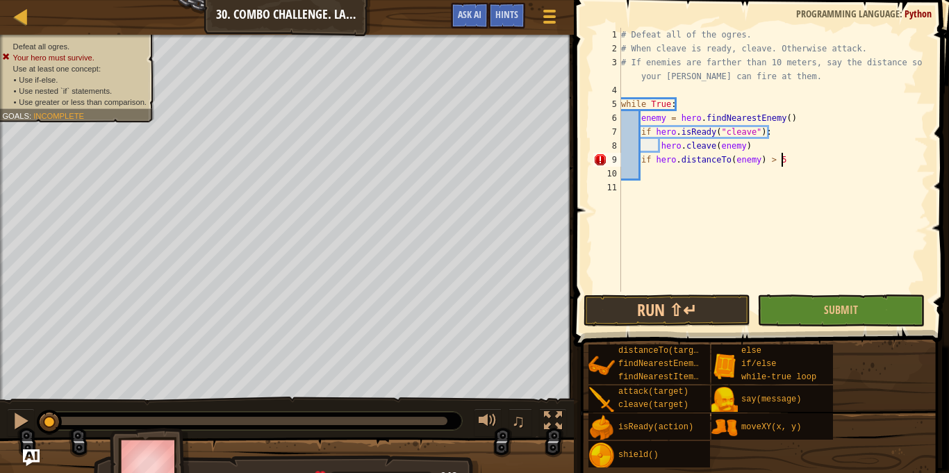
scroll to position [6, 2]
click at [792, 162] on div "# Defeat all of the ogres. # When cleave is ready, cleave. Otherwise attack. # …" at bounding box center [774, 174] width 310 height 292
type textarea "if hero.distanceTo(enemy) > 5:"
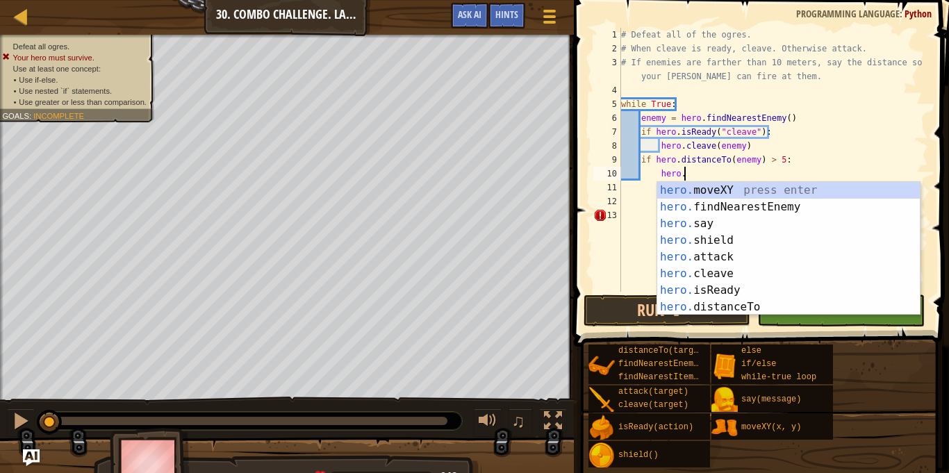
scroll to position [6, 8]
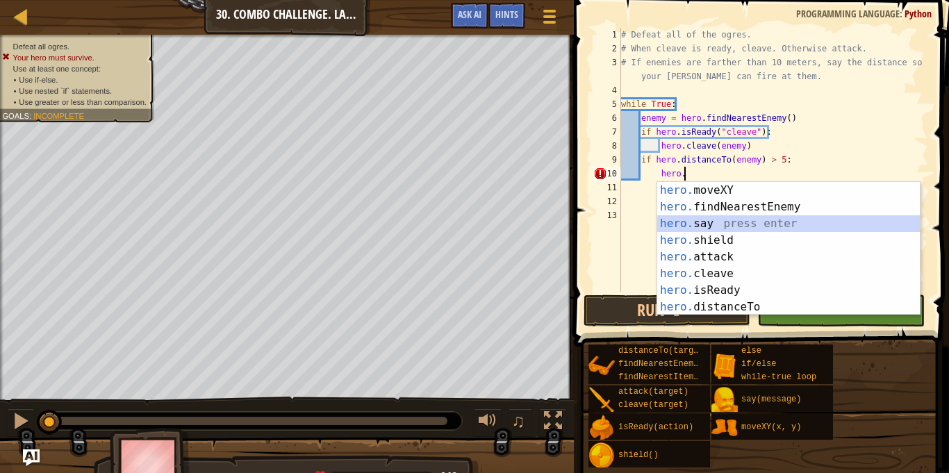
click at [703, 229] on div "hero. moveXY press enter hero. findNearestEnemy press enter hero. say press ent…" at bounding box center [788, 265] width 263 height 167
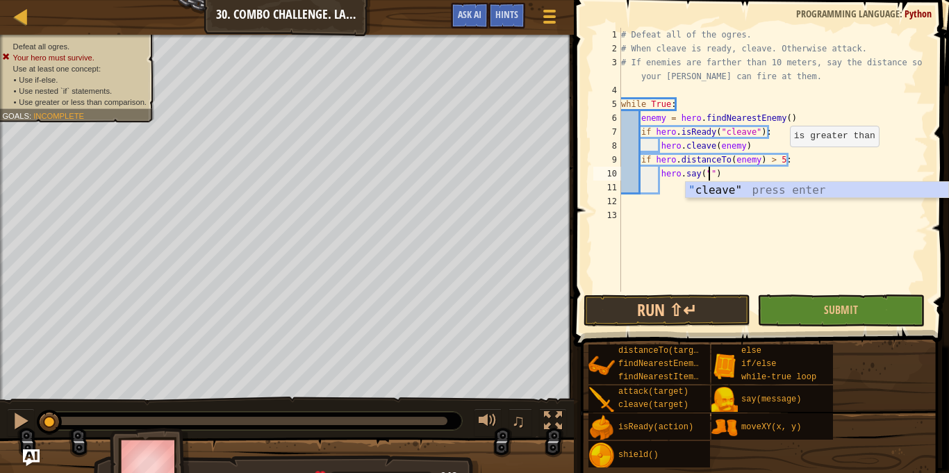
click at [783, 158] on div "# Defeat all of the ogres. # When cleave is ready, cleave. Otherwise attack. # …" at bounding box center [774, 174] width 310 height 292
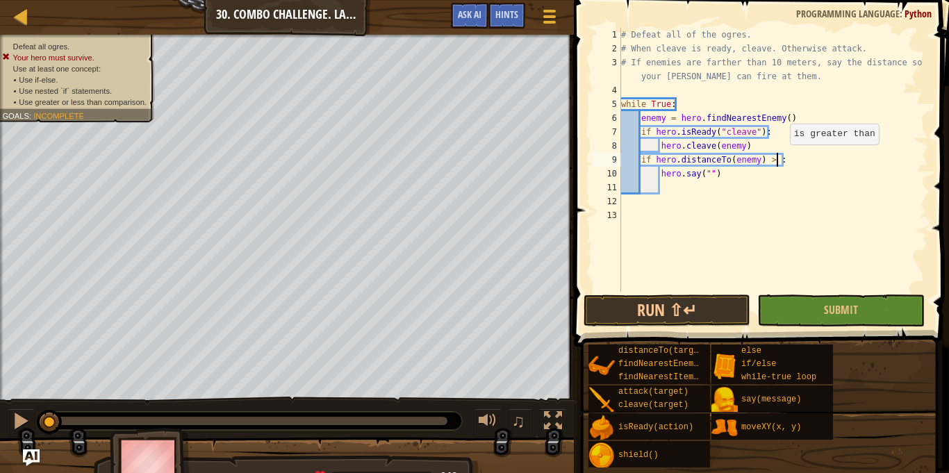
scroll to position [6, 24]
click at [712, 176] on div "# Defeat all of the ogres. # When cleave is ready, cleave. Otherwise attack. # …" at bounding box center [774, 174] width 310 height 292
click at [823, 177] on div "# Defeat all of the ogres. # When cleave is ready, cleave. Otherwise attack. # …" at bounding box center [774, 174] width 310 height 292
type textarea "hero.say(hero.distanceTo(enemy))"
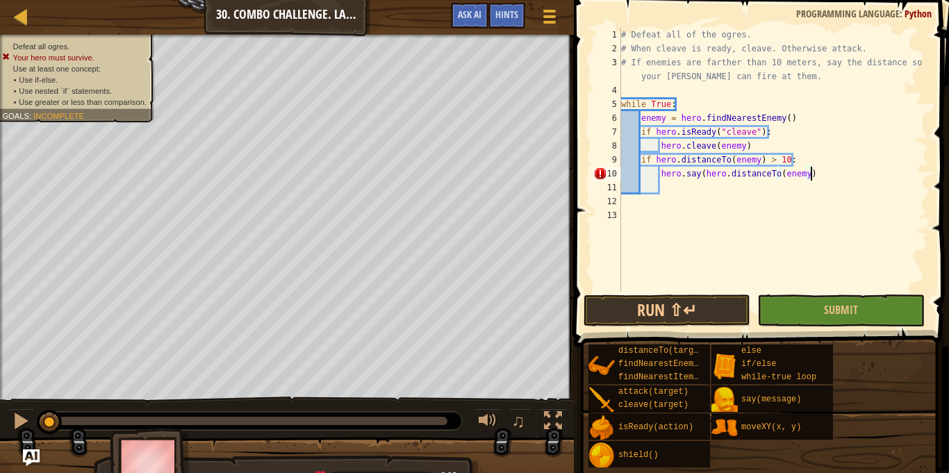
scroll to position [6, 27]
click at [763, 195] on div "# Defeat all of the ogres. # When cleave is ready, cleave. Otherwise attack. # …" at bounding box center [774, 174] width 310 height 292
click at [660, 321] on button "Run ⇧↵" at bounding box center [667, 311] width 167 height 32
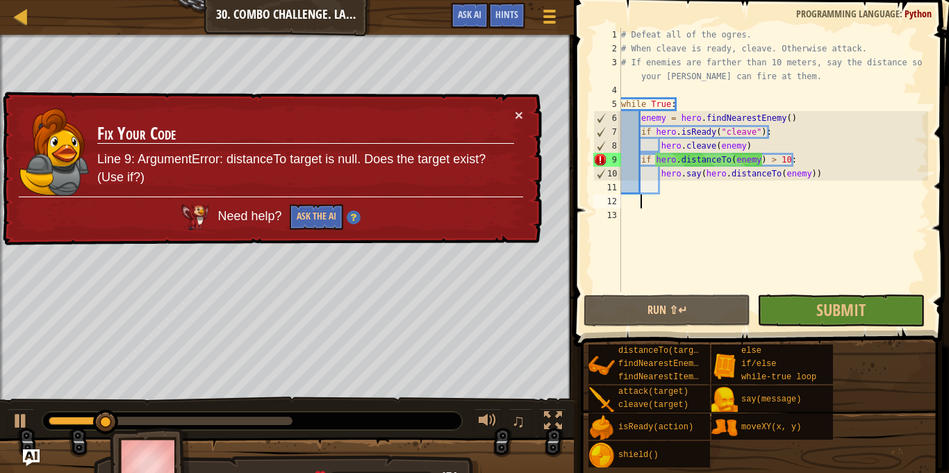
click at [524, 110] on div "× Fix Your Code Line 9: ArgumentError: distanceTo target is null. Does the targ…" at bounding box center [271, 169] width 542 height 155
click at [521, 115] on button "×" at bounding box center [519, 115] width 8 height 15
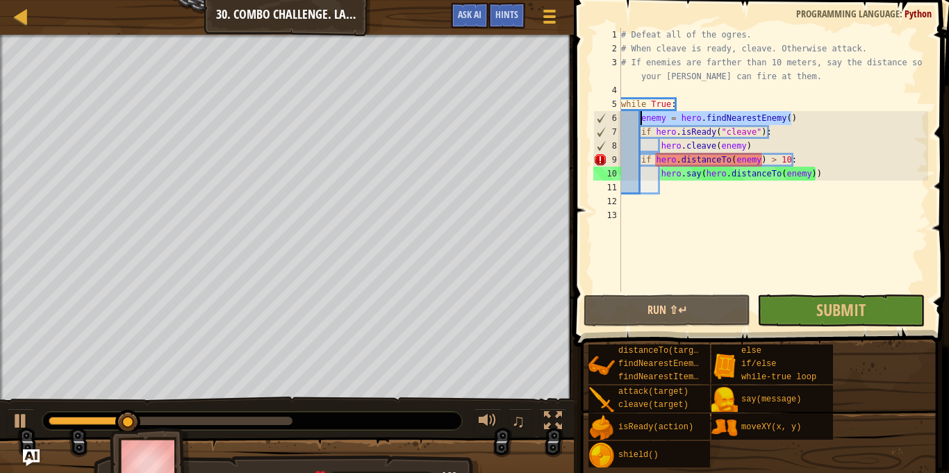
drag, startPoint x: 795, startPoint y: 119, endPoint x: 642, endPoint y: 118, distance: 152.9
click at [642, 118] on div "# Defeat all of the ogres. # When cleave is ready, cleave. Otherwise attack. # …" at bounding box center [774, 174] width 310 height 292
type textarea "enemy = hero.findNearestEnemy()"
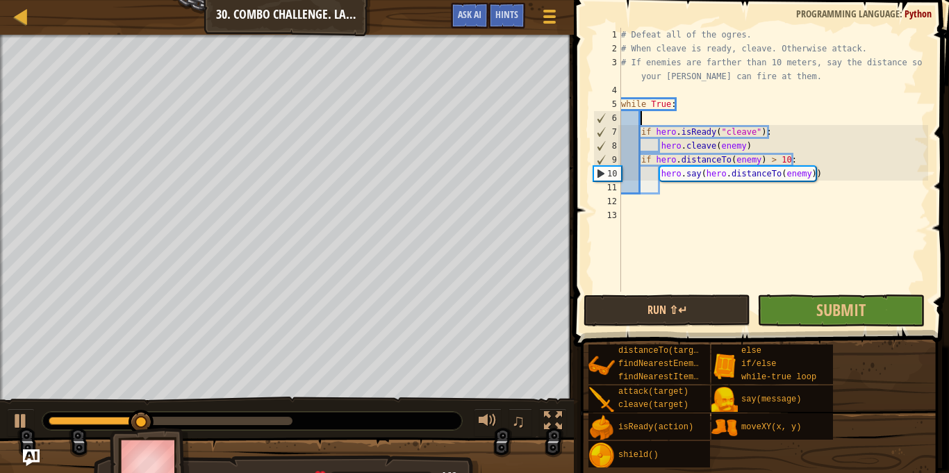
click at [779, 147] on div "# Defeat all of the ogres. # When cleave is ready, cleave. Otherwise attack. # …" at bounding box center [774, 174] width 310 height 292
type textarea "hero.cleave(enemy)"
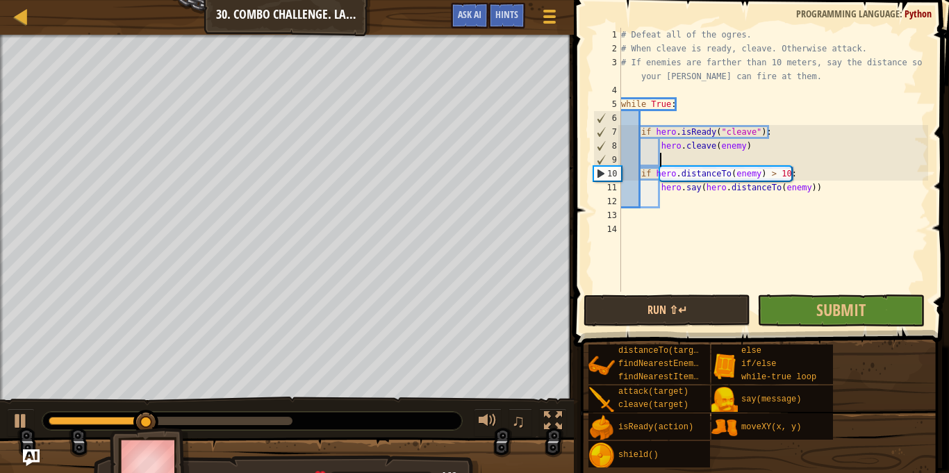
paste textarea "enemy = hero.findNearestEnemy()"
type textarea "enemy = hero.findNearestEnemy()"
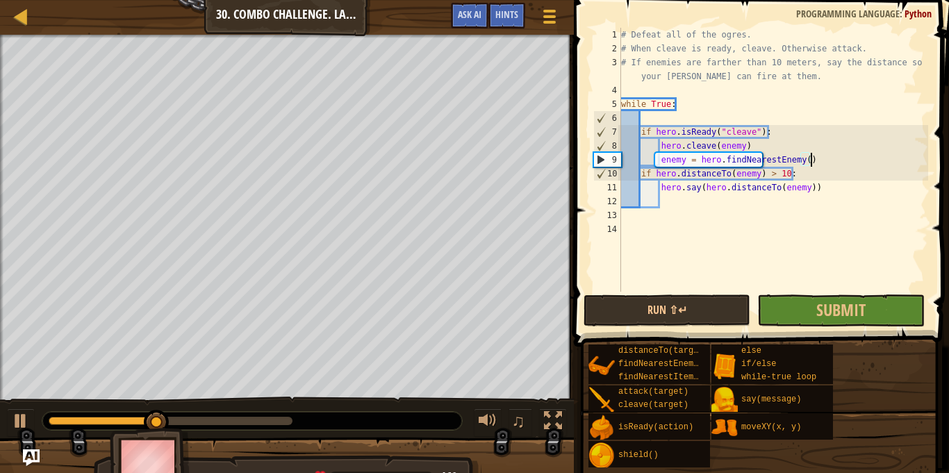
click at [677, 119] on div "# Defeat all of the ogres. # When cleave is ready, cleave. Otherwise attack. # …" at bounding box center [774, 174] width 310 height 292
paste textarea "enemy = hero.findNearestEnemy()"
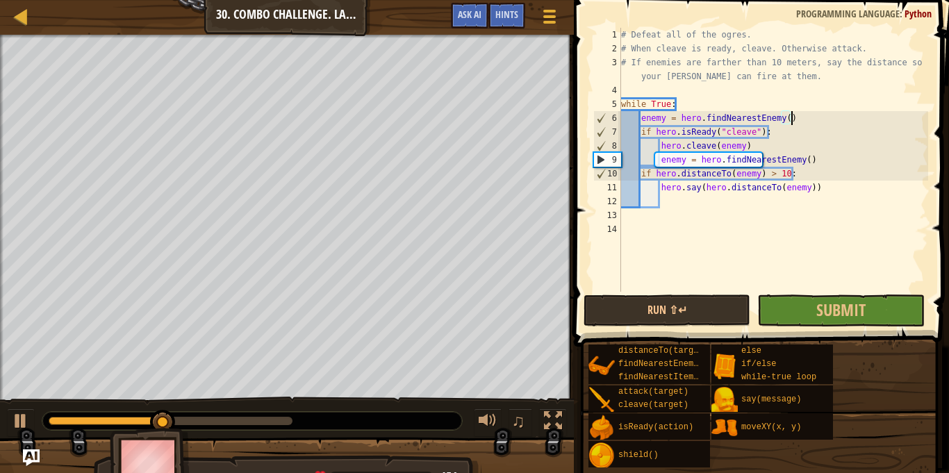
click at [653, 164] on div "# Defeat all of the ogres. # When cleave is ready, cleave. Otherwise attack. # …" at bounding box center [774, 174] width 310 height 292
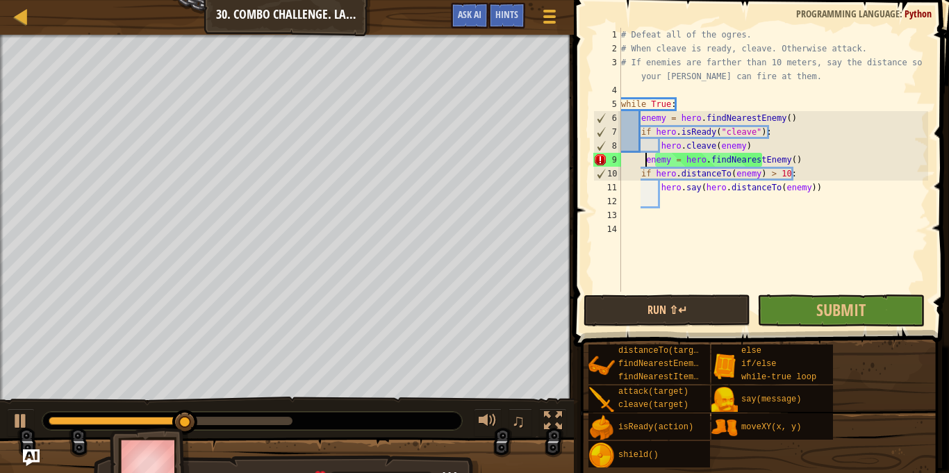
type textarea "enemy = hero.findNearestEnemy()"
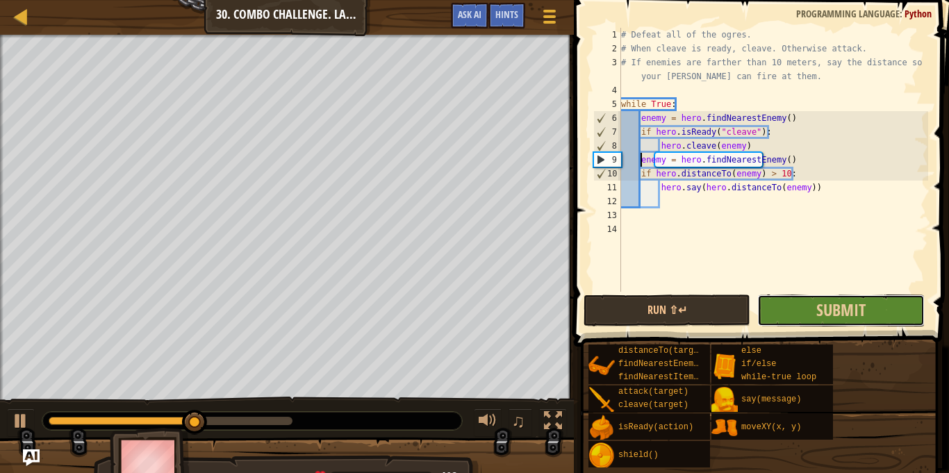
click at [809, 302] on button "Submit" at bounding box center [841, 311] width 167 height 32
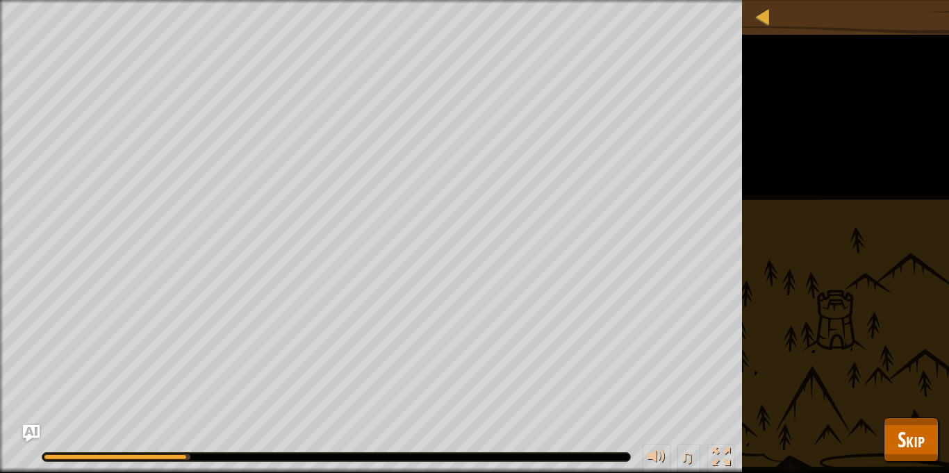
click at [902, 416] on div "Defeat all ogres. Use at least one concept: • Use if-else. • Use nested `if` st…" at bounding box center [474, 236] width 949 height 473
click at [906, 432] on span "Skip" at bounding box center [911, 439] width 27 height 28
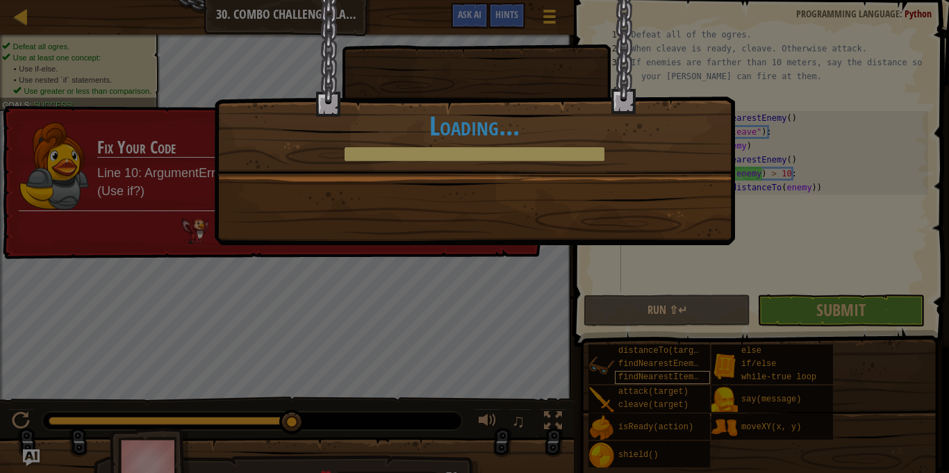
click at [409, 270] on div "You shall not pass! Artillery, Fire! +0 +0 Continue Loading..." at bounding box center [474, 236] width 949 height 473
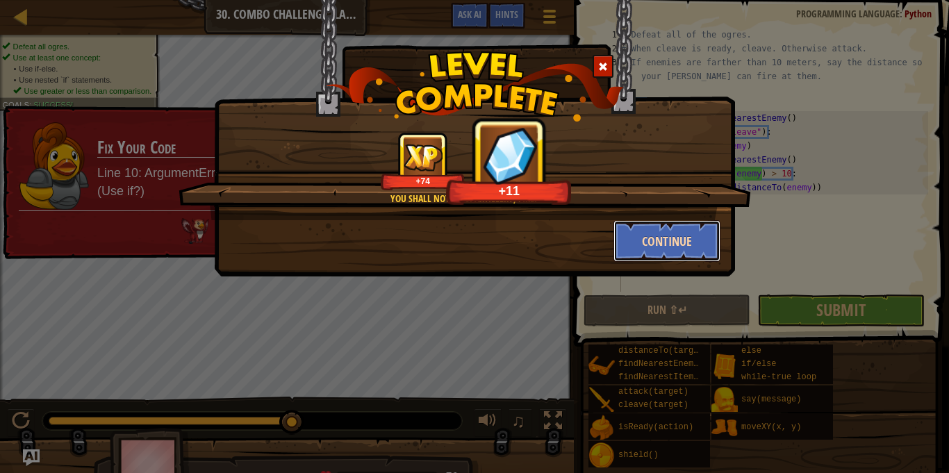
click at [689, 243] on button "Continue" at bounding box center [668, 241] width 108 height 42
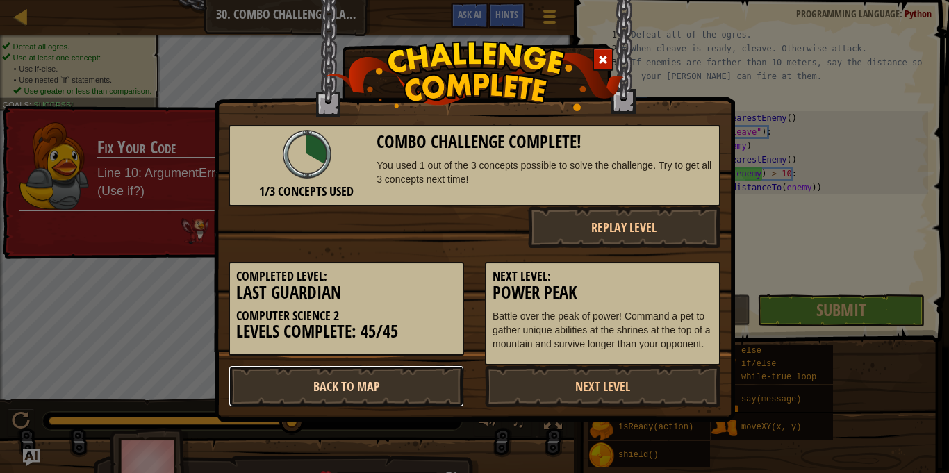
click at [422, 400] on link "Back to Map" at bounding box center [347, 387] width 236 height 42
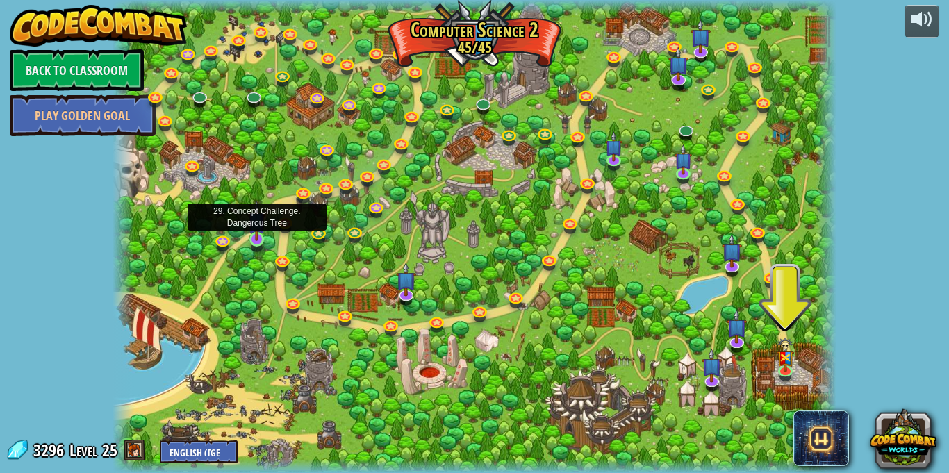
click at [261, 240] on img at bounding box center [256, 221] width 17 height 40
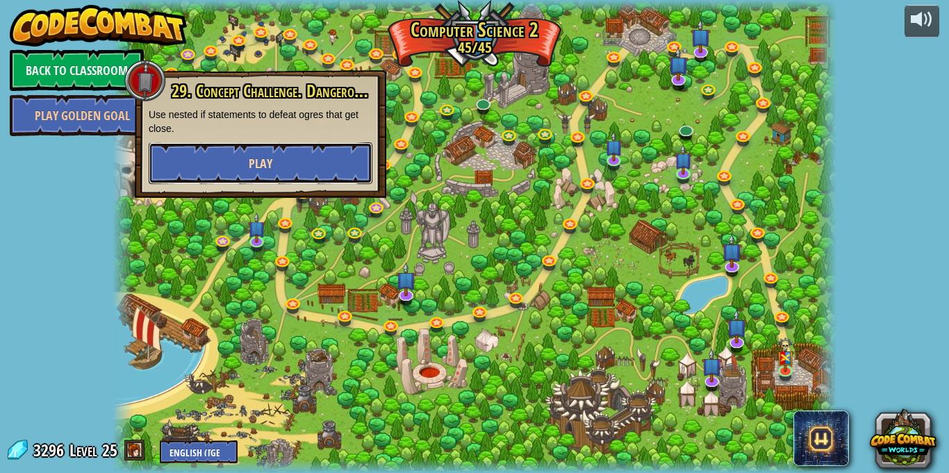
click at [263, 151] on button "Play" at bounding box center [261, 163] width 224 height 42
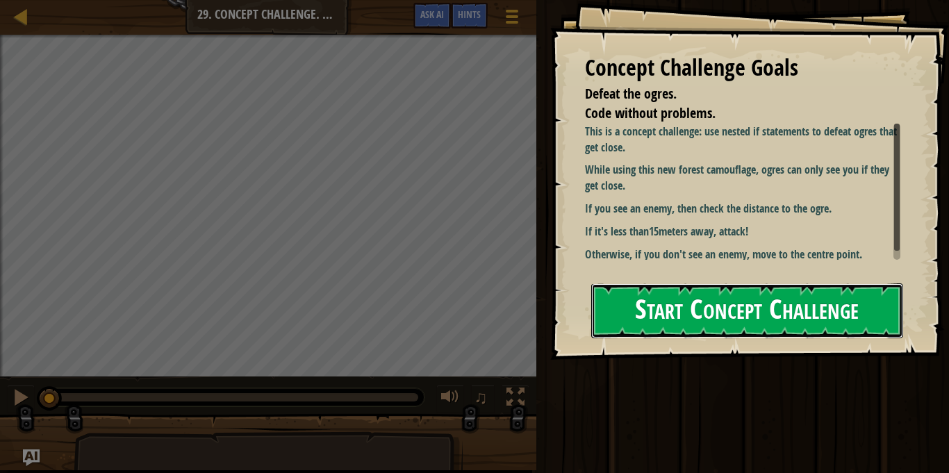
click at [619, 321] on button "Start Concept Challenge" at bounding box center [747, 311] width 312 height 55
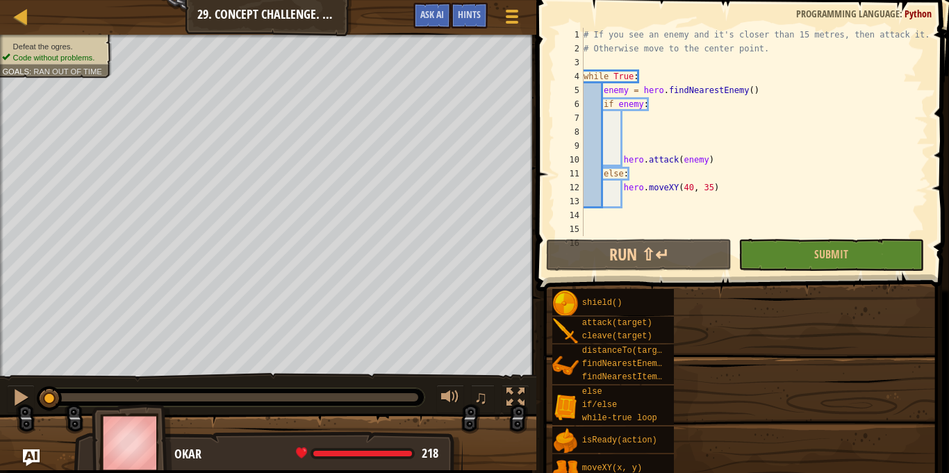
click at [619, 321] on span "attack(target)" at bounding box center [617, 323] width 70 height 10
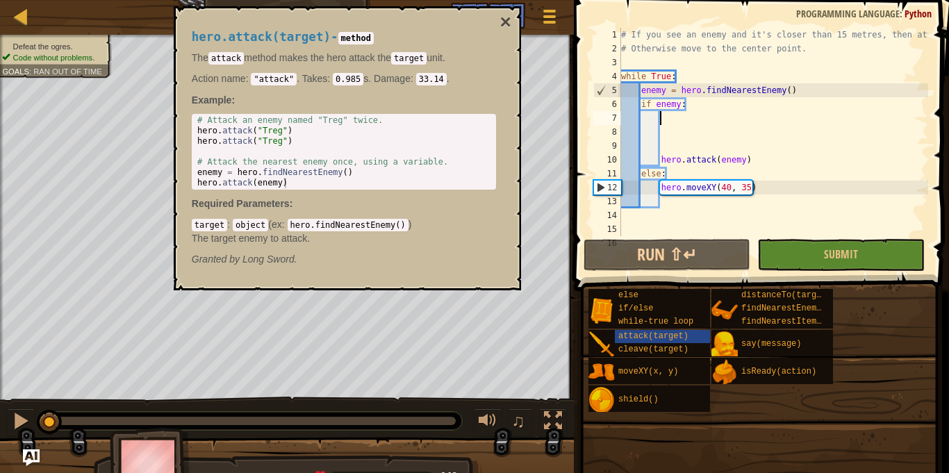
click at [703, 124] on div "# If you see an enemy and it's closer than 15 metres, then attack it. # Otherwi…" at bounding box center [793, 146] width 348 height 236
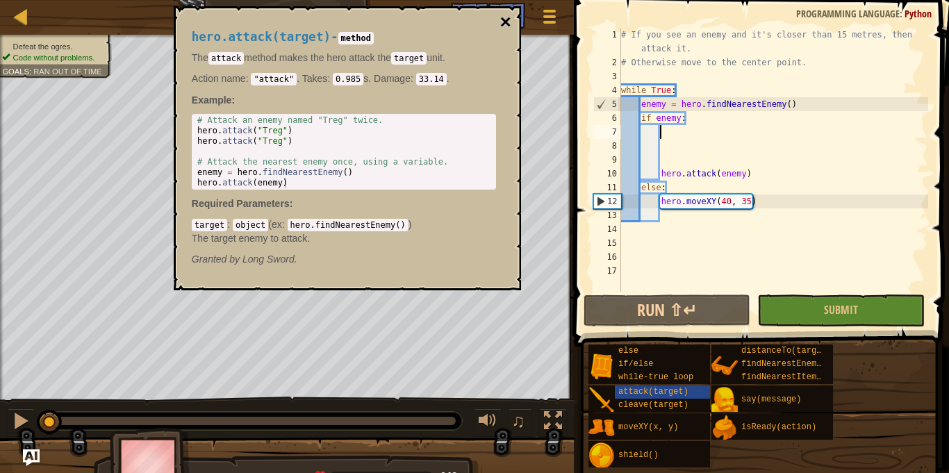
click at [500, 22] on button "×" at bounding box center [505, 22] width 11 height 19
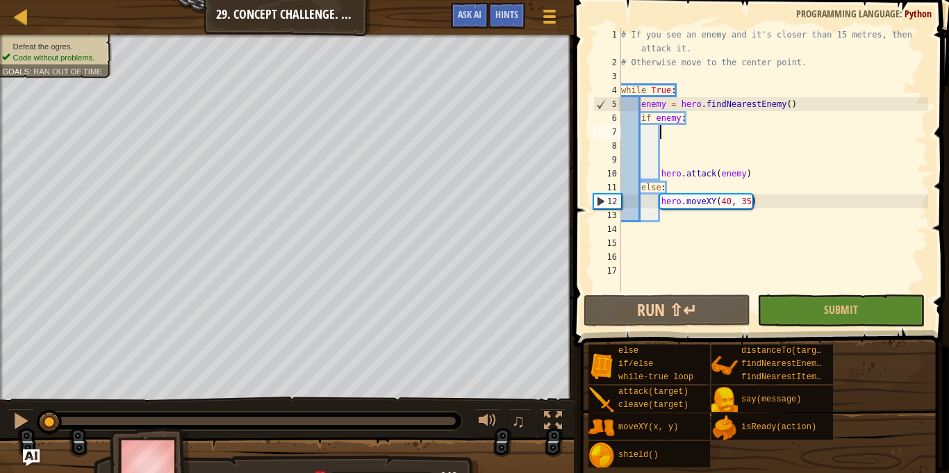
click at [701, 134] on div "# If you see an enemy and it's closer than 15 metres, then attack it. # Otherwi…" at bounding box center [774, 181] width 310 height 306
click at [676, 115] on div "# If you see an enemy and it's closer than 15 metres, then attack it. # Otherwi…" at bounding box center [774, 181] width 310 height 306
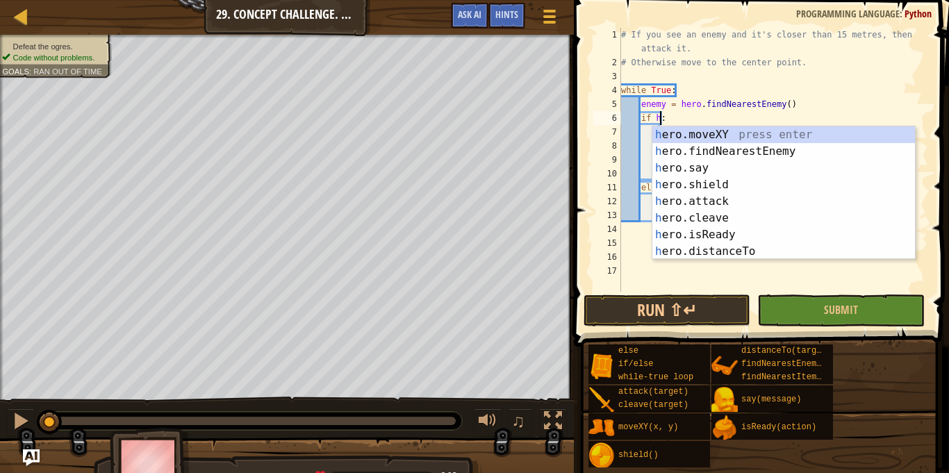
scroll to position [6, 8]
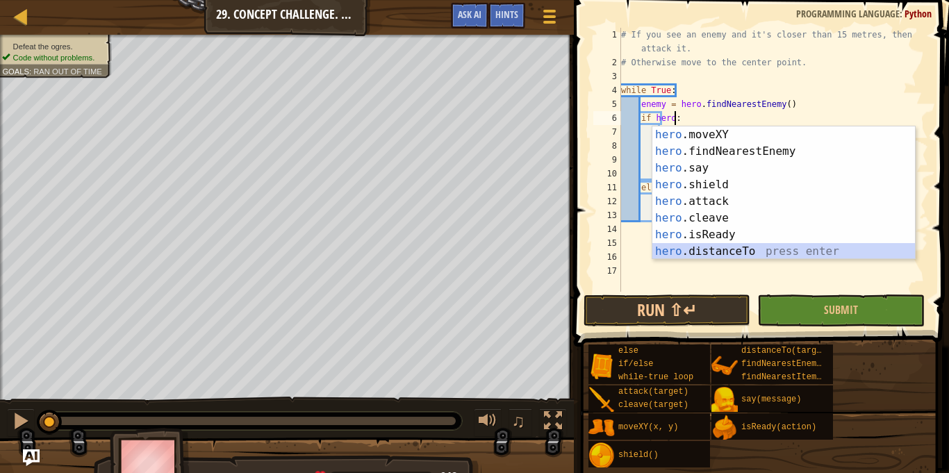
click at [802, 251] on div "hero .moveXY press enter hero .findNearestEnemy press enter hero .say press ent…" at bounding box center [784, 209] width 263 height 167
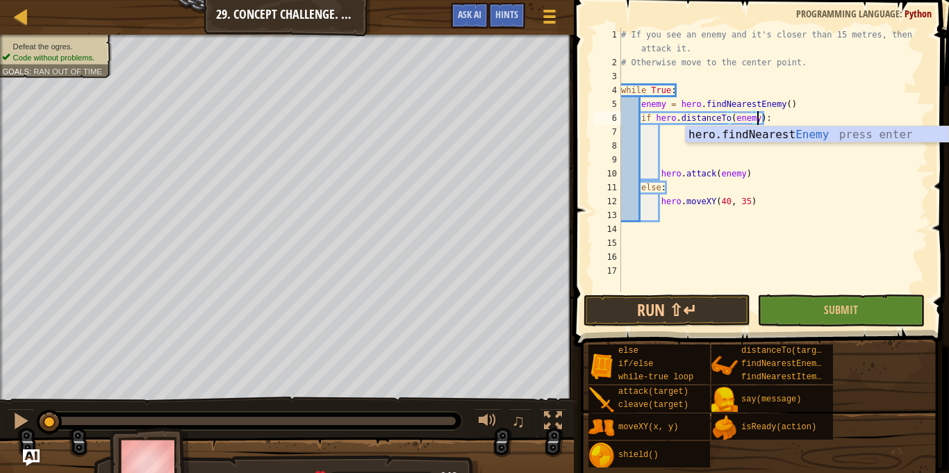
scroll to position [6, 19]
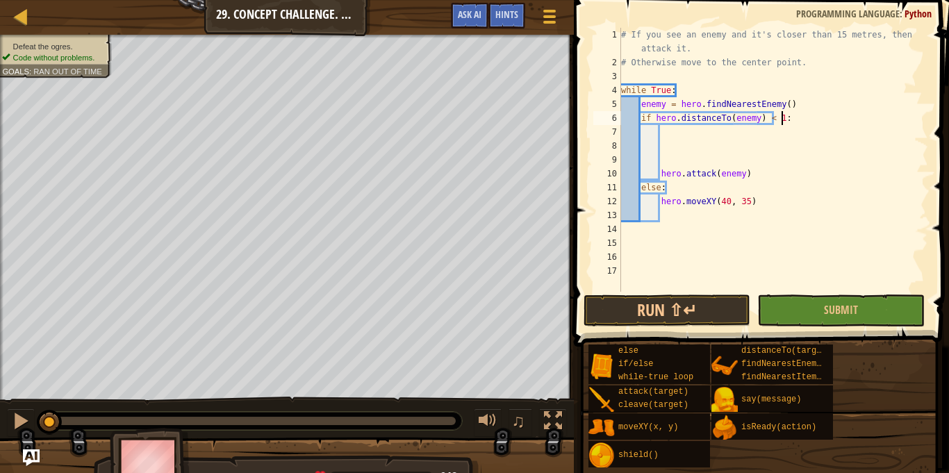
type textarea "if hero.distanceTo(enemy) < 15:"
click at [723, 151] on div "# If you see an enemy and it's closer than 15 metres, then attack it. # Otherwi…" at bounding box center [774, 181] width 310 height 306
click at [723, 136] on div "# If you see an enemy and it's closer than 15 metres, then attack it. # Otherwi…" at bounding box center [774, 181] width 310 height 306
